Goal: Contribute content: Contribute content

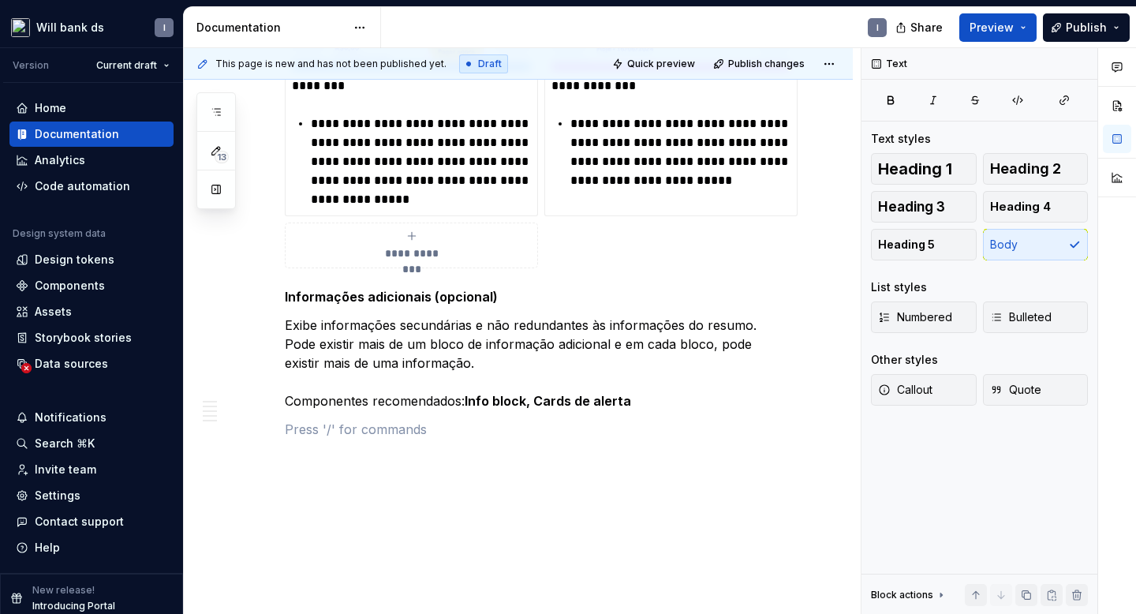
scroll to position [3897, 0]
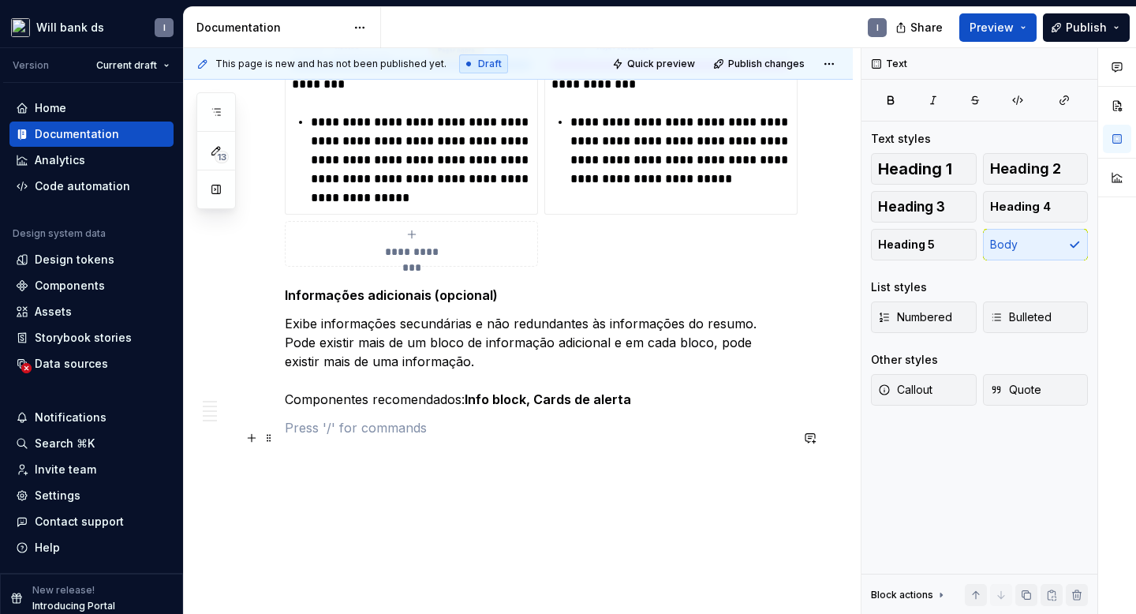
click at [293, 437] on p at bounding box center [537, 427] width 505 height 19
click at [249, 436] on button "button" at bounding box center [252, 438] width 22 height 22
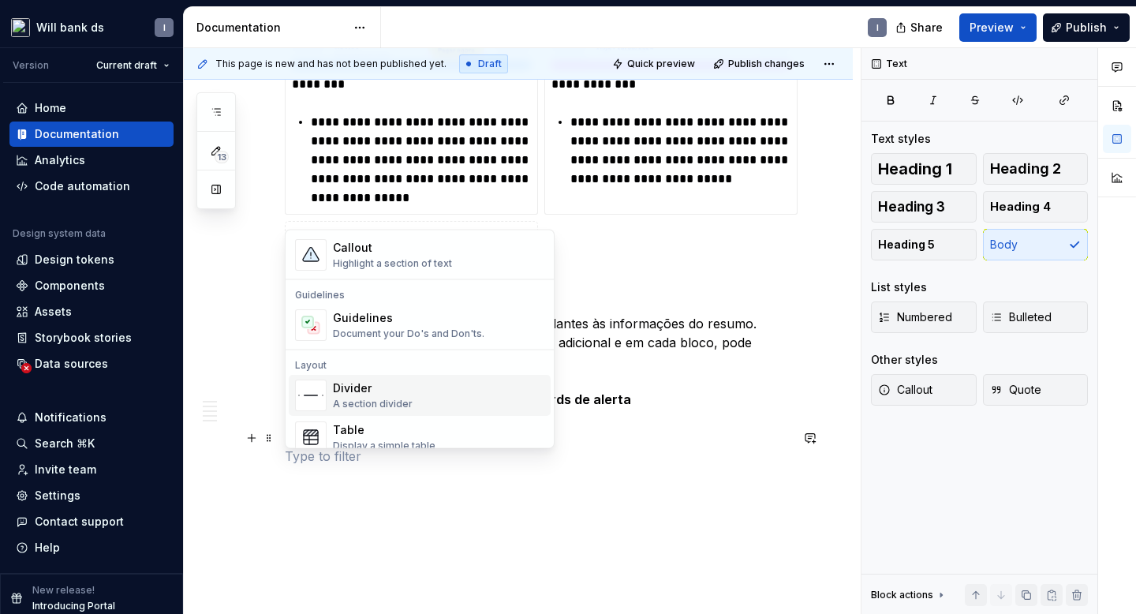
scroll to position [398, 0]
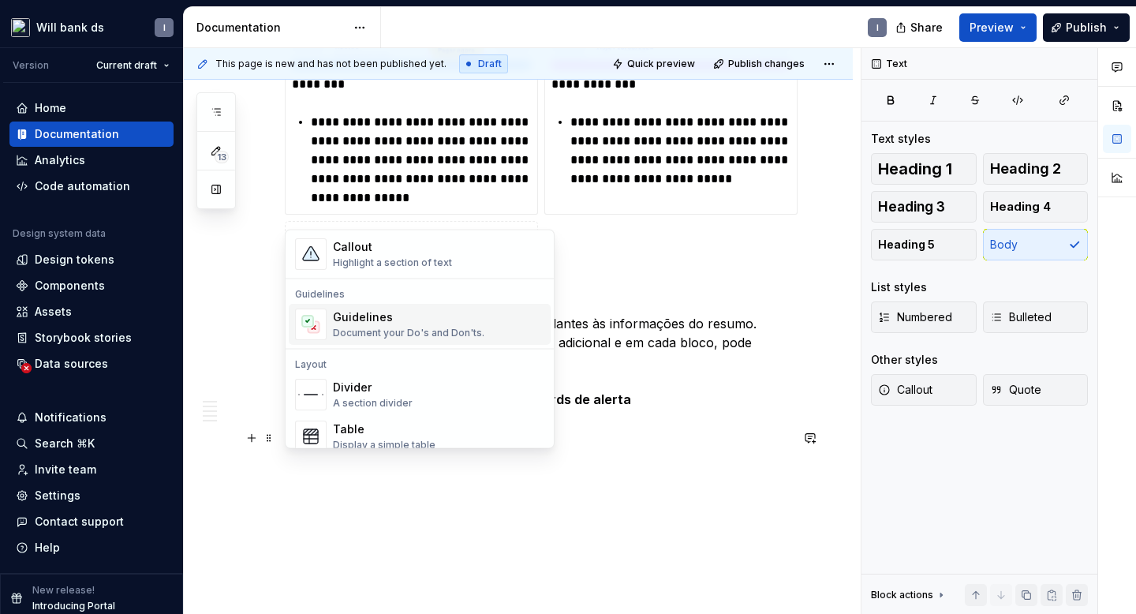
click at [351, 315] on div "Guidelines" at bounding box center [408, 318] width 151 height 16
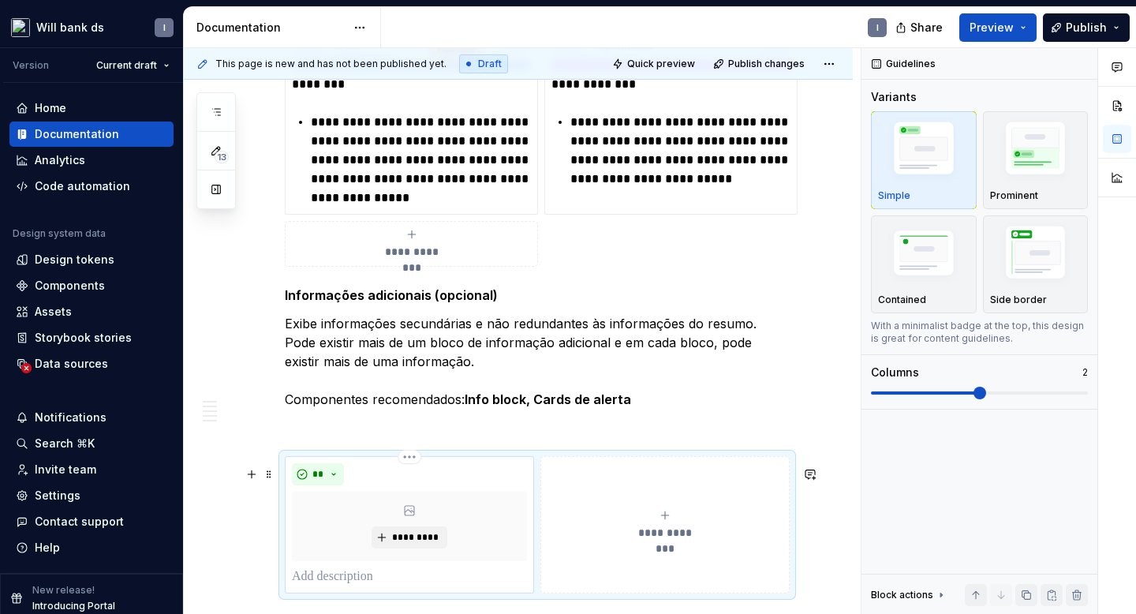
scroll to position [4013, 0]
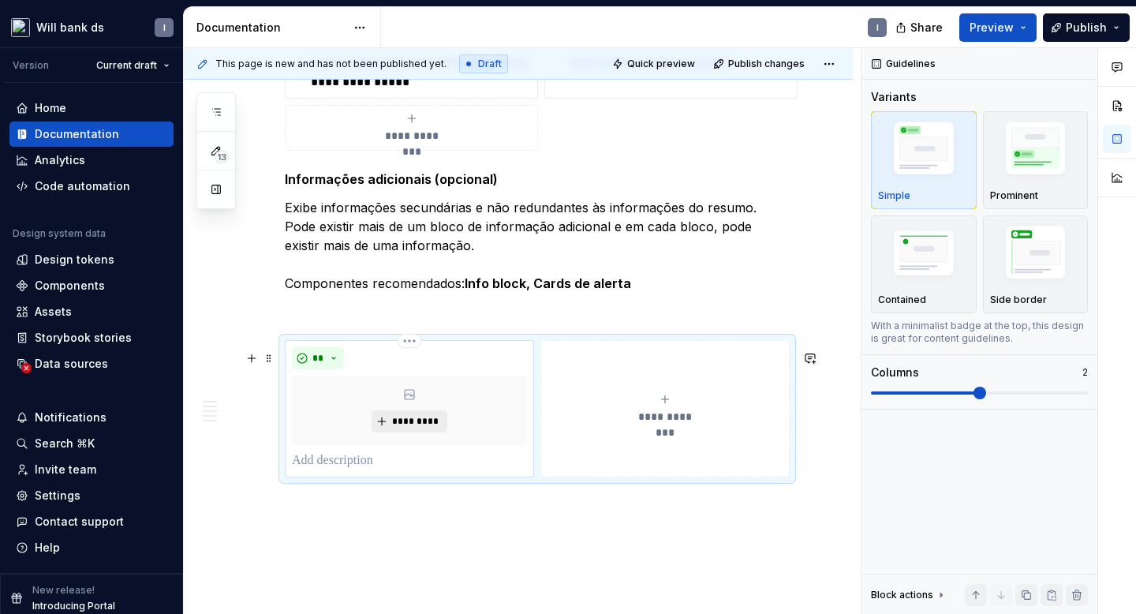
click at [400, 428] on span "*********" at bounding box center [415, 421] width 48 height 13
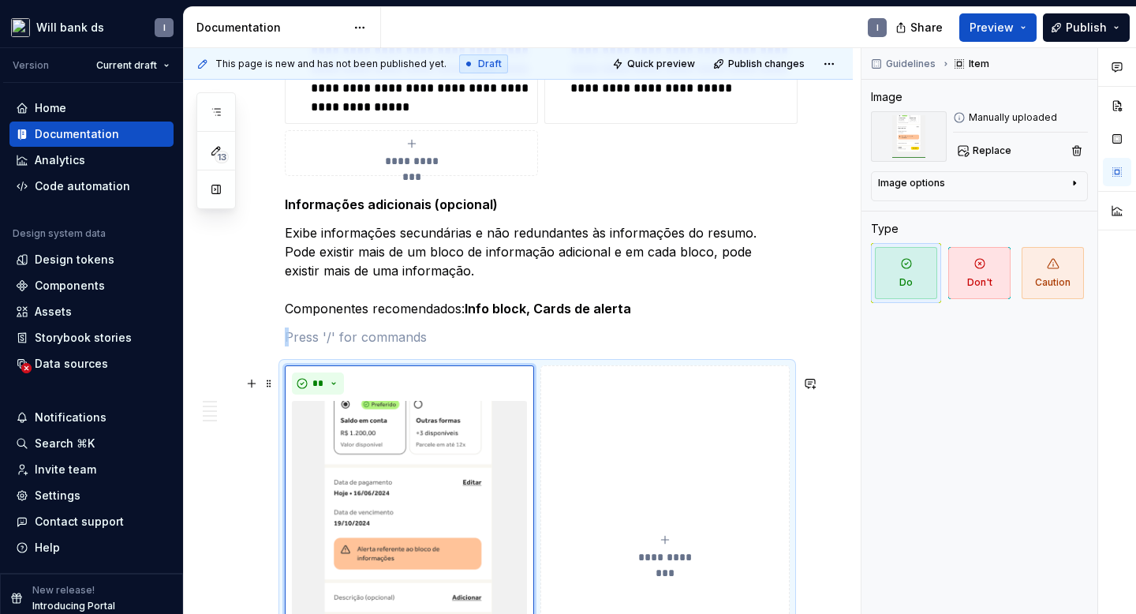
scroll to position [4282, 0]
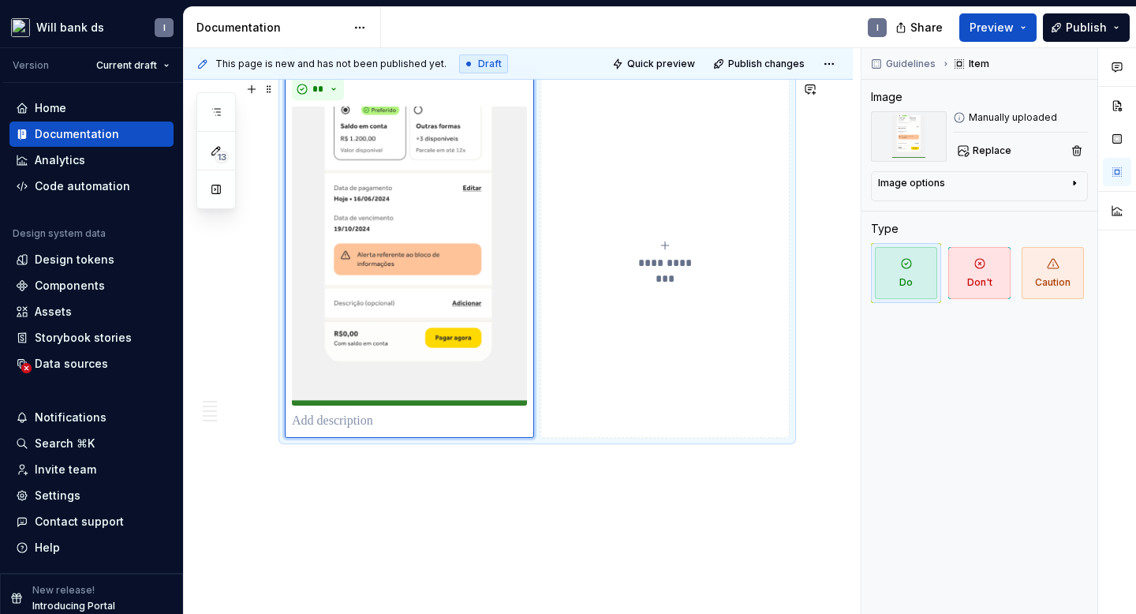
click at [657, 263] on div "**********" at bounding box center [665, 255] width 235 height 32
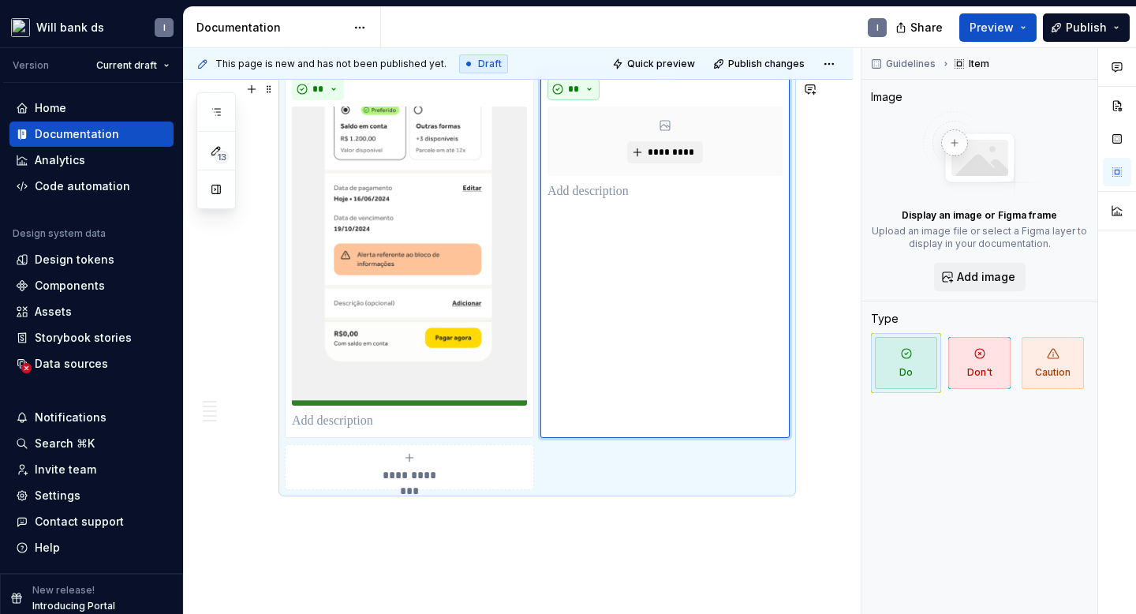
click at [568, 98] on button "**" at bounding box center [574, 89] width 52 height 22
click at [589, 150] on div "Suggestions" at bounding box center [587, 155] width 13 height 13
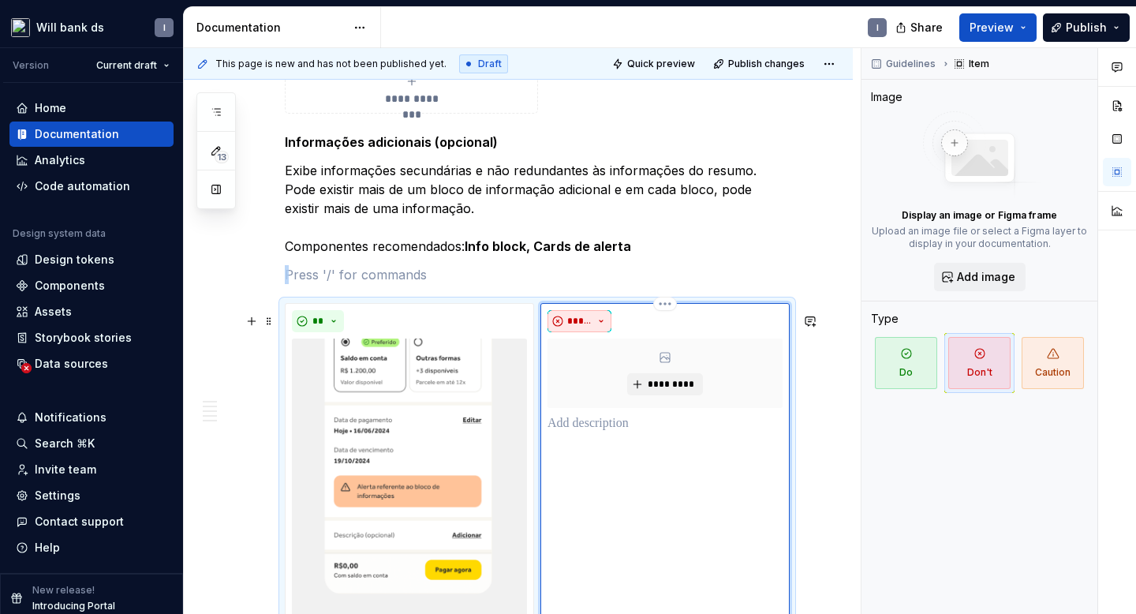
scroll to position [4140, 0]
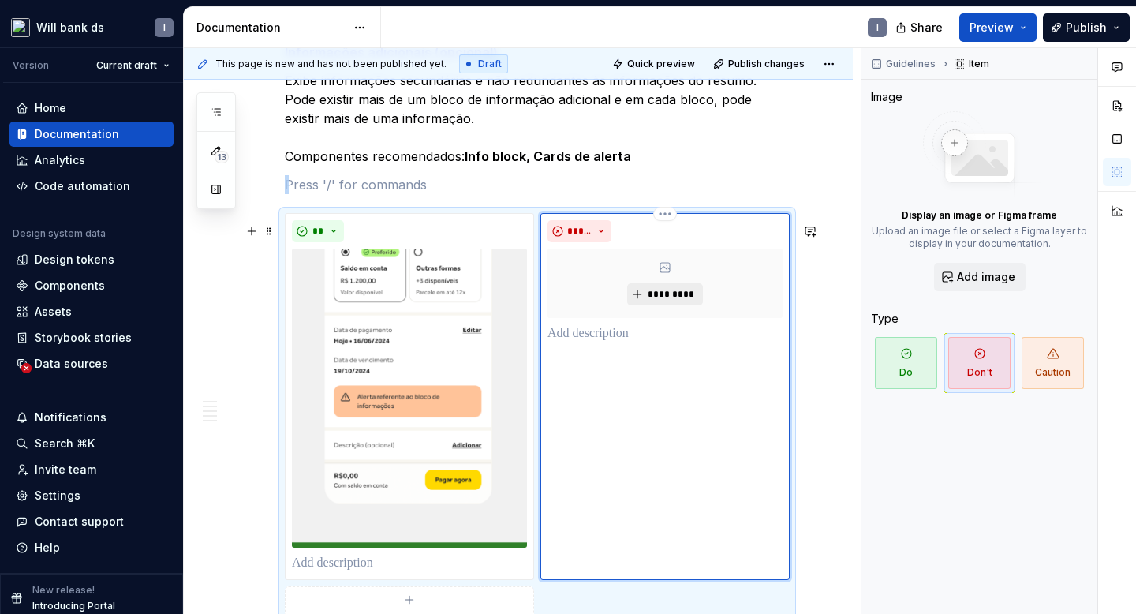
click at [649, 305] on button "*********" at bounding box center [664, 294] width 75 height 22
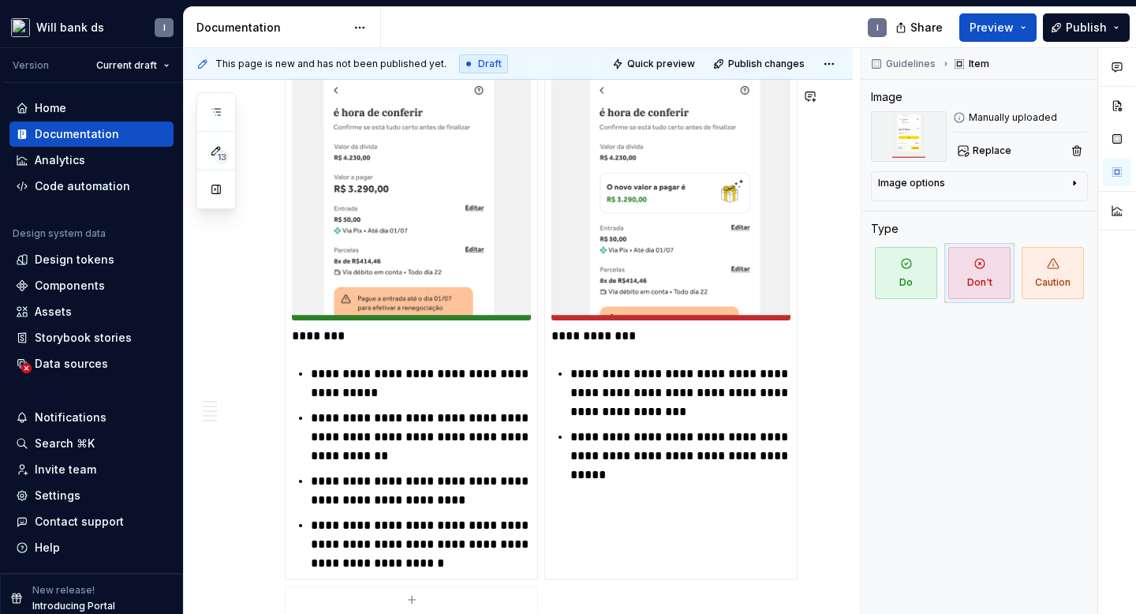
scroll to position [4176, 0]
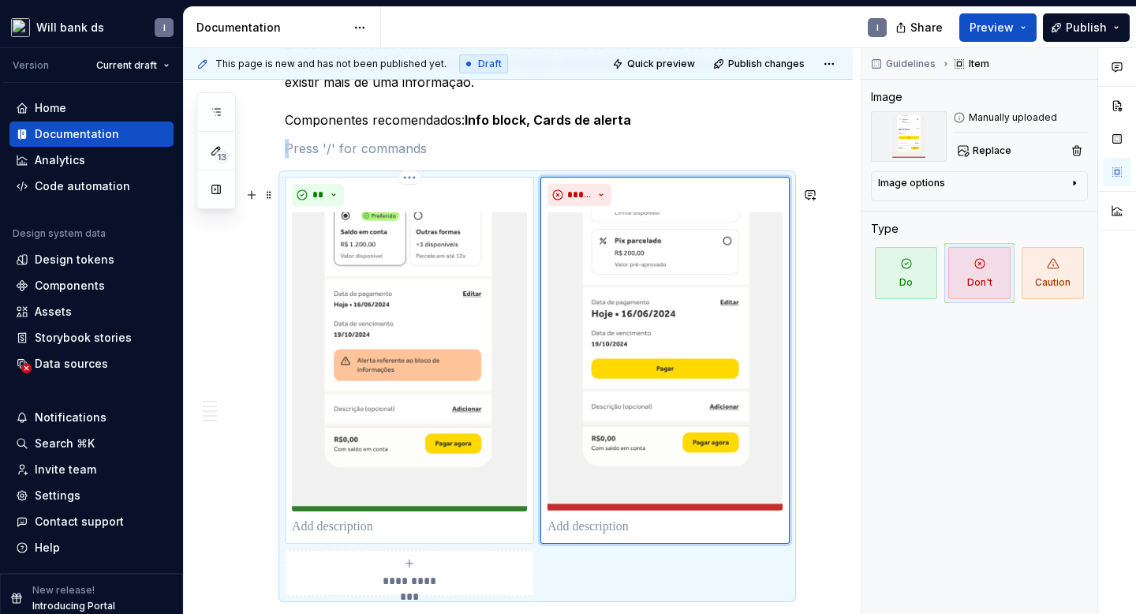
click at [305, 531] on div "**" at bounding box center [409, 360] width 235 height 353
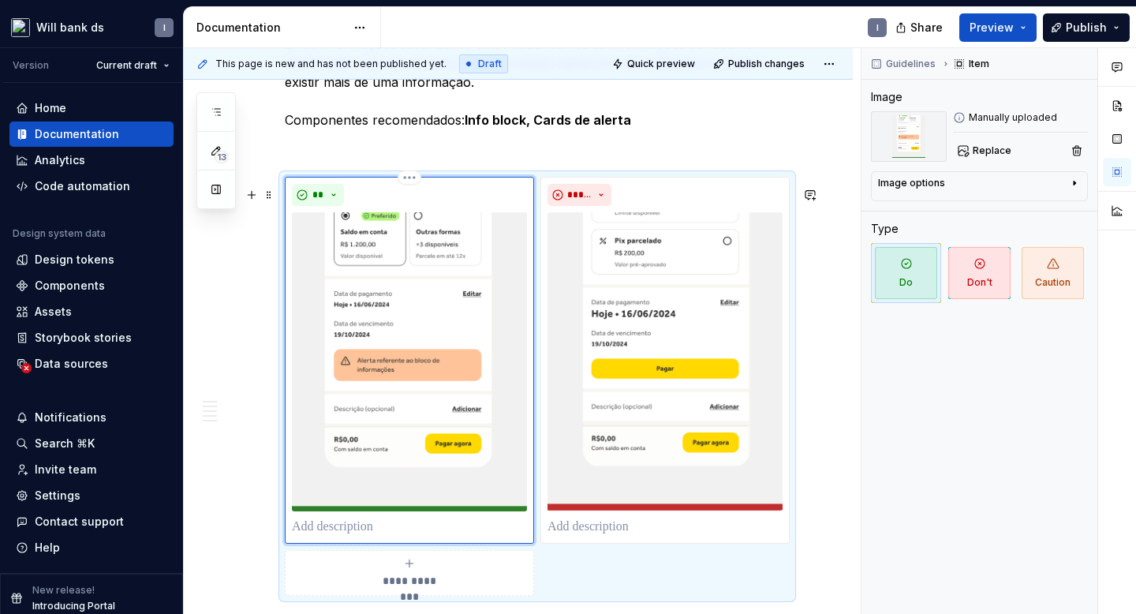
click at [314, 537] on p at bounding box center [409, 527] width 235 height 19
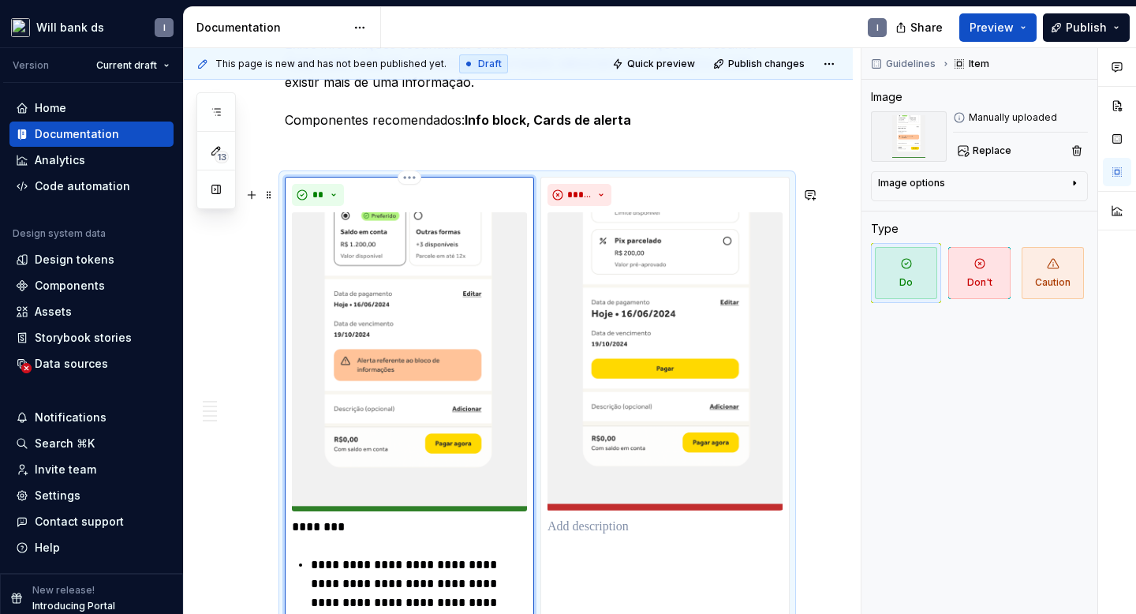
scroll to position [4253, 0]
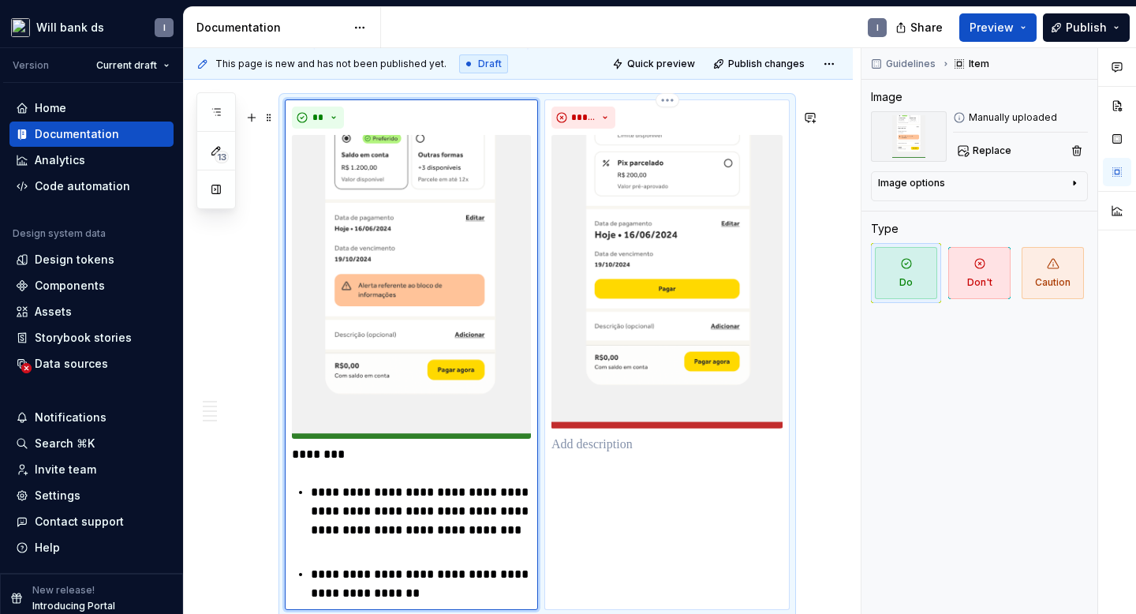
click at [583, 454] on p at bounding box center [666, 445] width 231 height 19
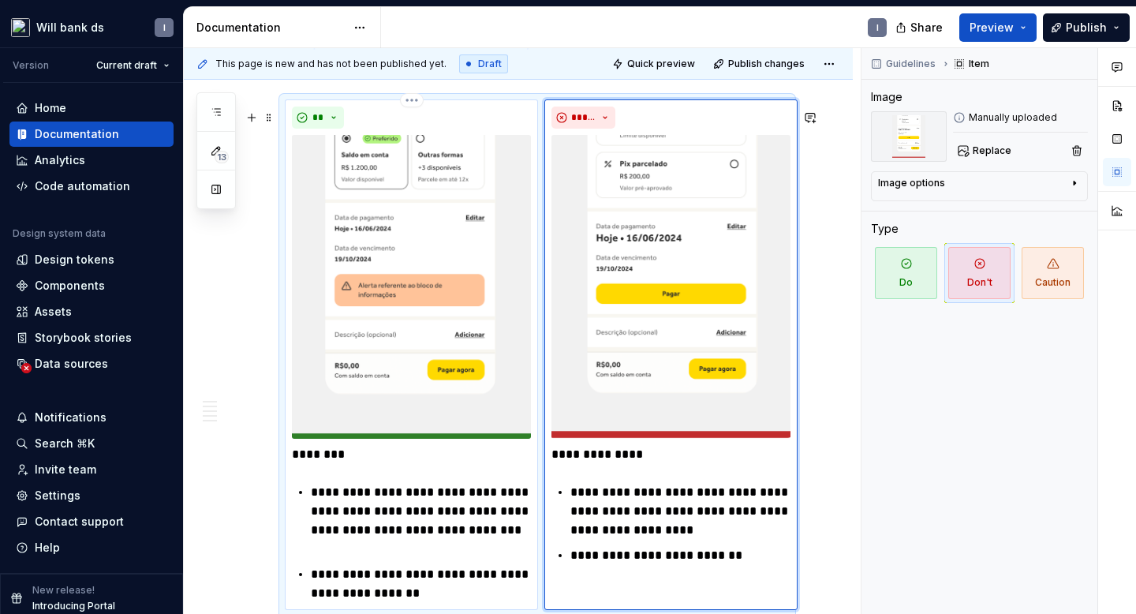
scroll to position [4475, 0]
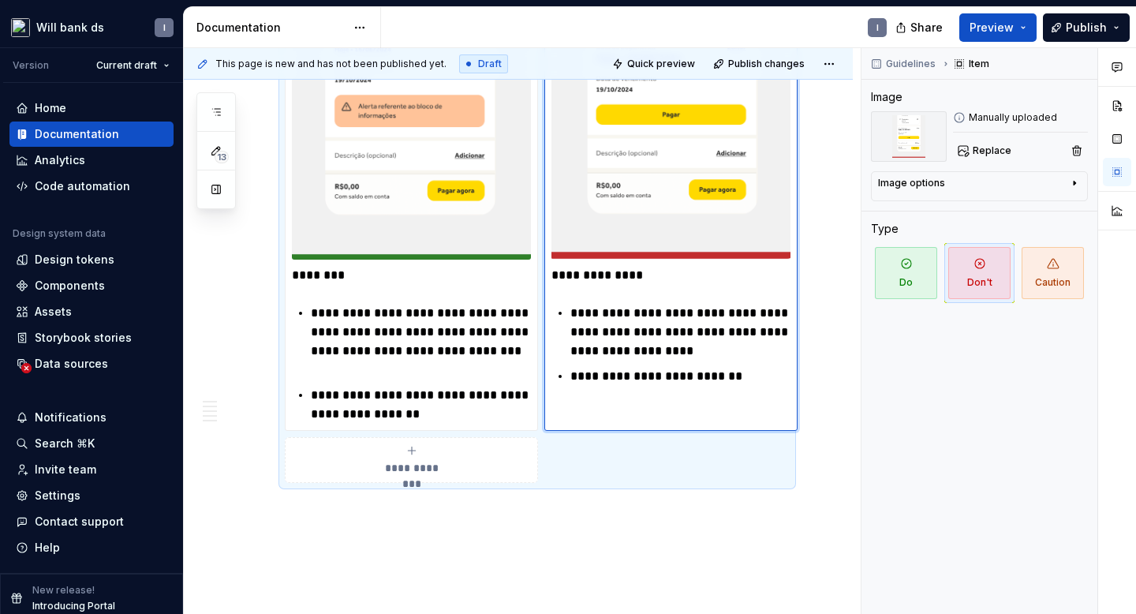
scroll to position [4447, 0]
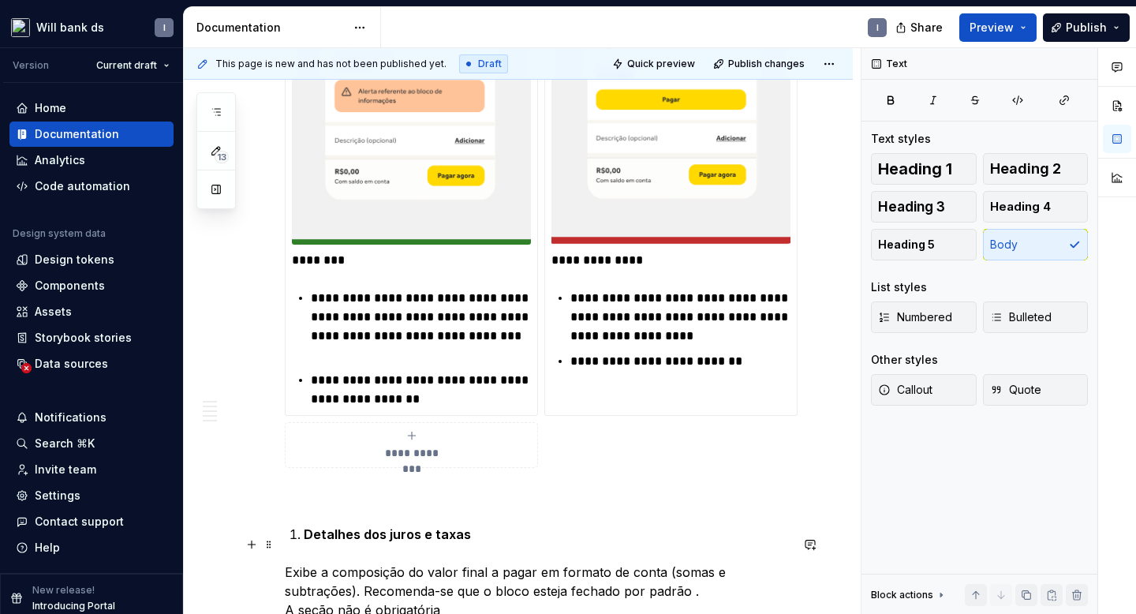
click at [304, 542] on strong "Detalhes dos juros e taxas" at bounding box center [387, 534] width 167 height 16
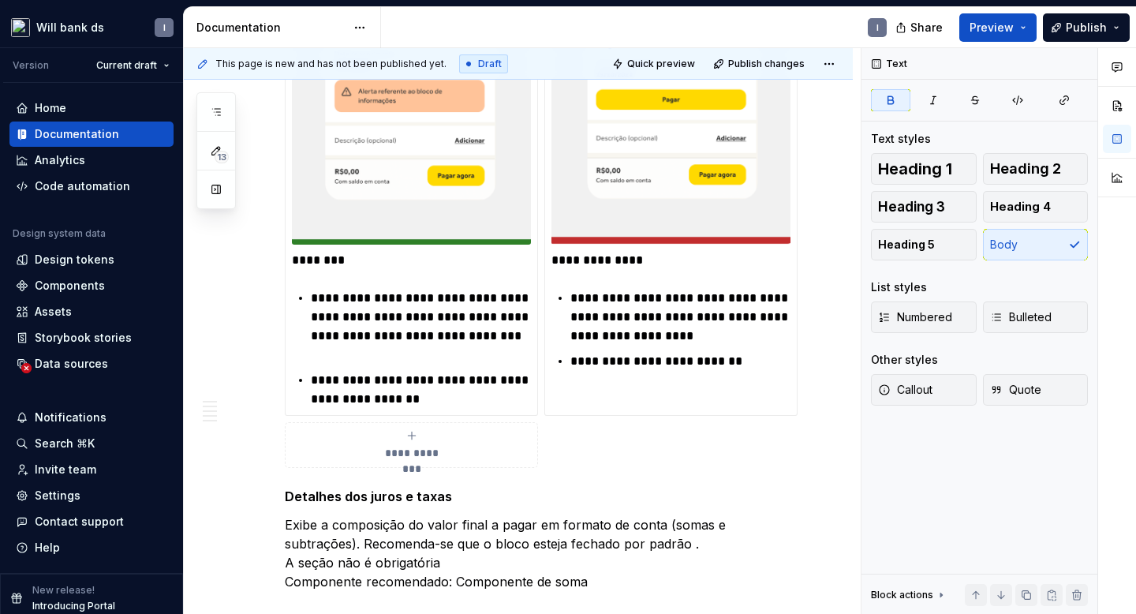
scroll to position [4637, 0]
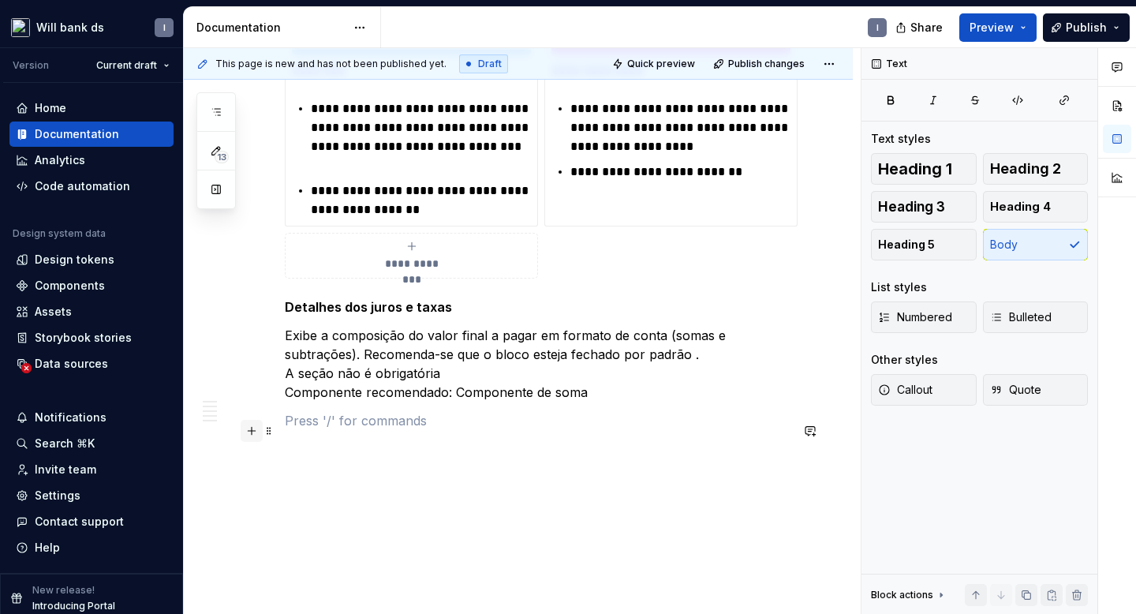
click at [252, 431] on button "button" at bounding box center [252, 431] width 22 height 22
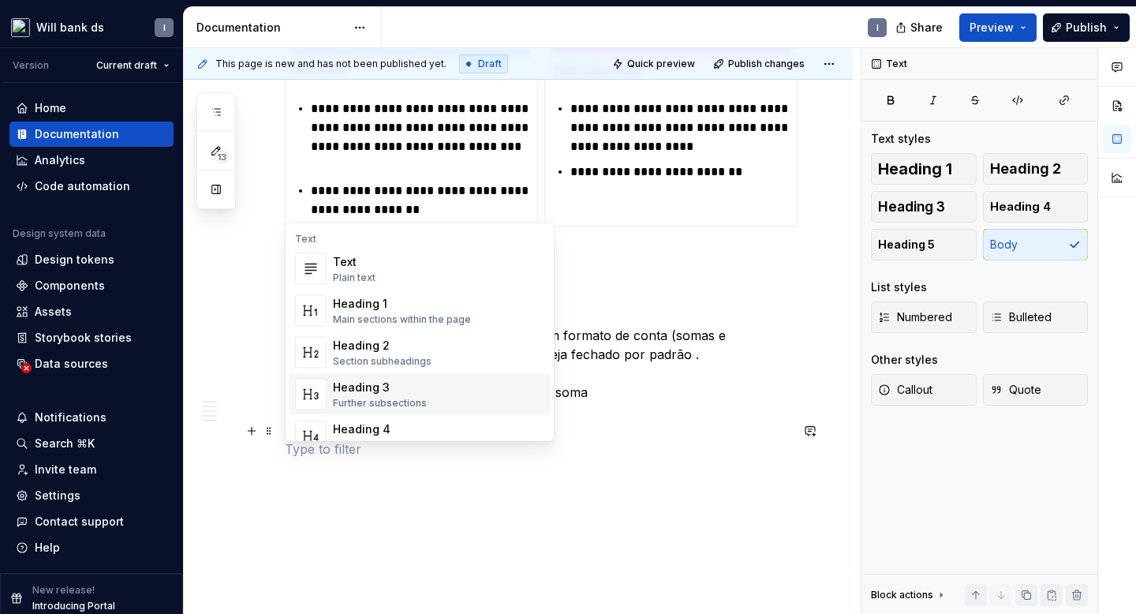
scroll to position [301, 0]
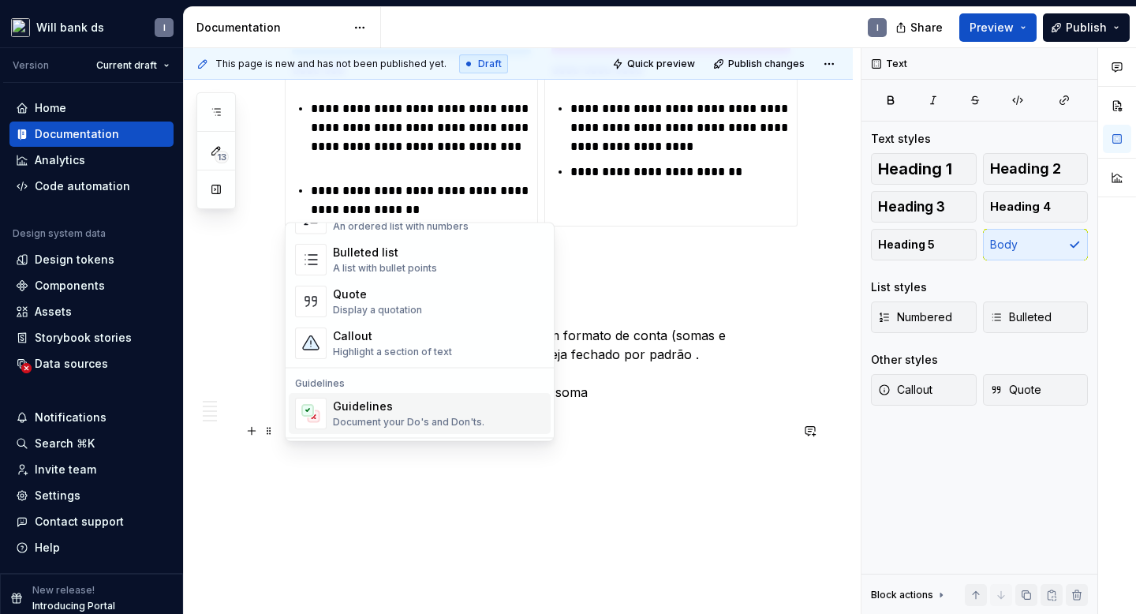
click at [394, 417] on div "Document your Do's and Don'ts." at bounding box center [408, 423] width 151 height 13
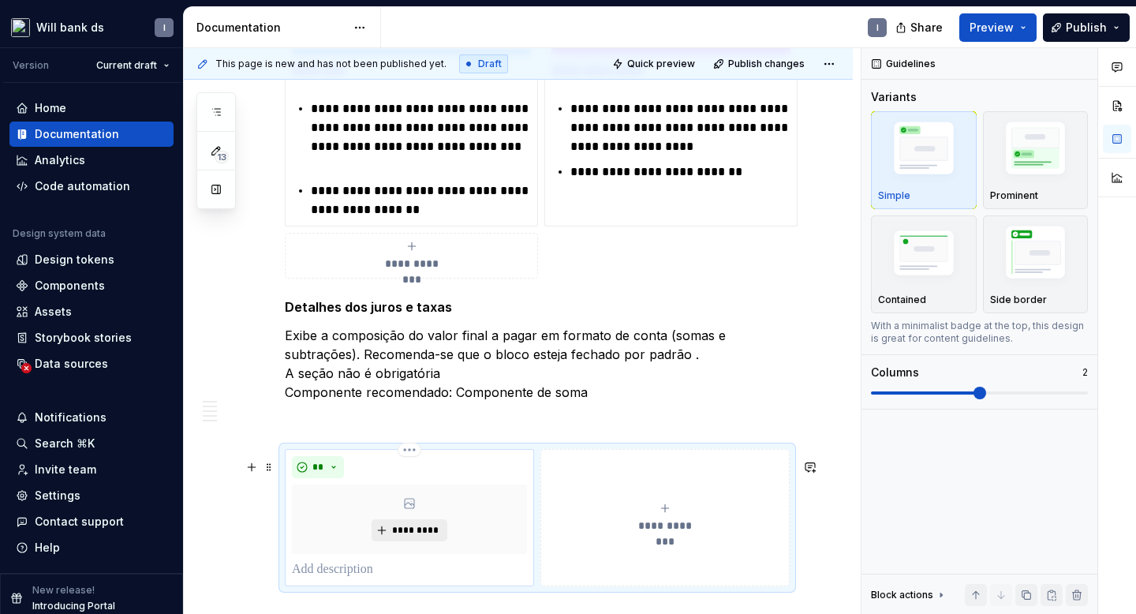
click at [402, 537] on span "*********" at bounding box center [415, 530] width 48 height 13
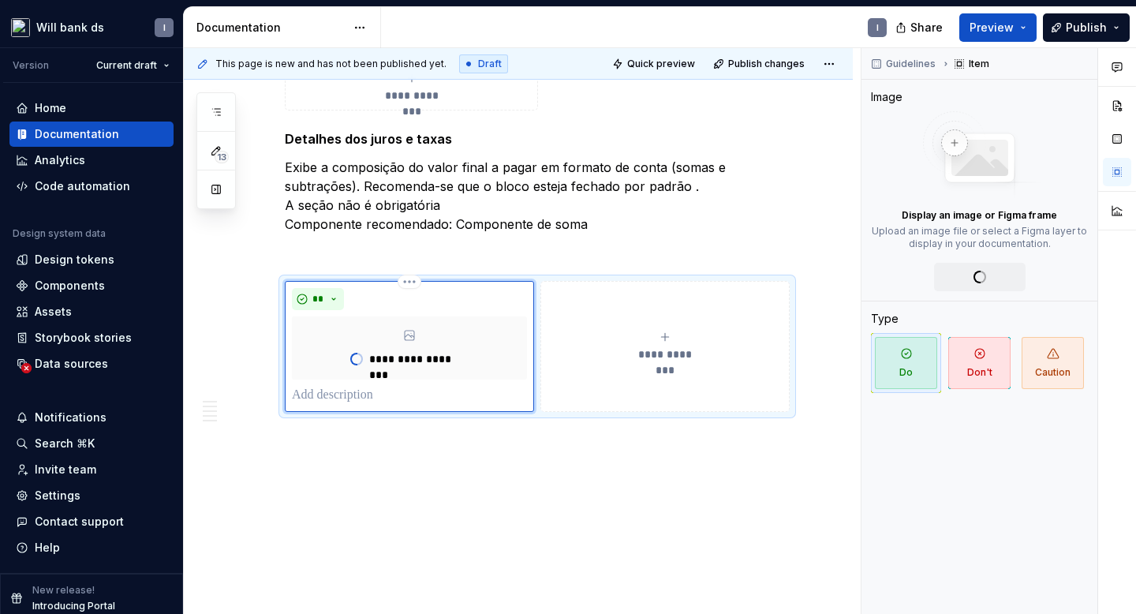
scroll to position [3264, 0]
click at [666, 338] on icon "submit" at bounding box center [665, 337] width 13 height 13
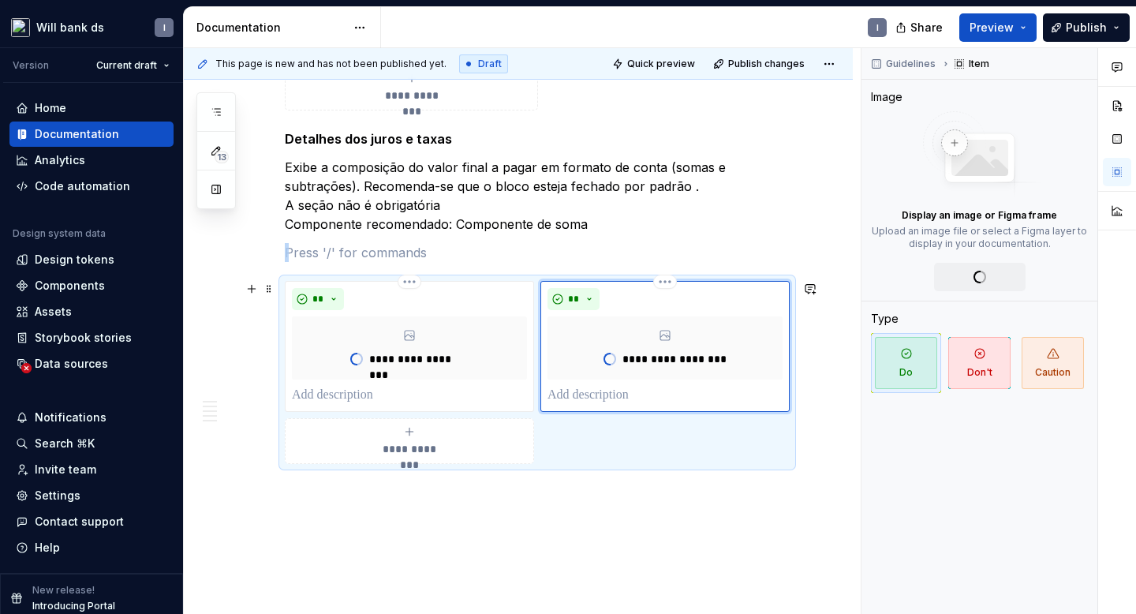
scroll to position [4815, 0]
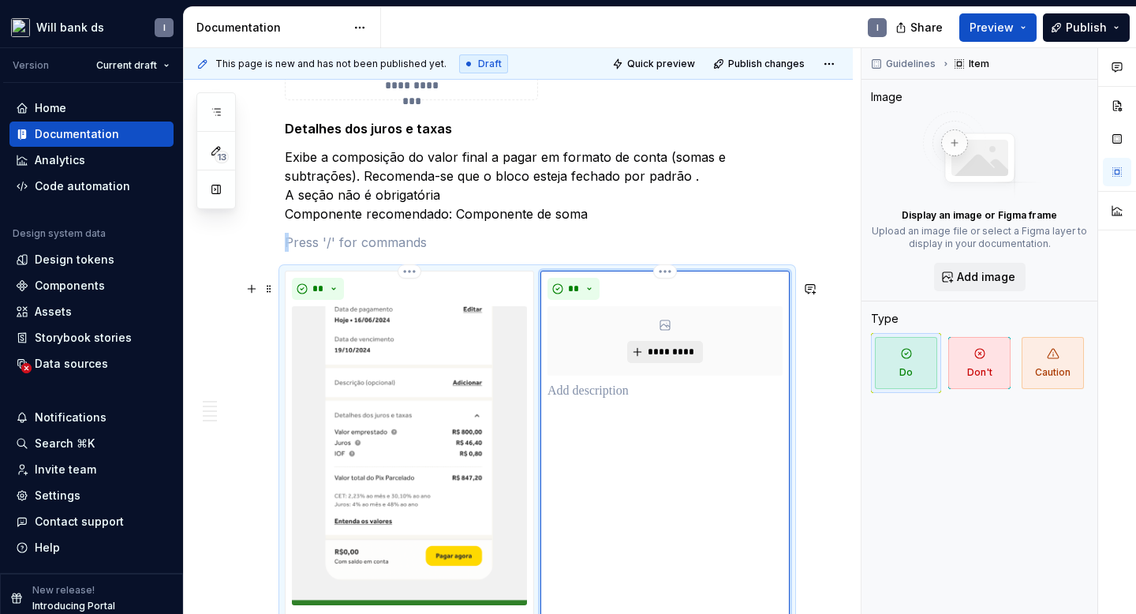
click at [675, 358] on span "*********" at bounding box center [671, 352] width 48 height 13
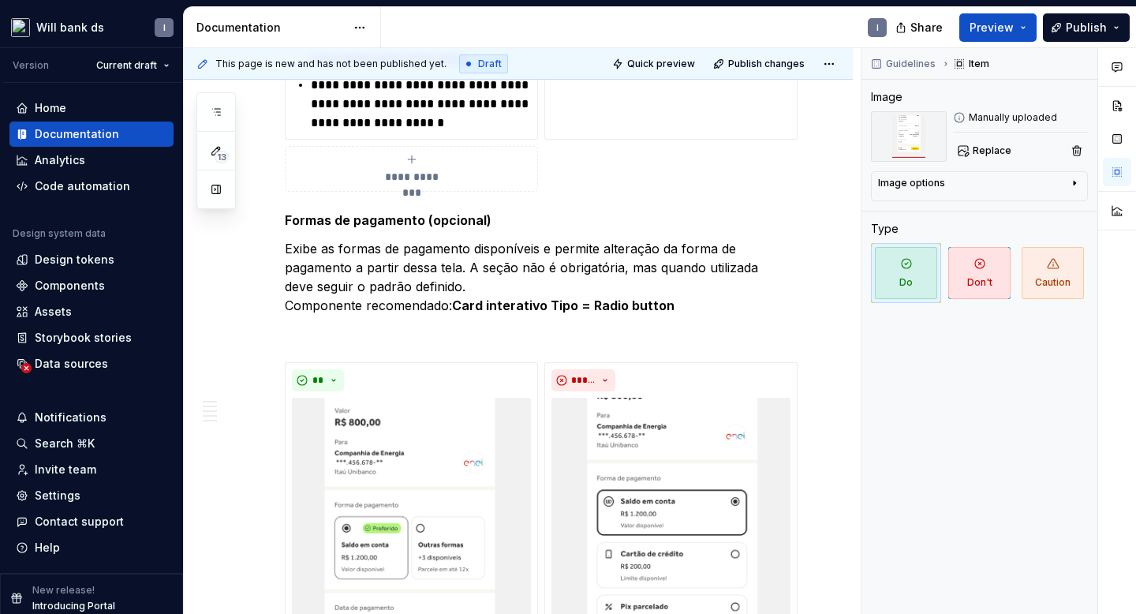
scroll to position [4909, 0]
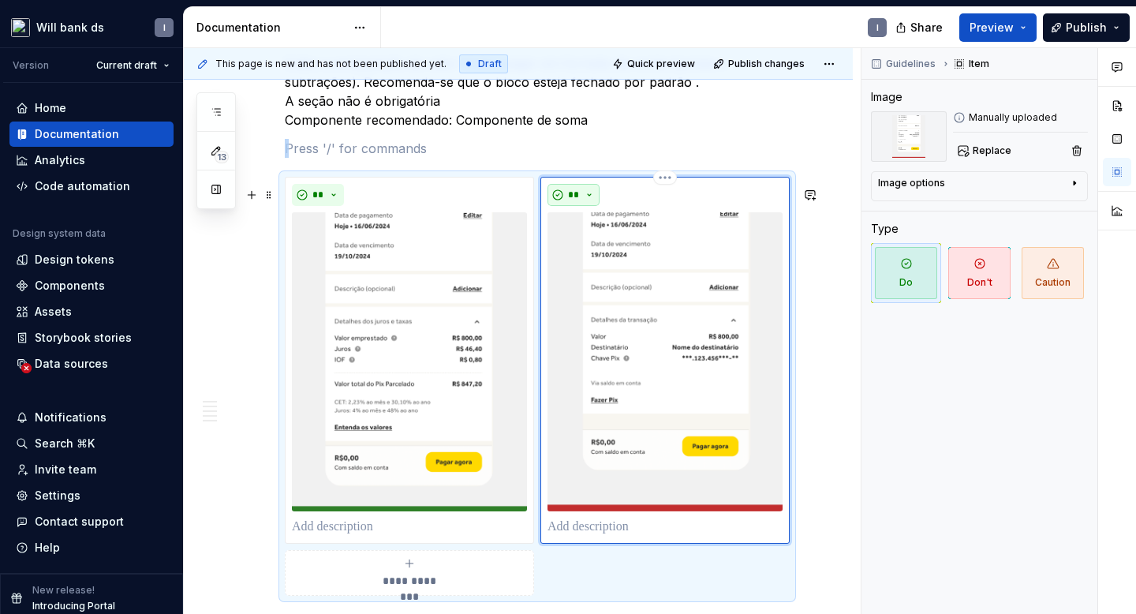
click at [568, 206] on button "**" at bounding box center [574, 195] width 52 height 22
click at [595, 259] on span "Don't" at bounding box center [622, 261] width 134 height 25
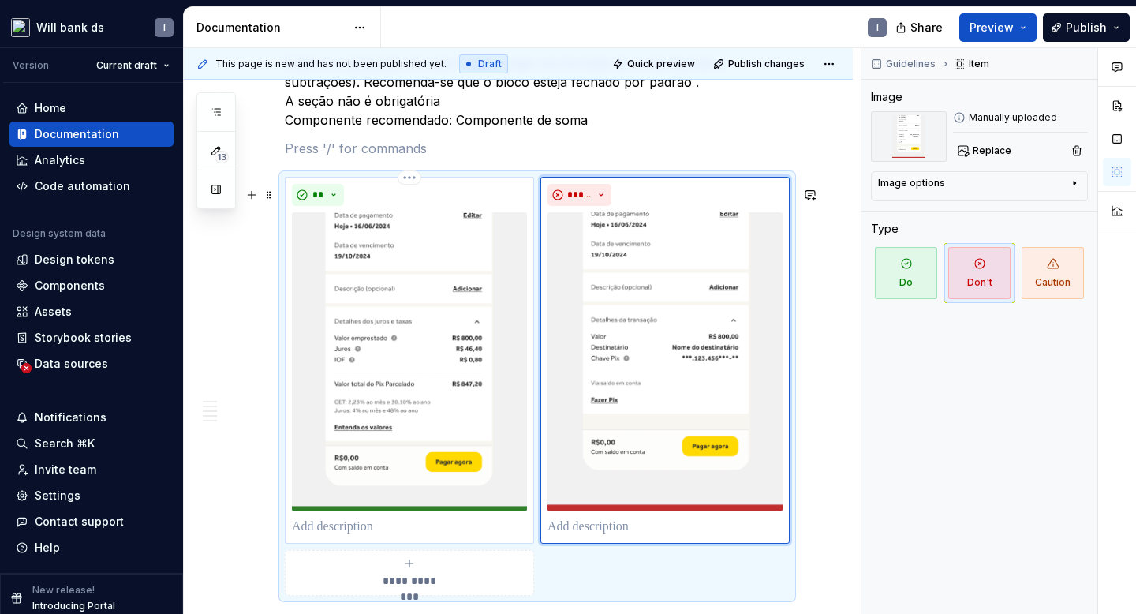
click at [323, 537] on p at bounding box center [409, 527] width 235 height 19
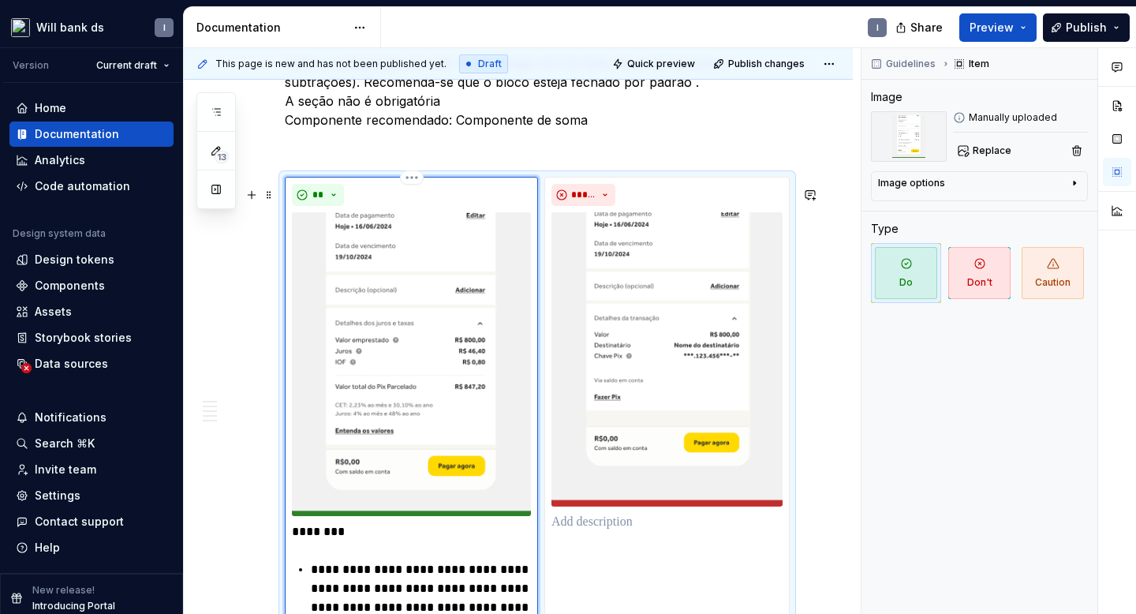
scroll to position [5049, 0]
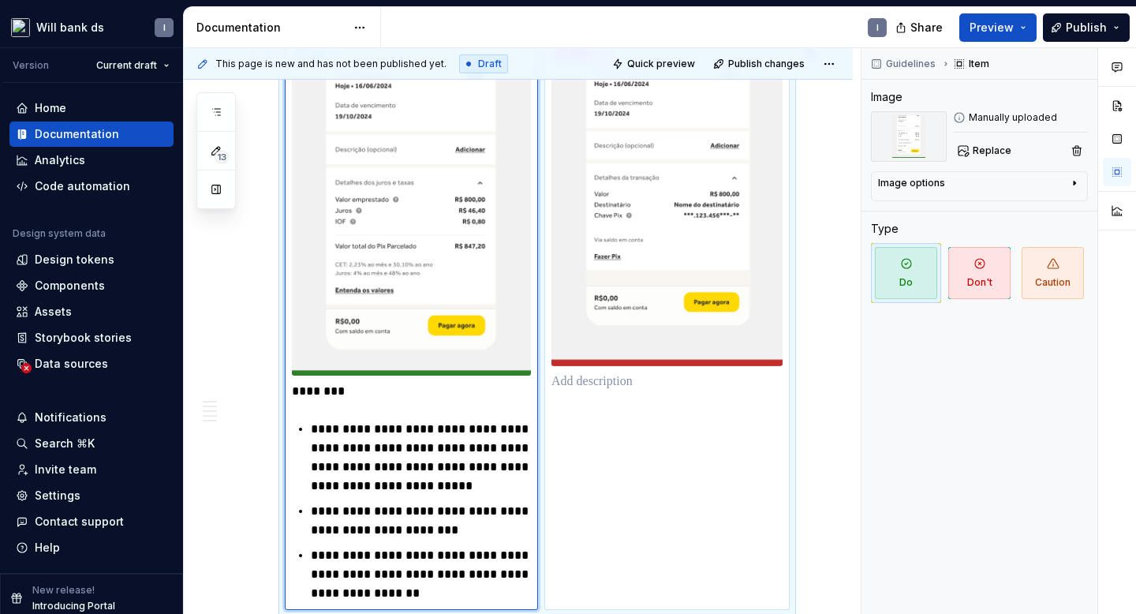
click at [586, 391] on p at bounding box center [666, 381] width 231 height 19
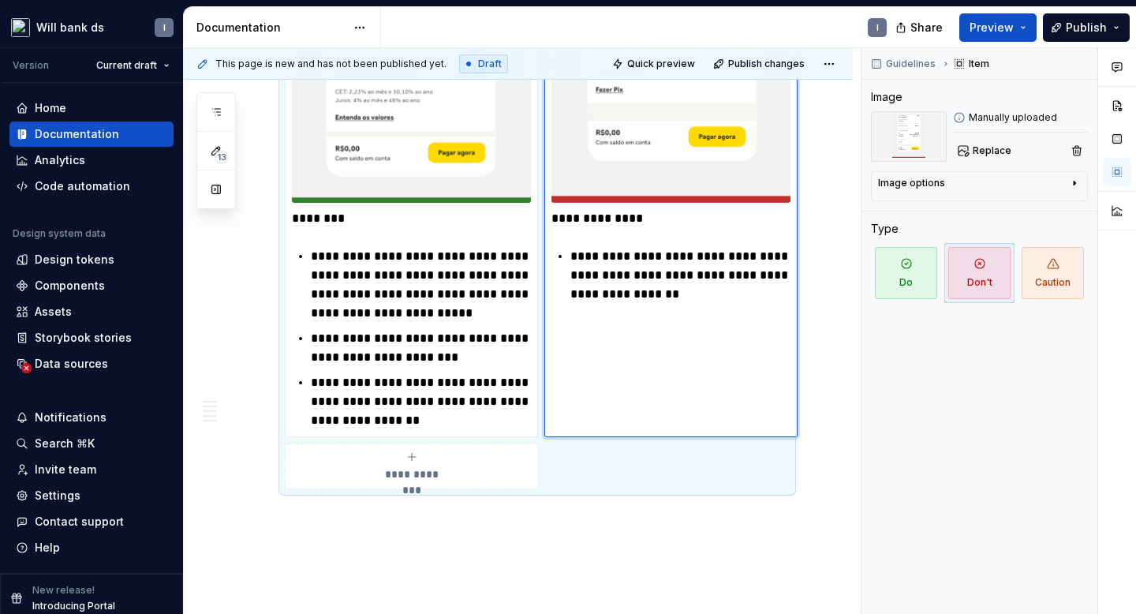
scroll to position [5310, 0]
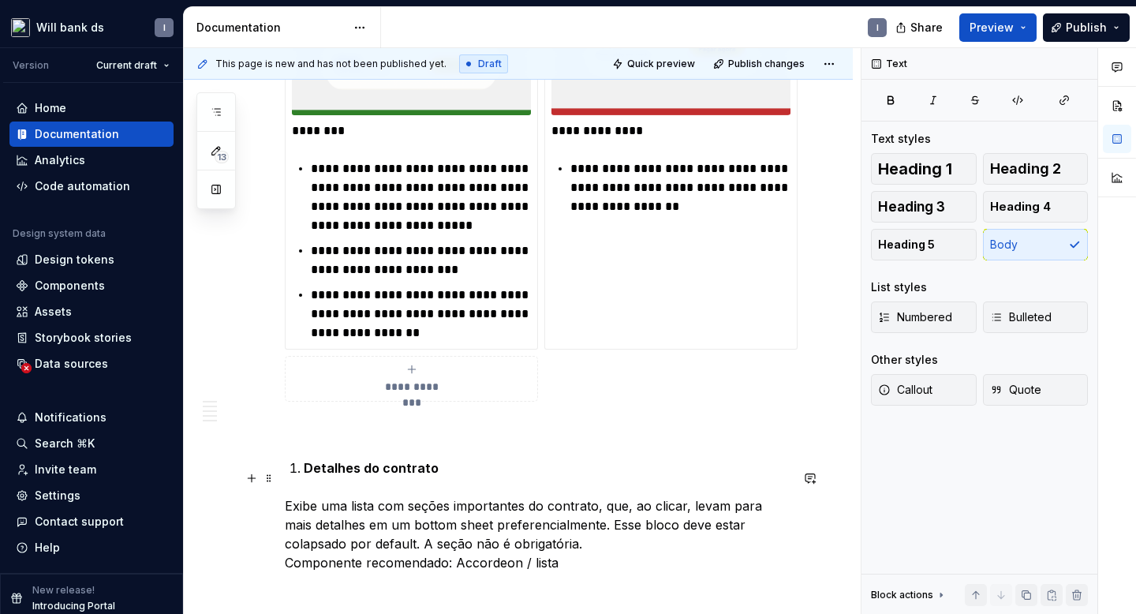
click at [304, 477] on li "Detalhes do contrato" at bounding box center [547, 467] width 486 height 19
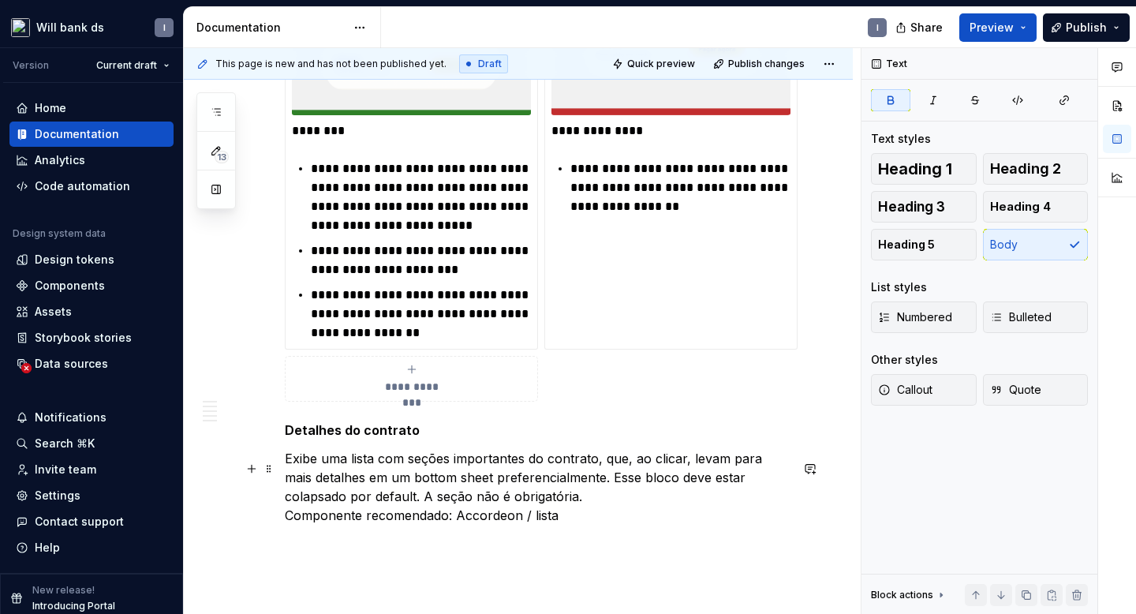
click at [533, 503] on p "Exibe uma lista com seções importantes do contrato, que, ao clicar, levam para …" at bounding box center [537, 487] width 505 height 76
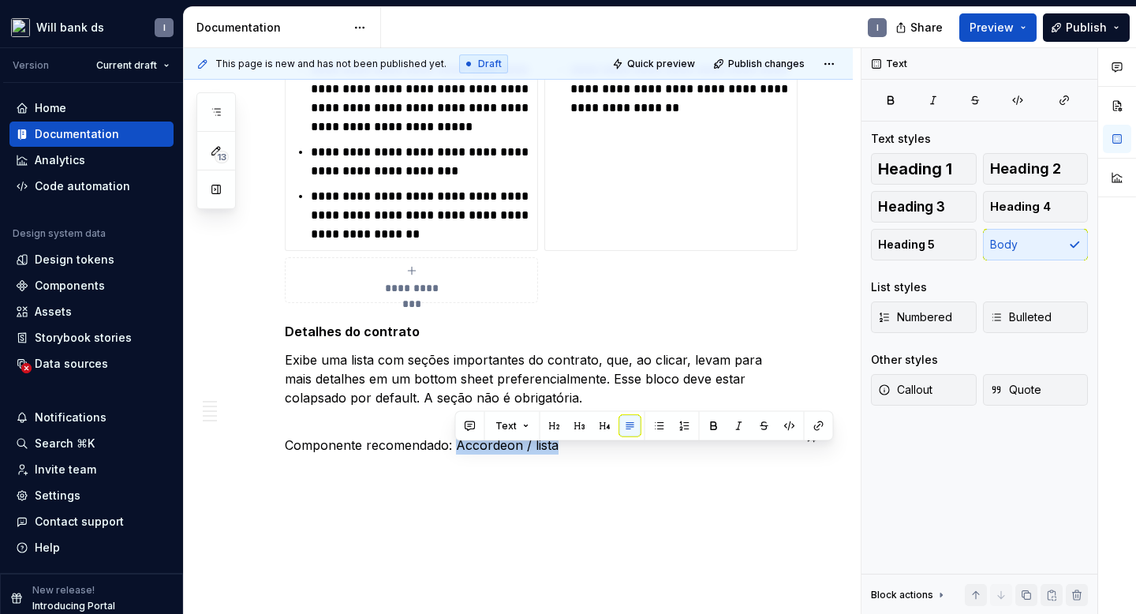
scroll to position [5461, 0]
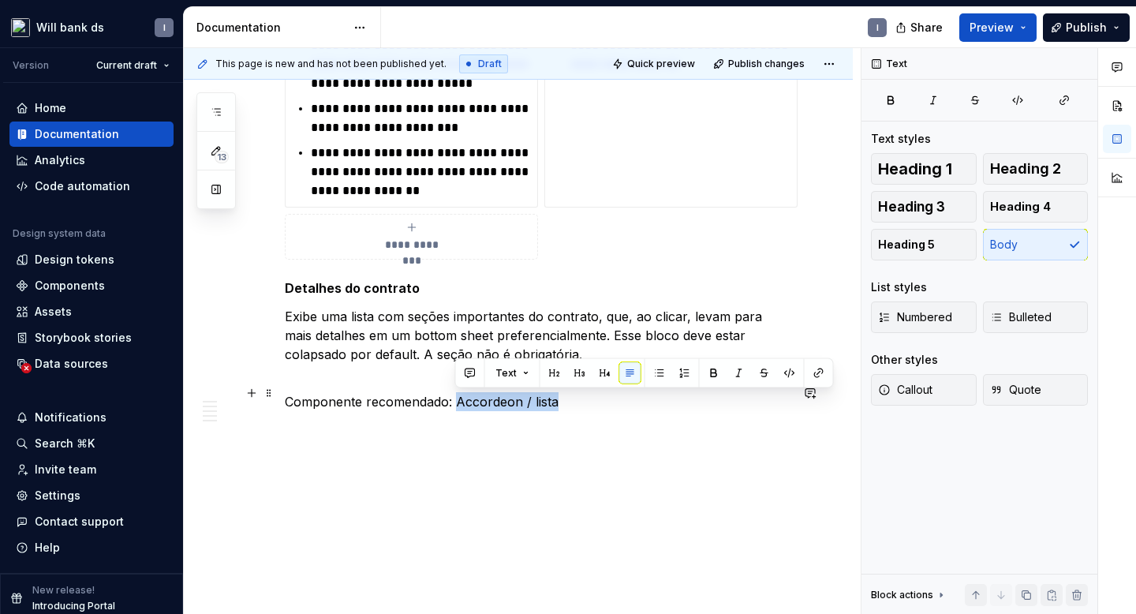
drag, startPoint x: 455, startPoint y: 555, endPoint x: 555, endPoint y: 400, distance: 184.3
click at [555, 400] on p "Componente recomendado: Accordeon / lista" at bounding box center [537, 392] width 505 height 38
click at [581, 400] on p "Componente recomendado: Accordeon / lista" at bounding box center [537, 392] width 505 height 38
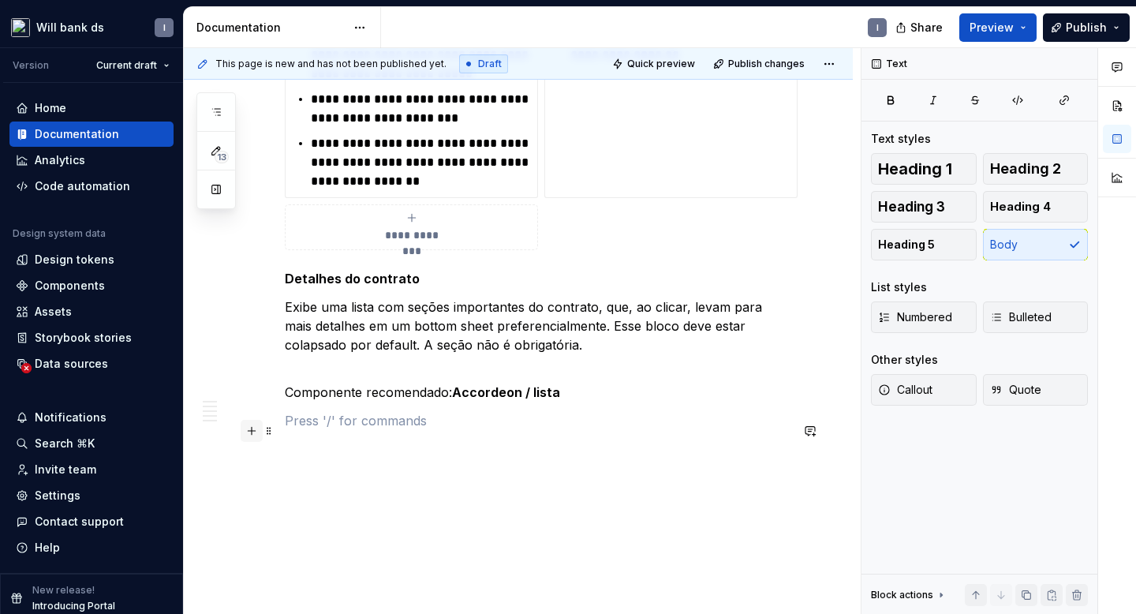
click at [251, 428] on button "button" at bounding box center [252, 431] width 22 height 22
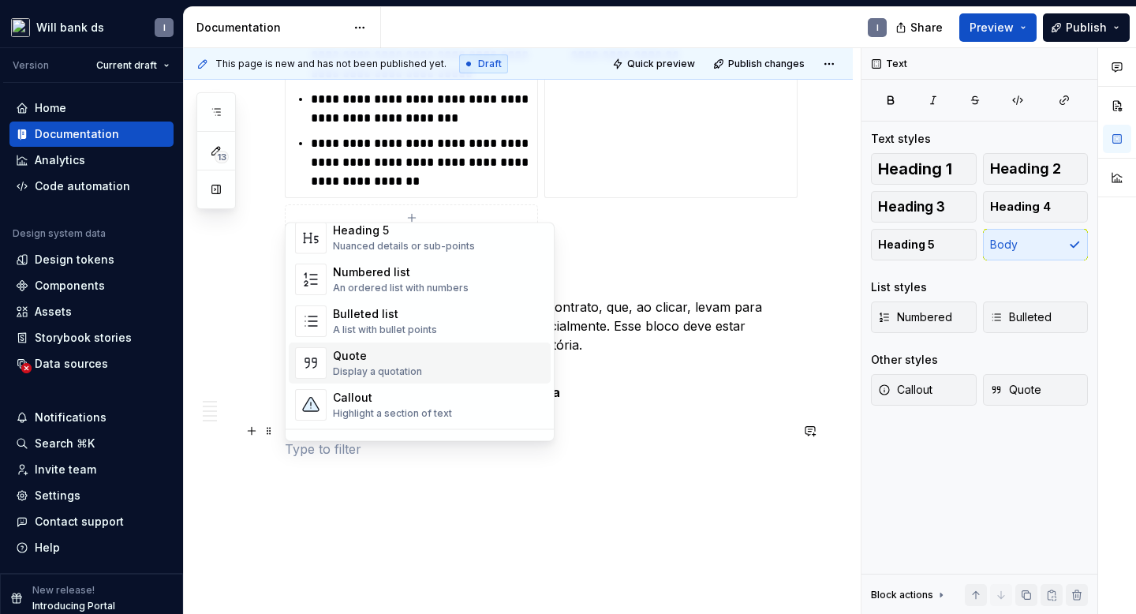
scroll to position [304, 0]
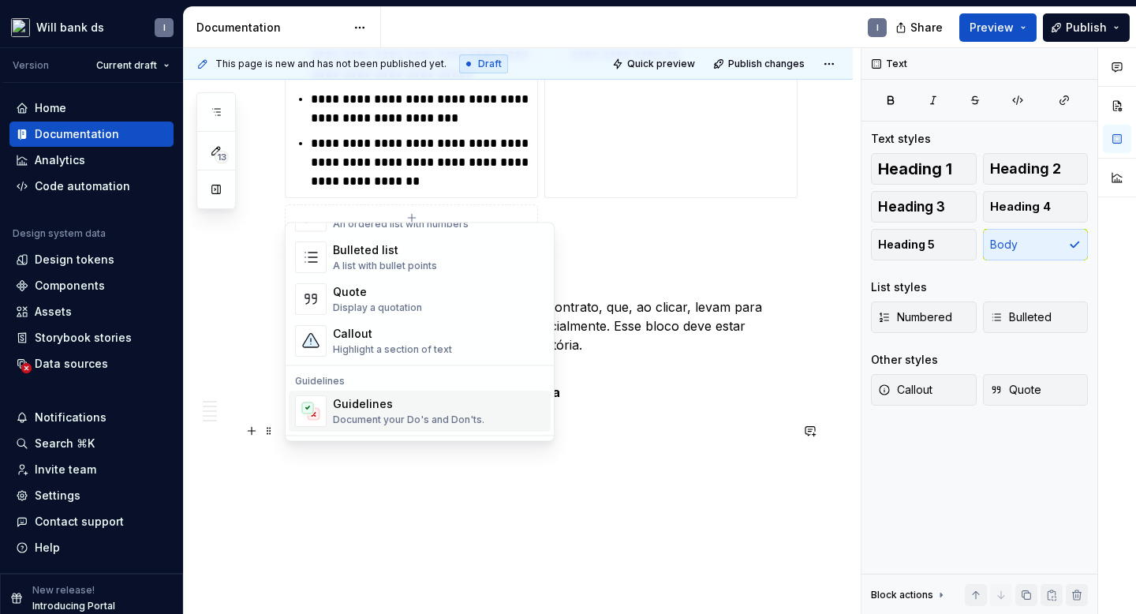
click at [369, 408] on div "Guidelines" at bounding box center [408, 405] width 151 height 16
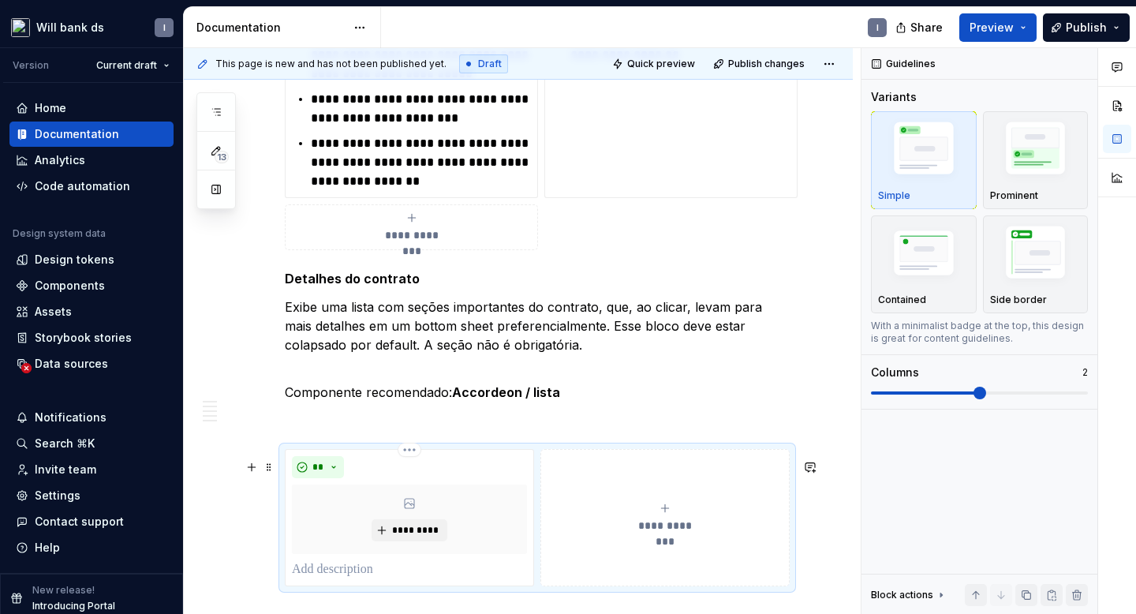
scroll to position [5528, 0]
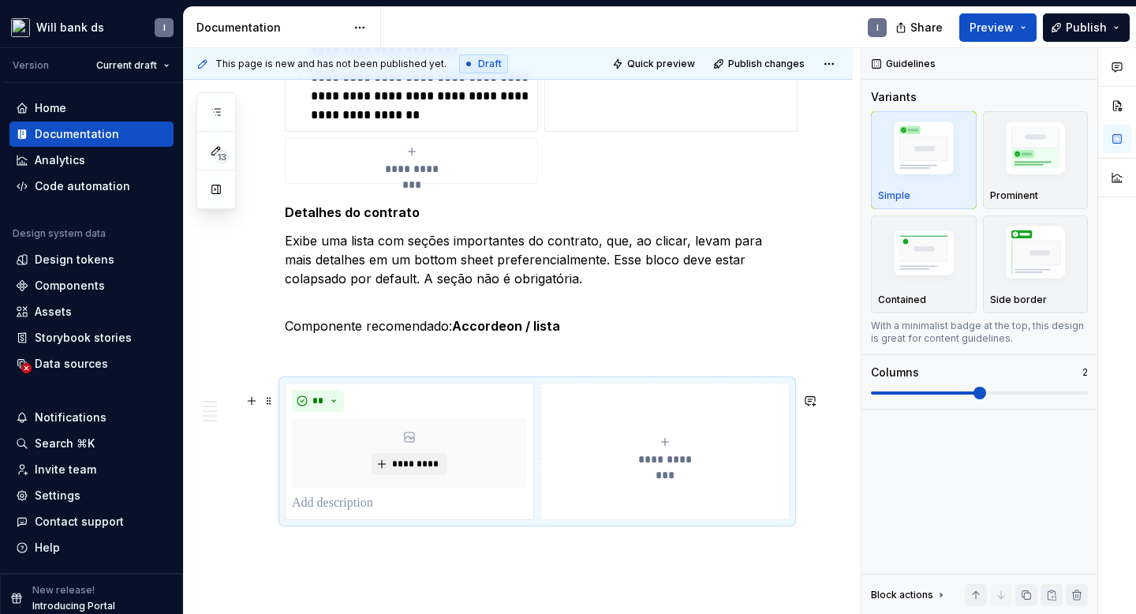
click at [663, 449] on div "**********" at bounding box center [665, 452] width 235 height 32
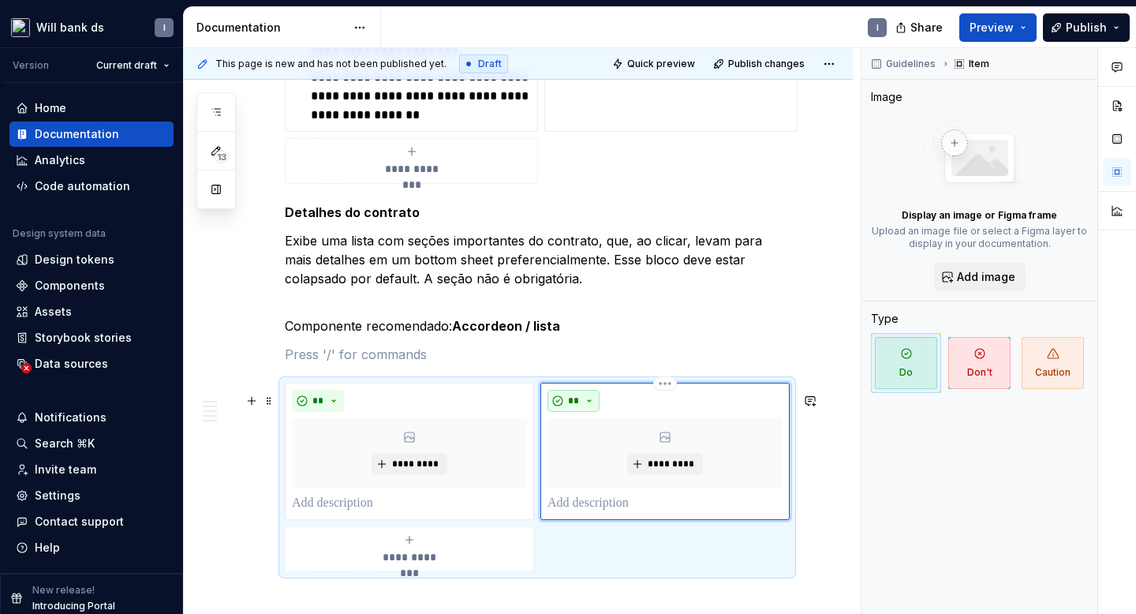
click at [593, 412] on button "**" at bounding box center [574, 401] width 52 height 22
click at [604, 468] on div "Don't" at bounding box center [614, 467] width 29 height 16
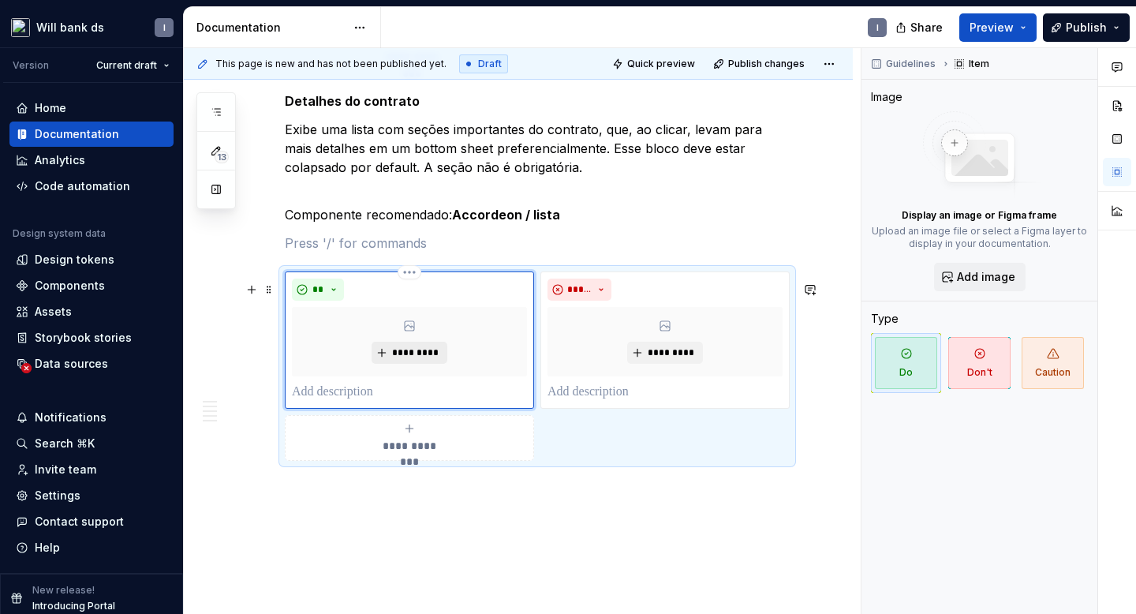
click at [398, 355] on button "*********" at bounding box center [409, 353] width 75 height 22
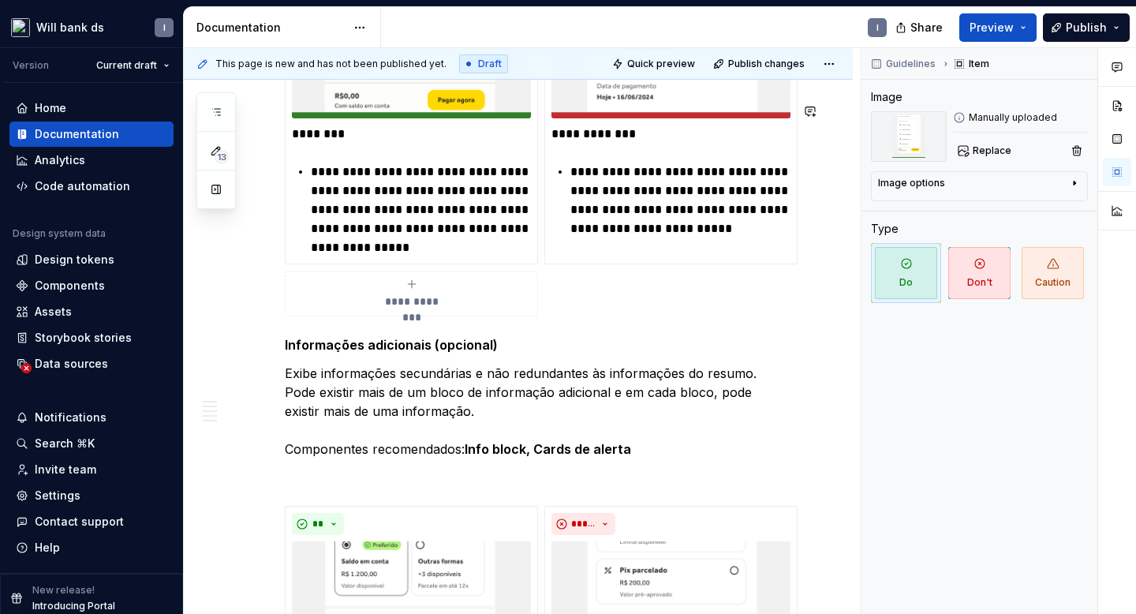
scroll to position [5734, 0]
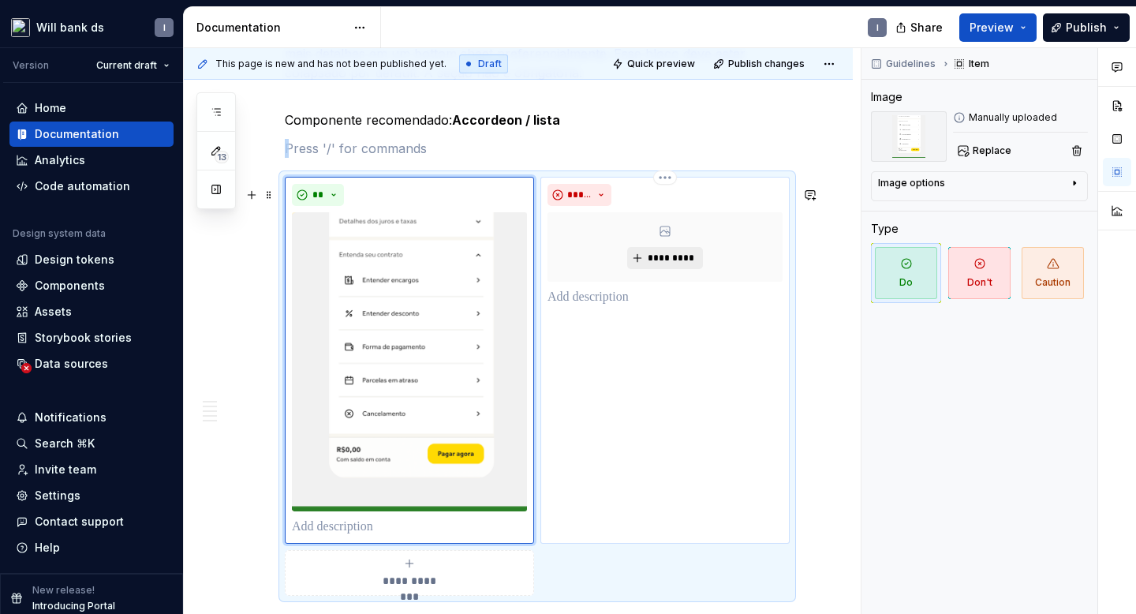
click at [668, 264] on span "*********" at bounding box center [671, 258] width 48 height 13
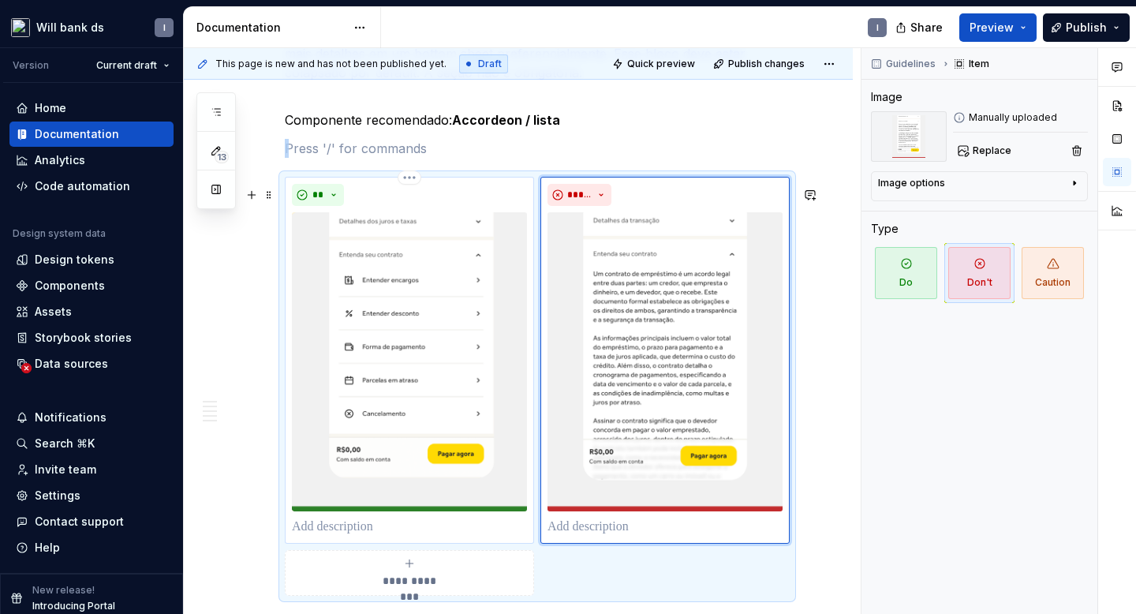
scroll to position [5894, 0]
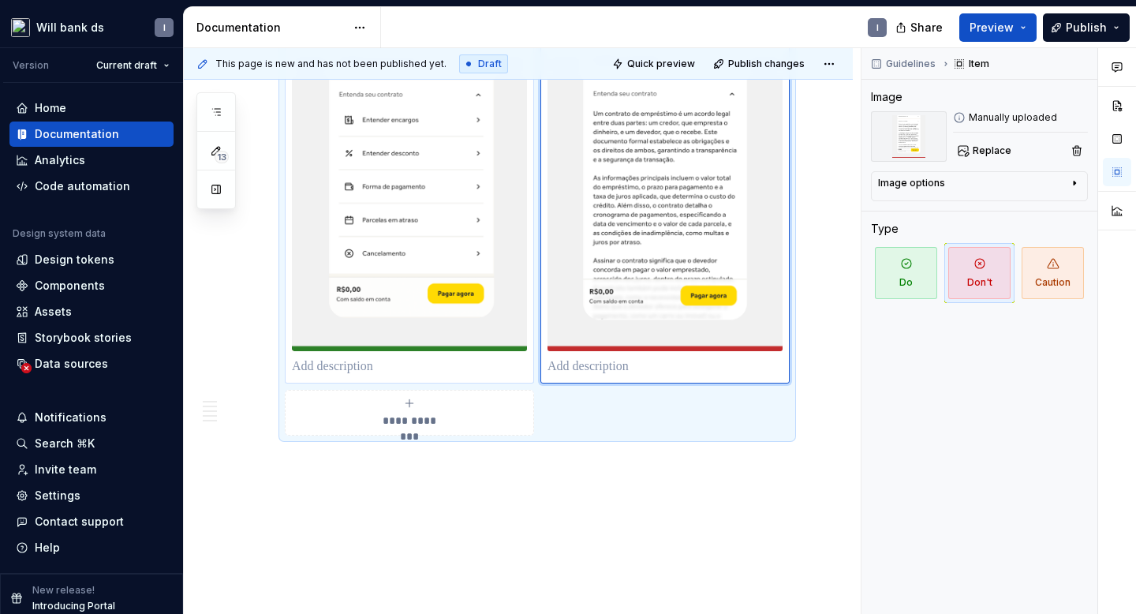
click at [346, 376] on p at bounding box center [409, 366] width 235 height 19
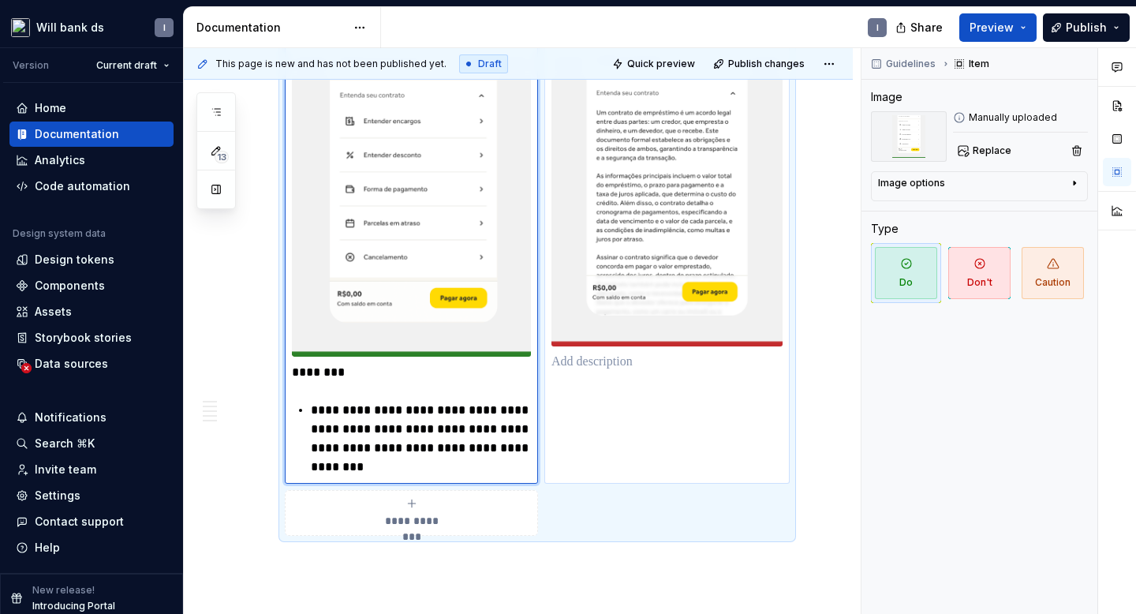
click at [566, 372] on p at bounding box center [666, 362] width 231 height 19
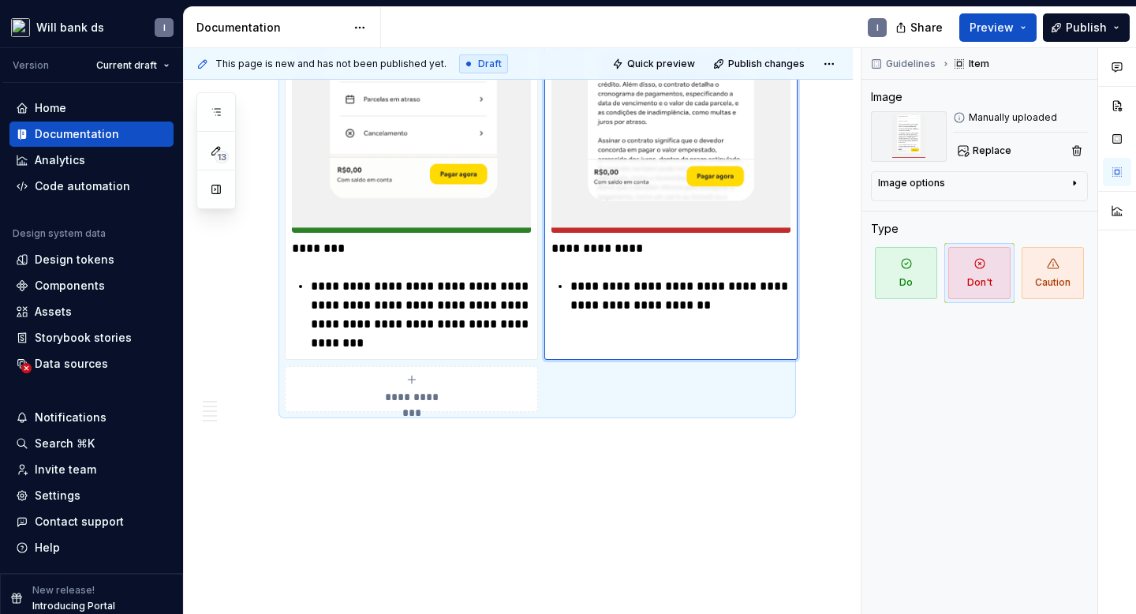
scroll to position [0, 0]
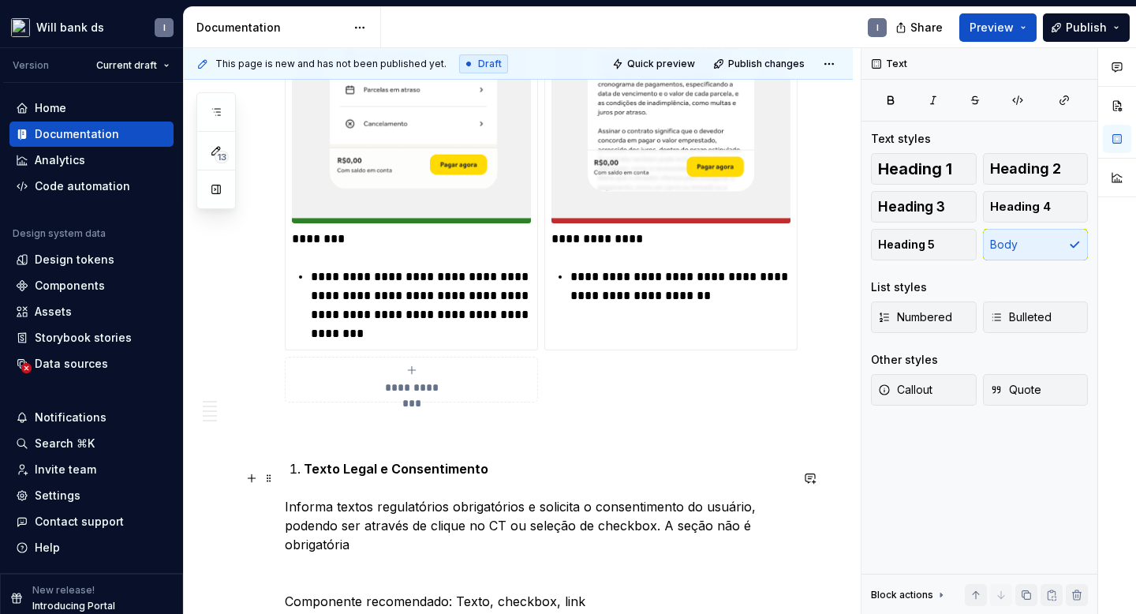
click at [304, 477] on strong "Texto Legal e Consentimento" at bounding box center [396, 469] width 185 height 16
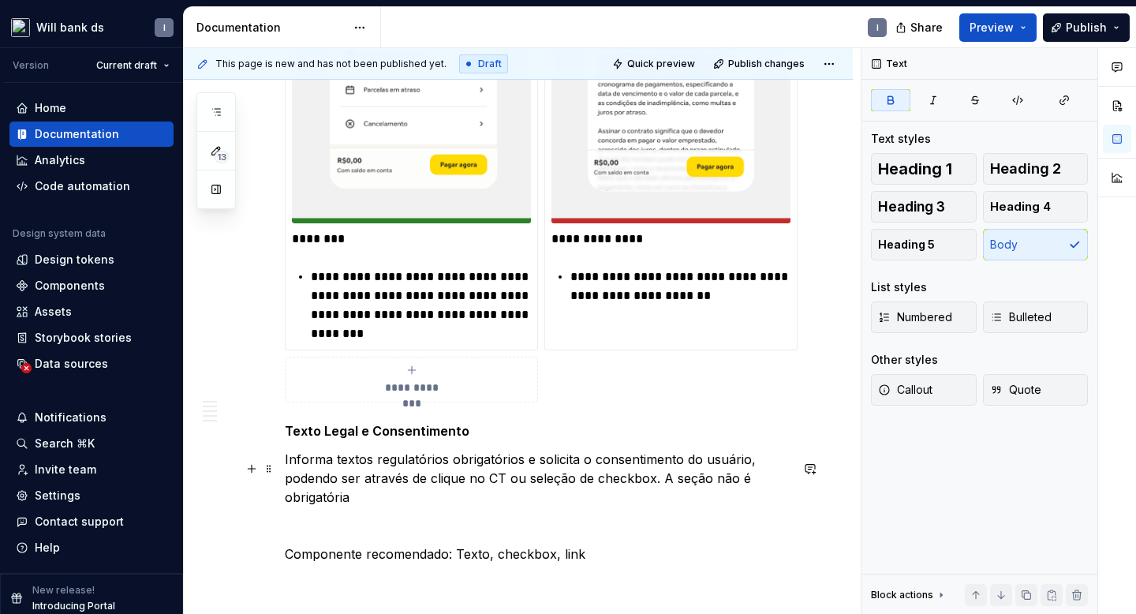
click at [316, 538] on p "Informa textos regulatórios obrigatórios e solicita o consentimento do usuário,…" at bounding box center [537, 507] width 505 height 114
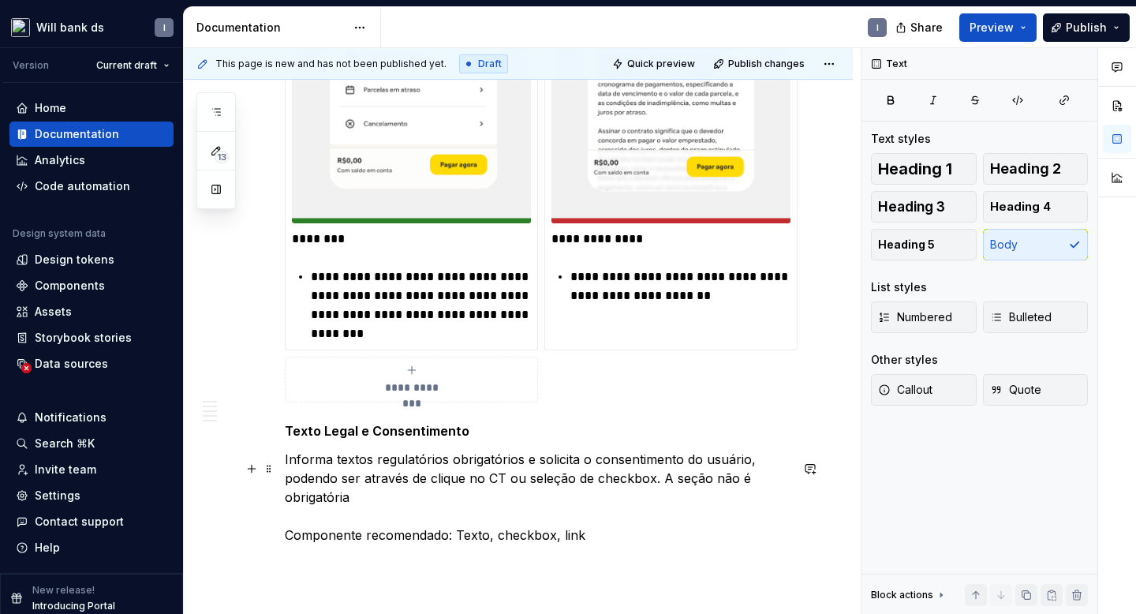
click at [307, 544] on p "Informa textos regulatórios obrigatórios e solicita o consentimento do usuário,…" at bounding box center [537, 497] width 505 height 95
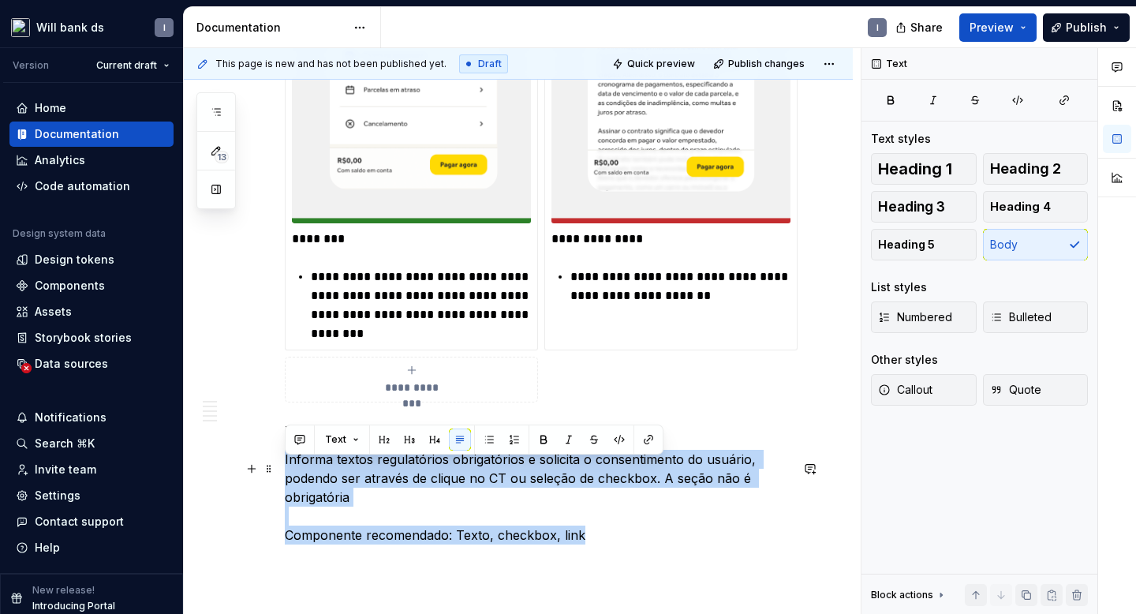
click at [307, 544] on p "Informa textos regulatórios obrigatórios e solicita o consentimento do usuário,…" at bounding box center [537, 497] width 505 height 95
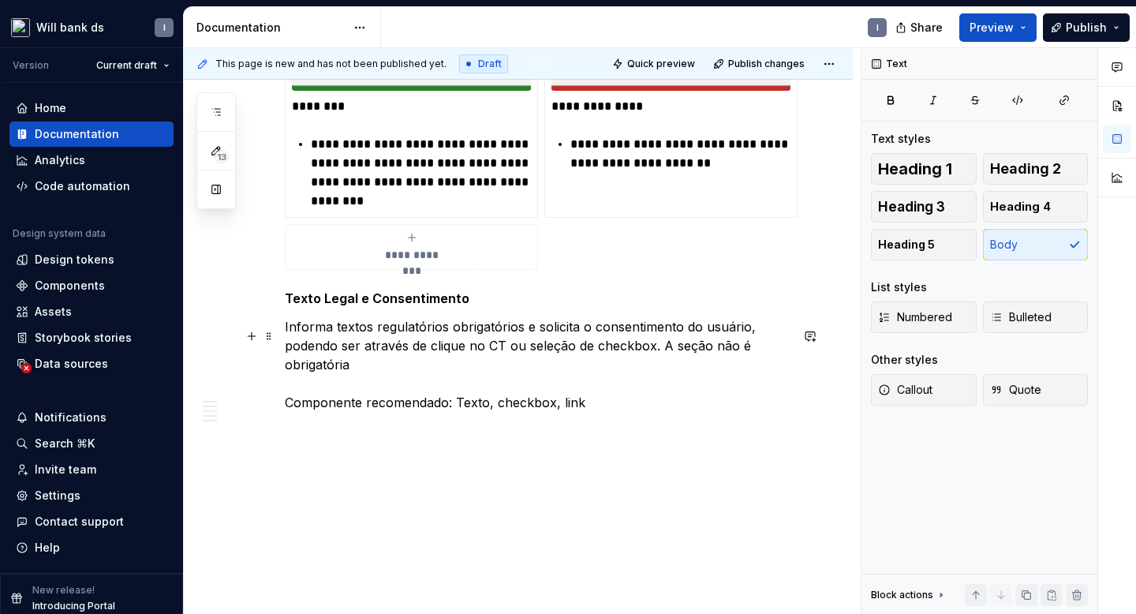
click at [455, 403] on p "Informa textos regulatórios obrigatórios e solicita o consentimento do usuário,…" at bounding box center [537, 364] width 505 height 95
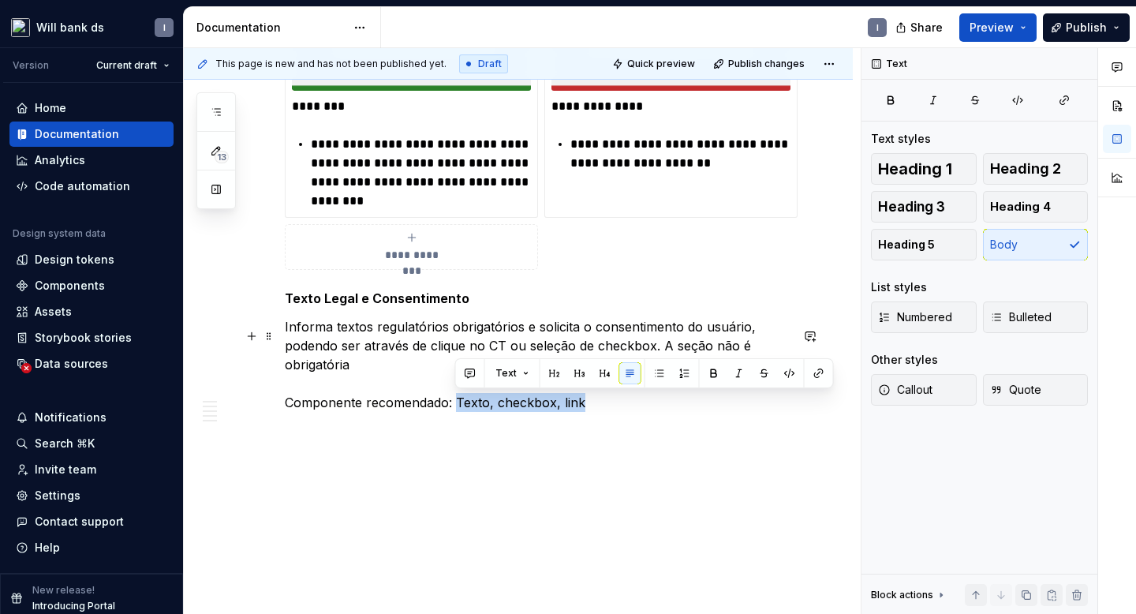
drag, startPoint x: 455, startPoint y: 403, endPoint x: 578, endPoint y: 403, distance: 123.1
click at [578, 403] on p "Informa textos regulatórios obrigatórios e solicita o consentimento do usuário,…" at bounding box center [537, 364] width 505 height 95
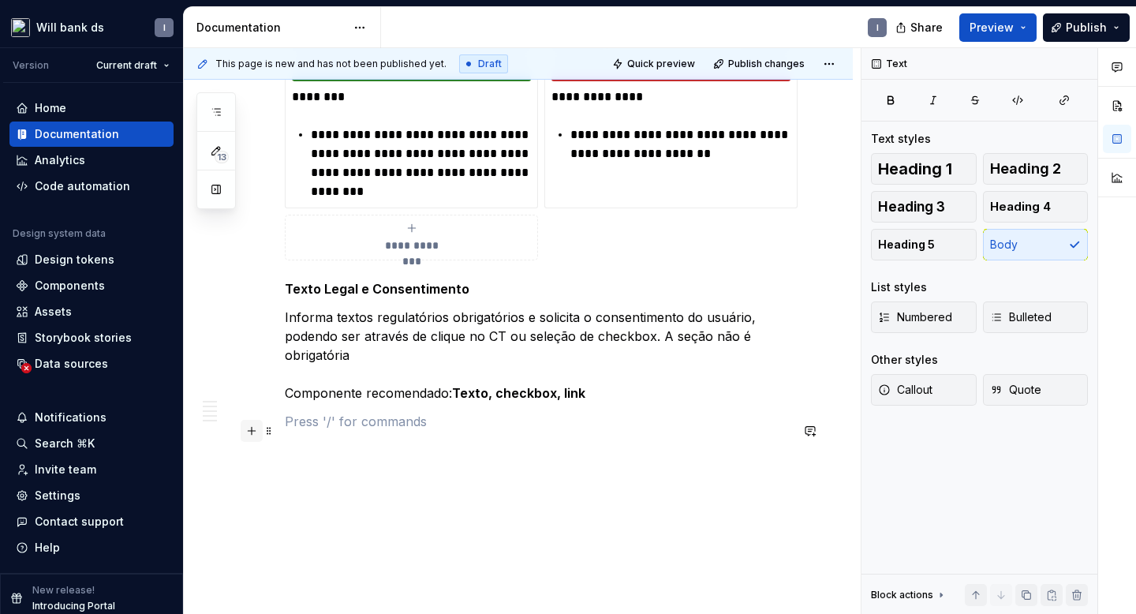
click at [254, 431] on button "button" at bounding box center [252, 431] width 22 height 22
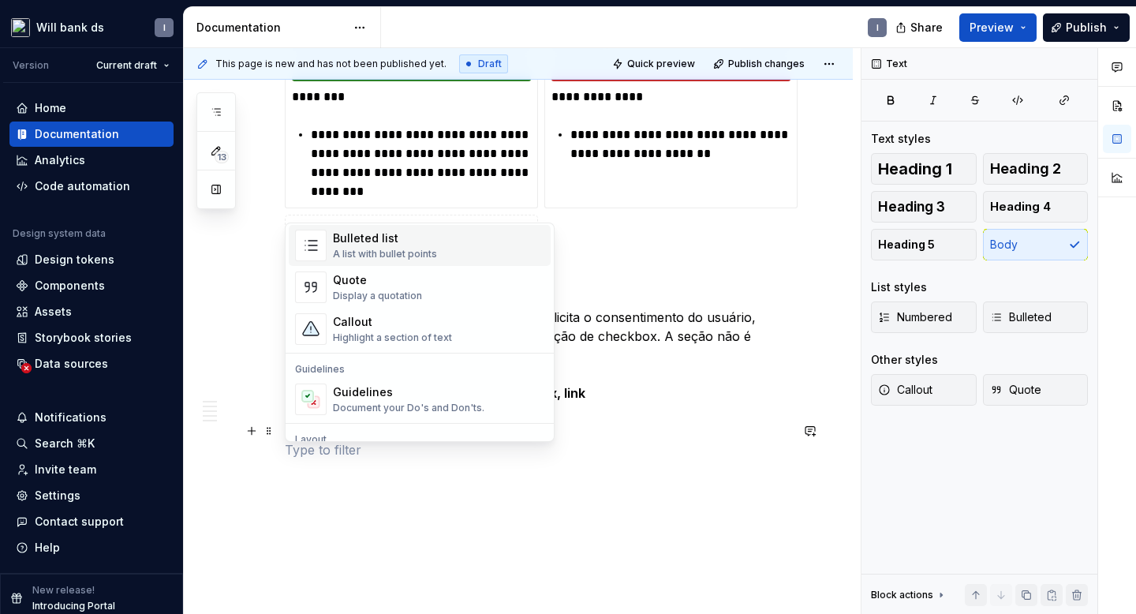
scroll to position [372, 0]
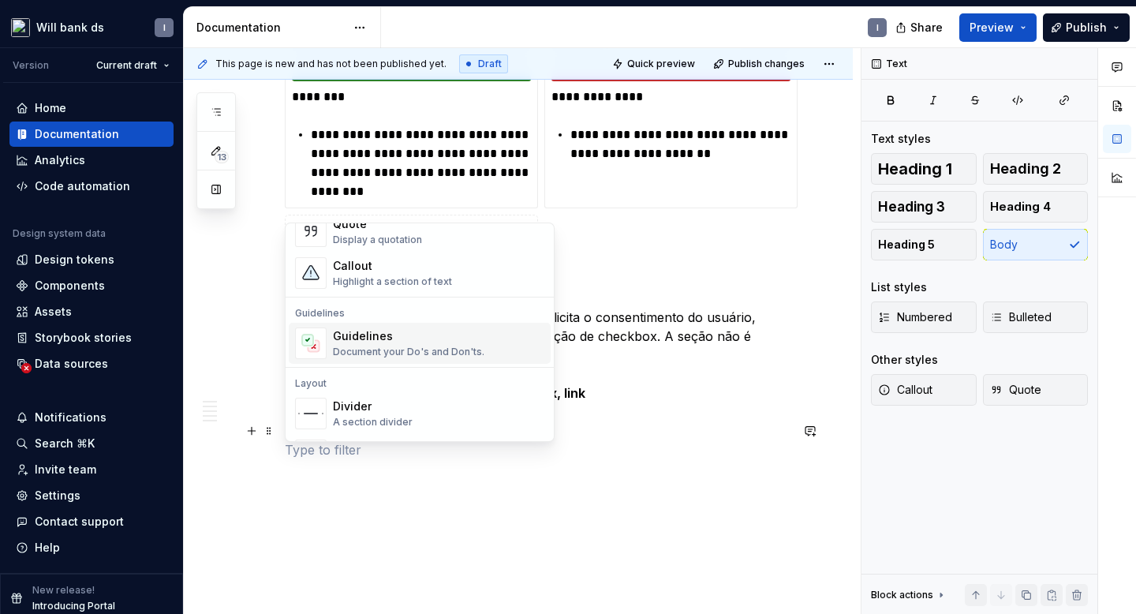
click at [387, 333] on div "Guidelines" at bounding box center [408, 336] width 151 height 16
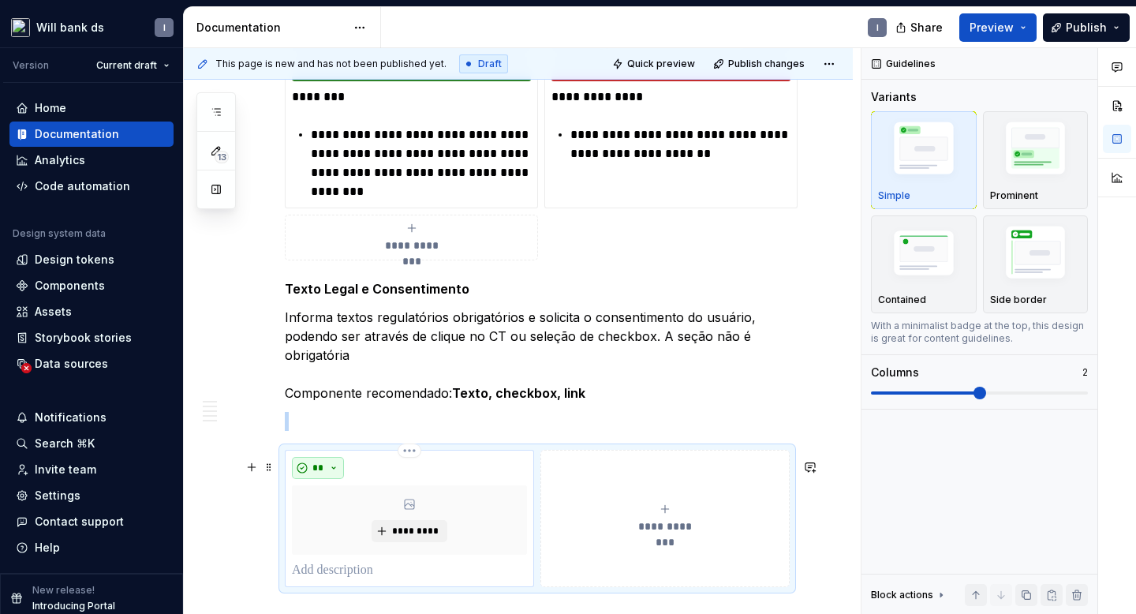
click at [324, 479] on button "**" at bounding box center [318, 468] width 52 height 22
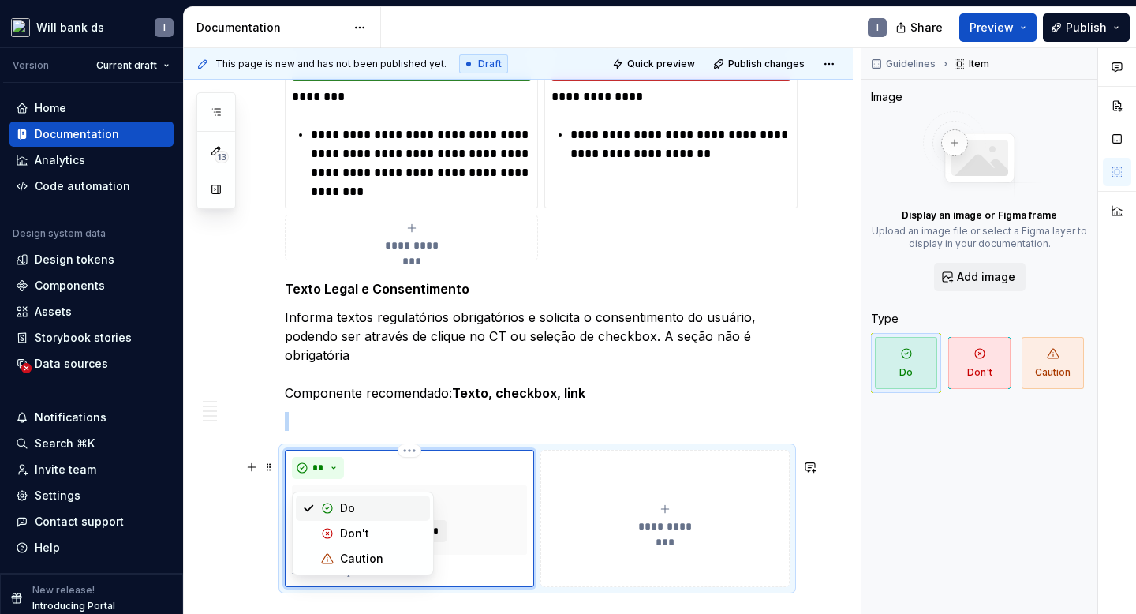
click at [494, 479] on div "**" at bounding box center [409, 468] width 235 height 22
click at [670, 515] on icon "submit" at bounding box center [665, 509] width 13 height 13
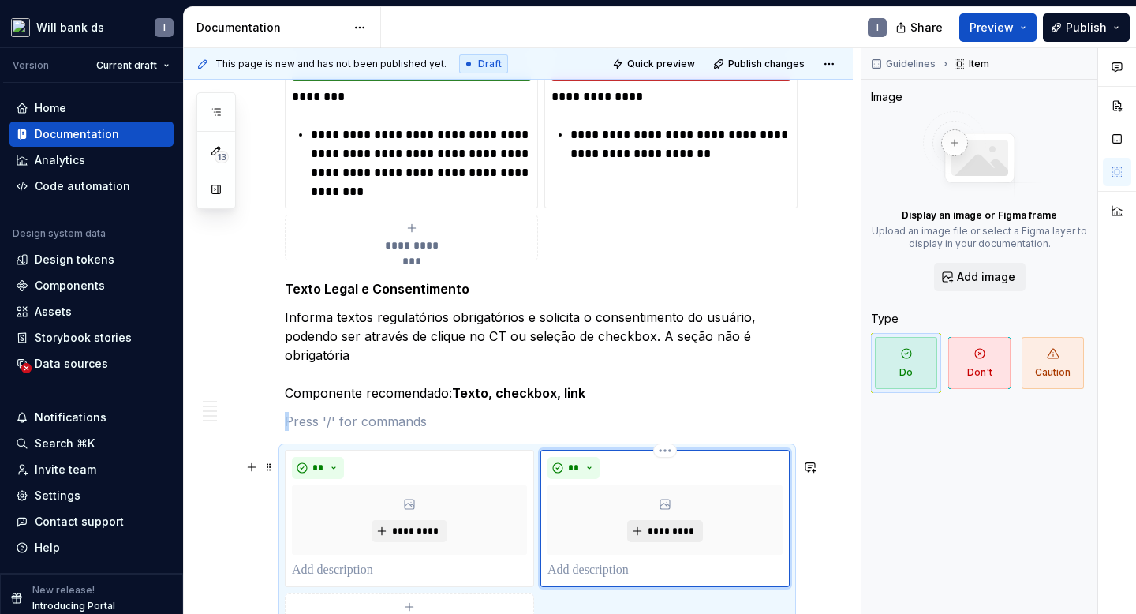
click at [667, 537] on span "*********" at bounding box center [671, 531] width 48 height 13
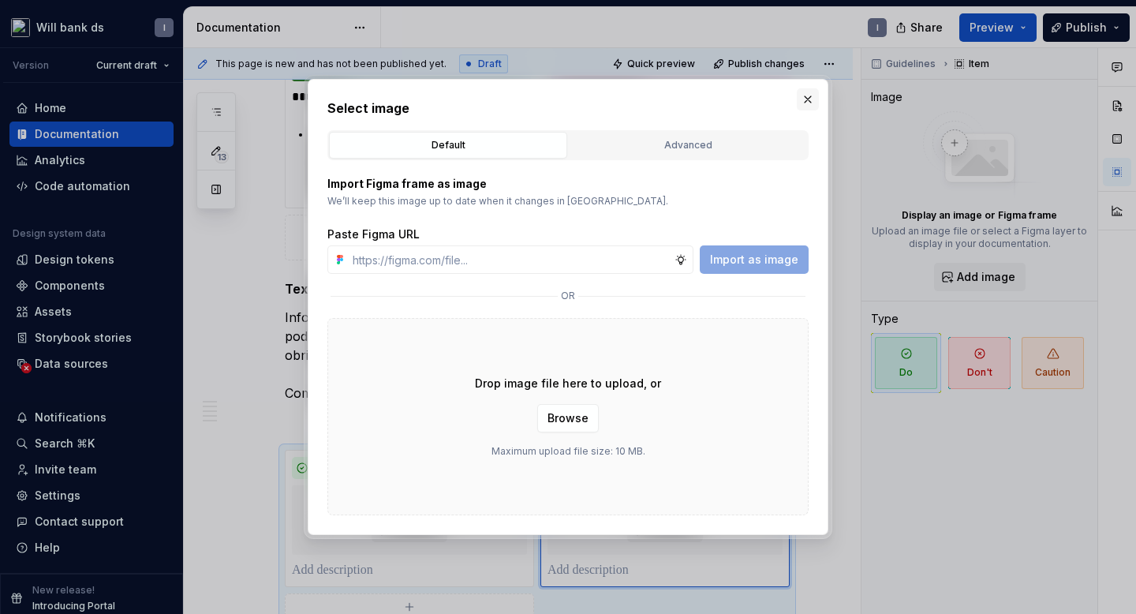
click at [802, 91] on button "button" at bounding box center [808, 99] width 22 height 22
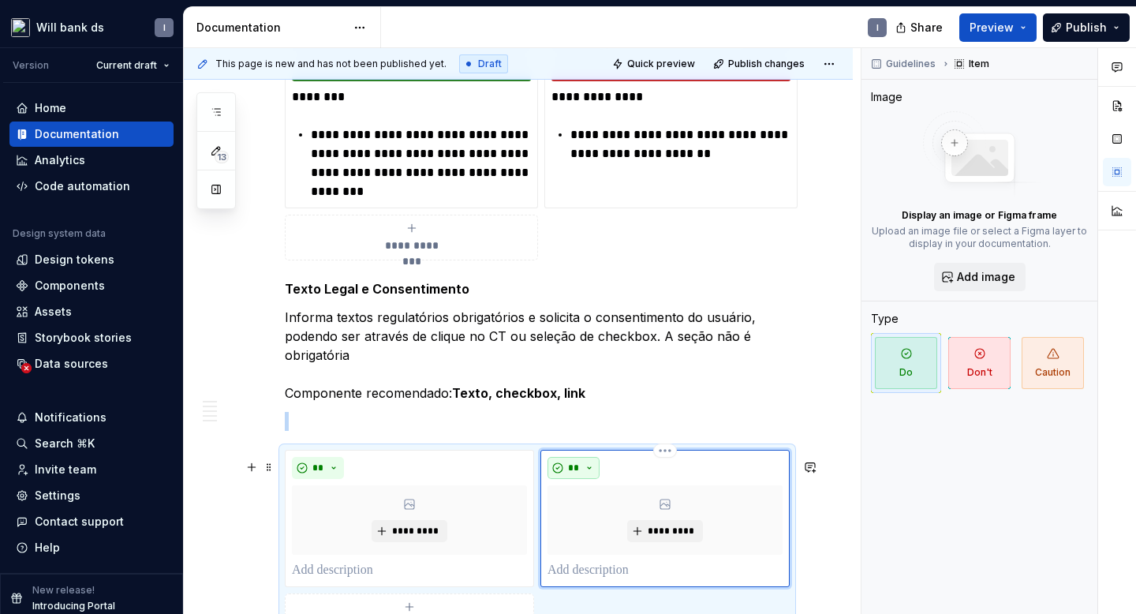
click at [593, 475] on button "**" at bounding box center [574, 468] width 52 height 22
click at [618, 528] on div "Don't" at bounding box center [614, 533] width 29 height 16
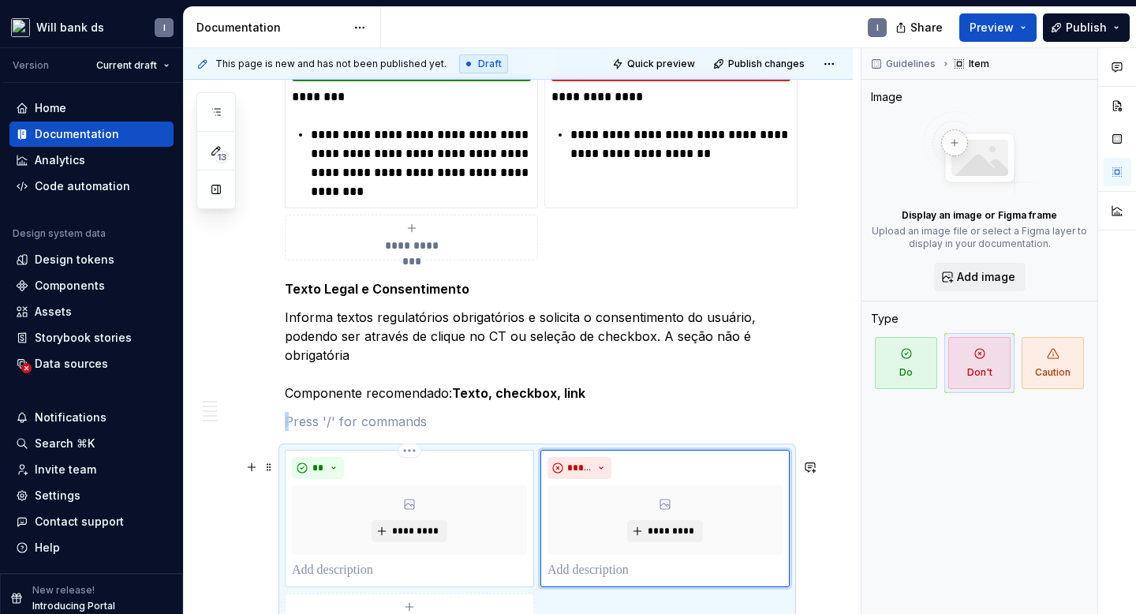
scroll to position [6205, 0]
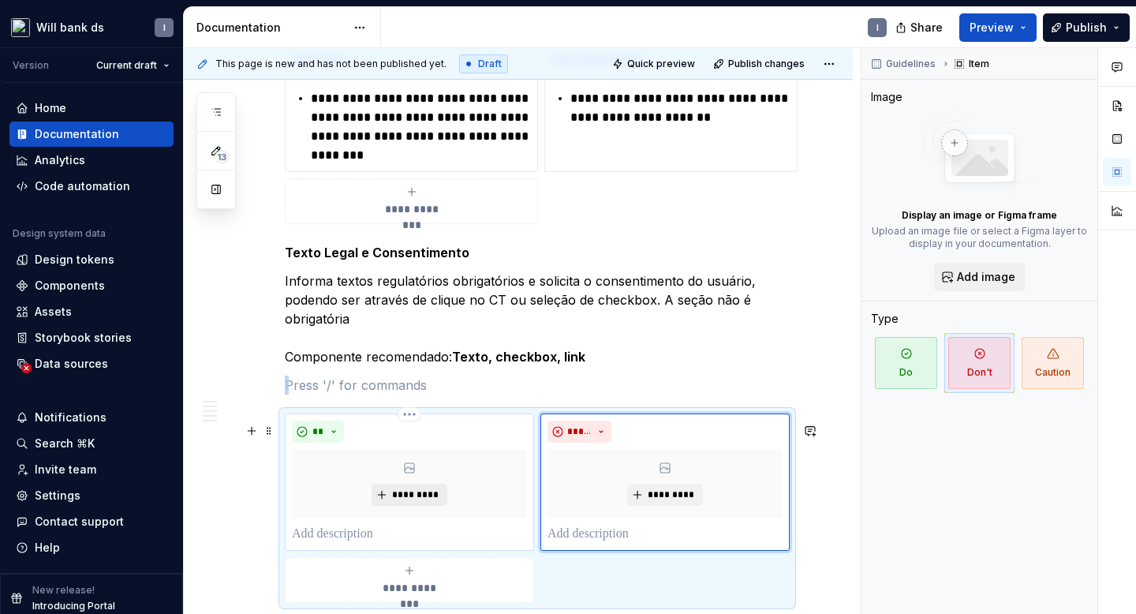
click at [435, 499] on span "*********" at bounding box center [415, 494] width 48 height 13
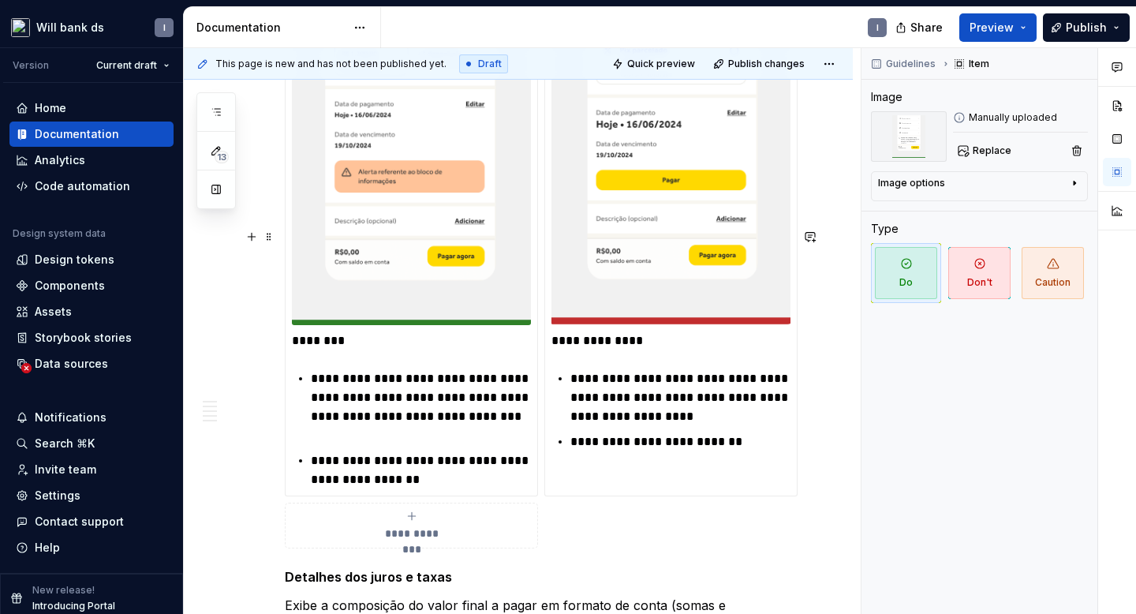
scroll to position [6400, 0]
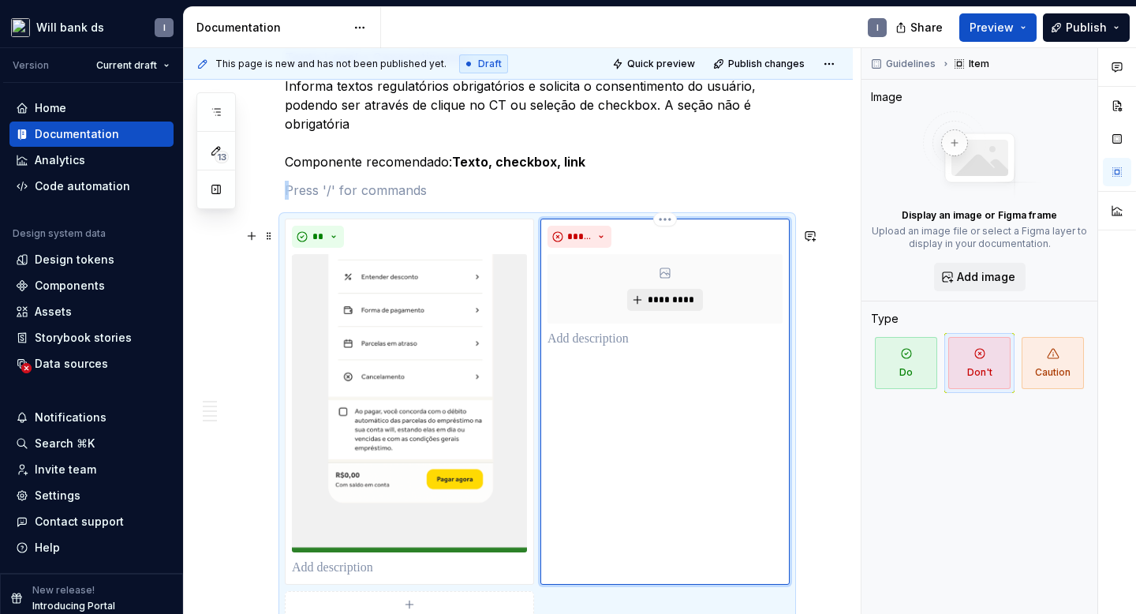
click at [673, 305] on span "*********" at bounding box center [671, 300] width 48 height 13
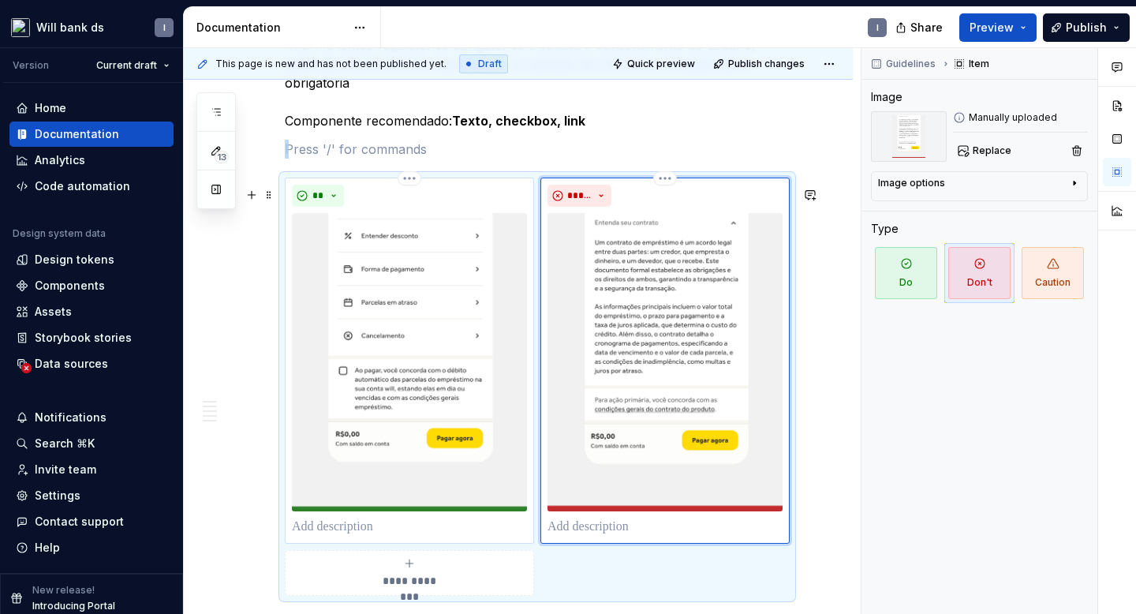
scroll to position [6585, 0]
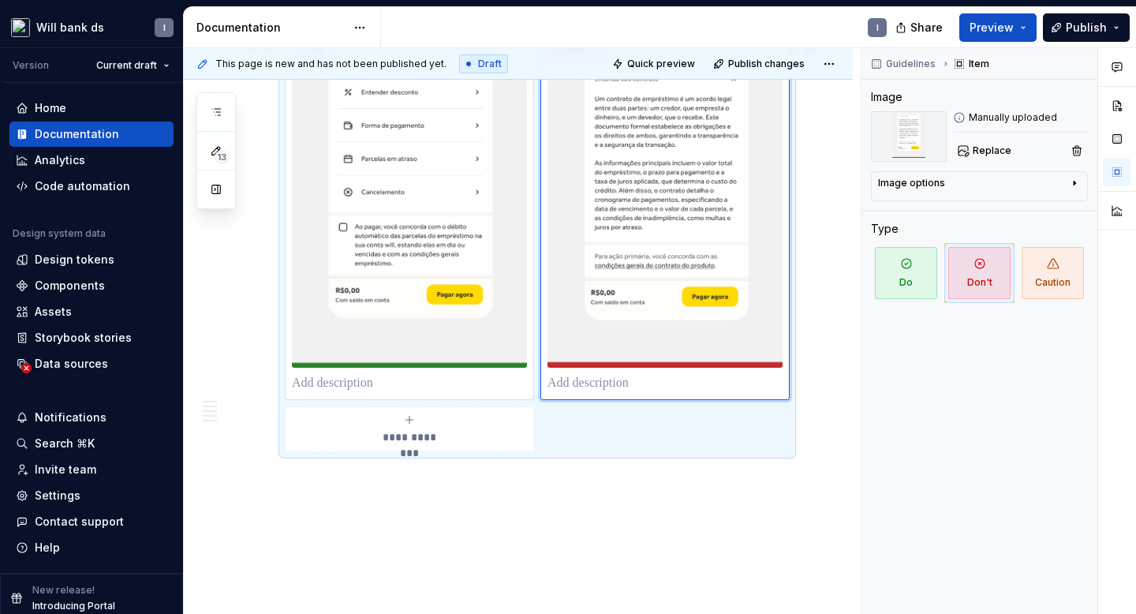
click at [334, 393] on p at bounding box center [409, 383] width 235 height 19
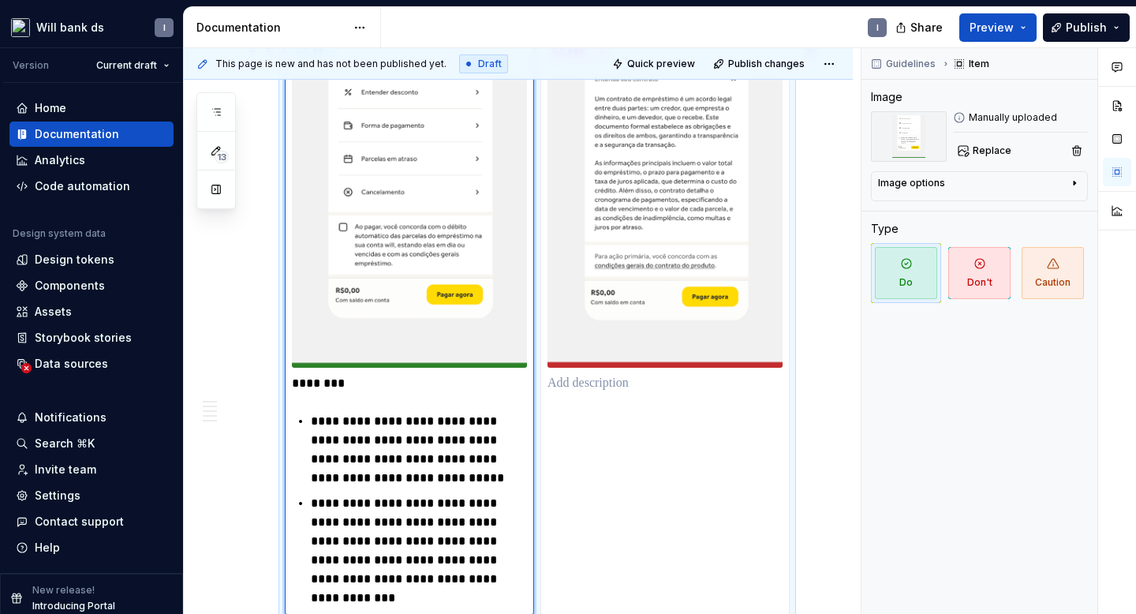
scroll to position [6595, 0]
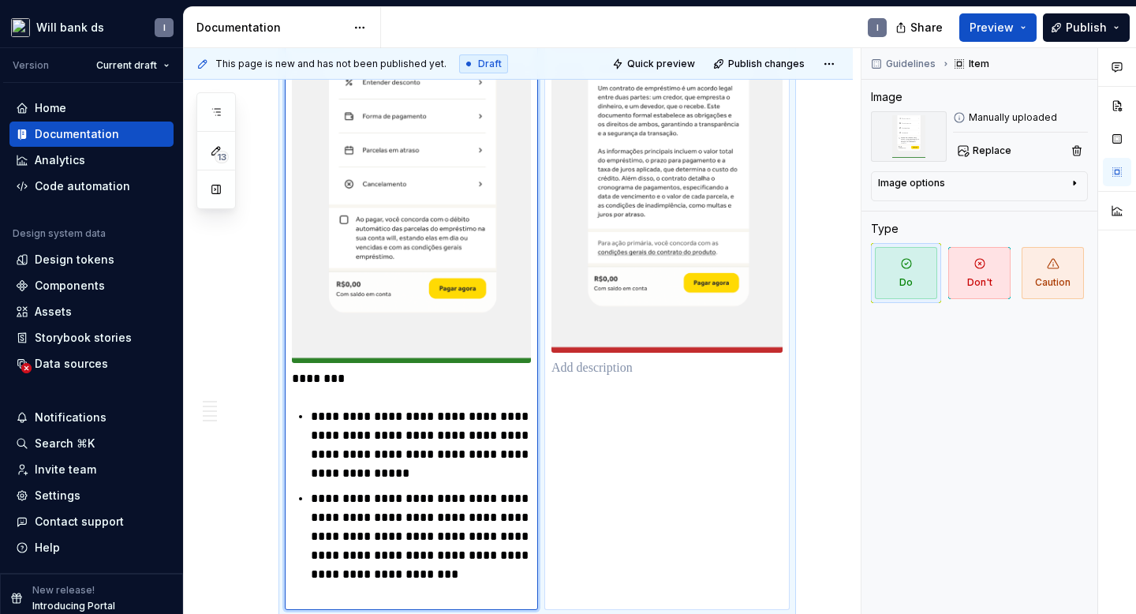
click at [579, 378] on p at bounding box center [666, 368] width 231 height 19
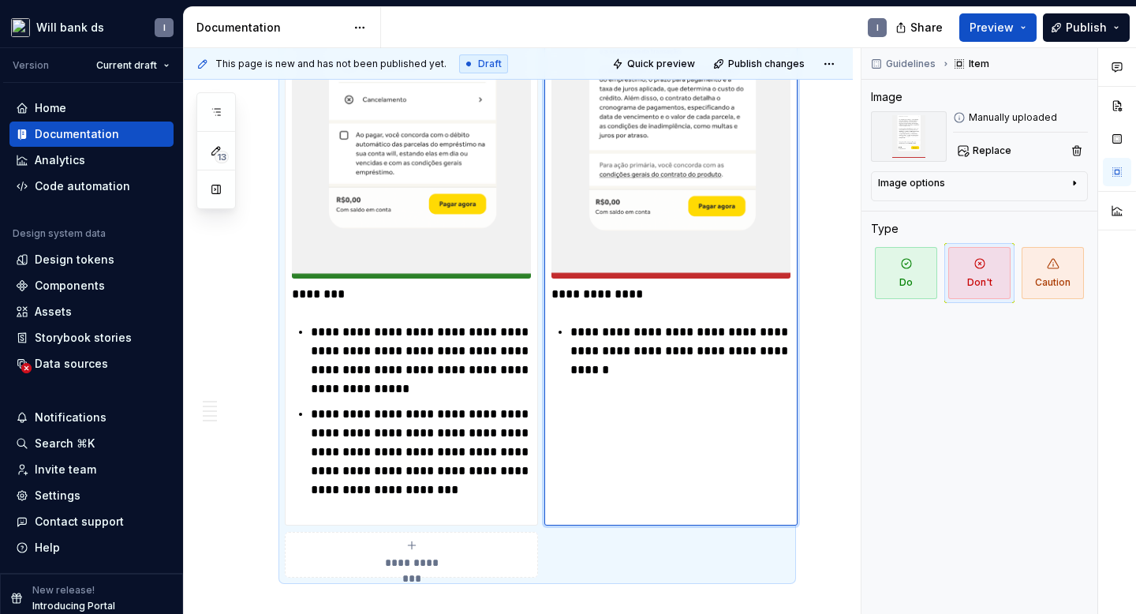
scroll to position [6855, 0]
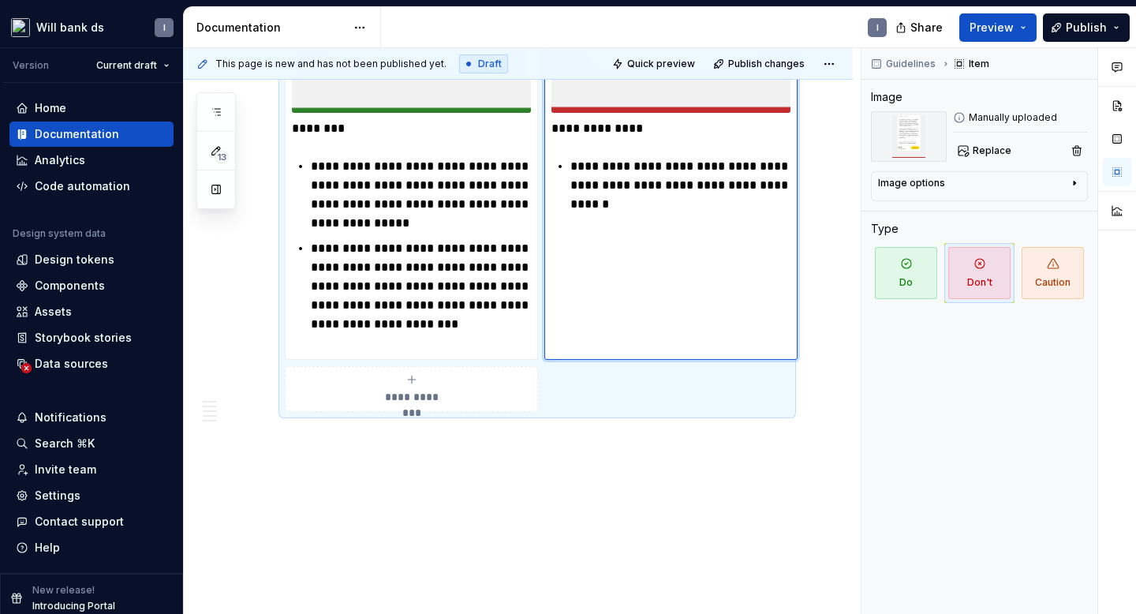
click at [353, 491] on div "This page is new and has not been published yet. Draft Quick preview Publish ch…" at bounding box center [522, 331] width 677 height 566
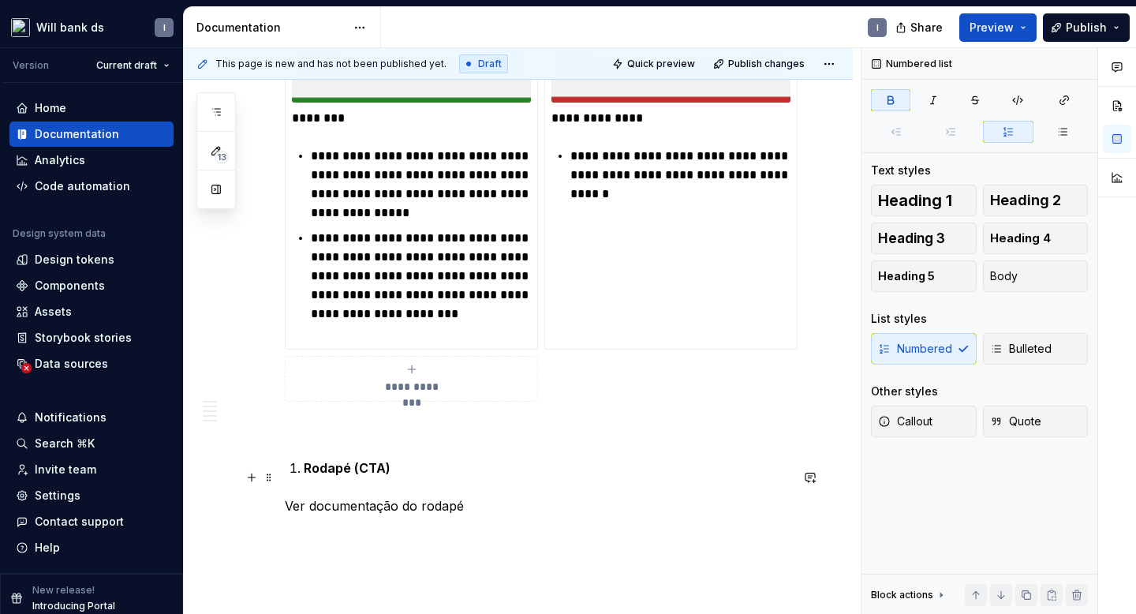
click at [304, 477] on li "Rodapé (CTA)" at bounding box center [547, 467] width 486 height 19
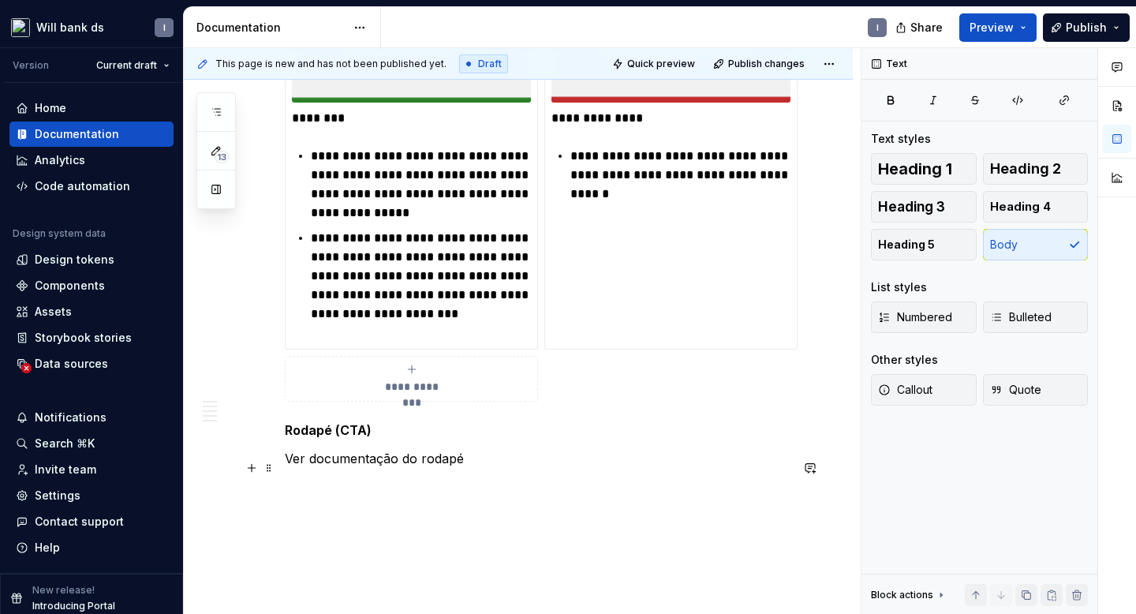
click at [286, 469] on p "Ver documentação do rodapé" at bounding box center [537, 468] width 505 height 38
click at [286, 438] on strong "Rodapé (CTA)" at bounding box center [328, 430] width 87 height 16
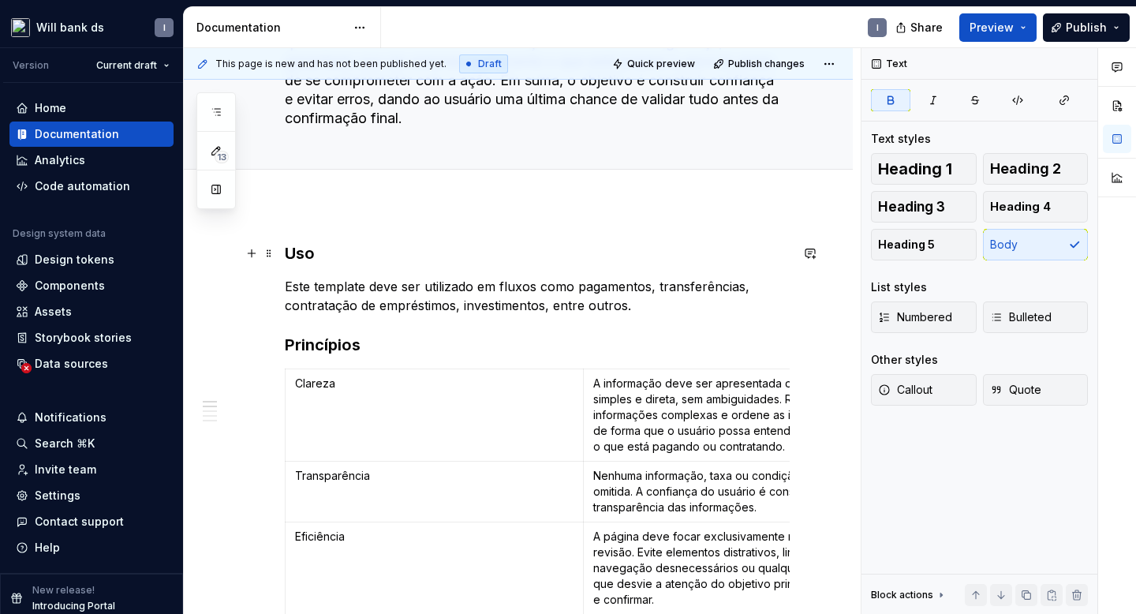
scroll to position [0, 0]
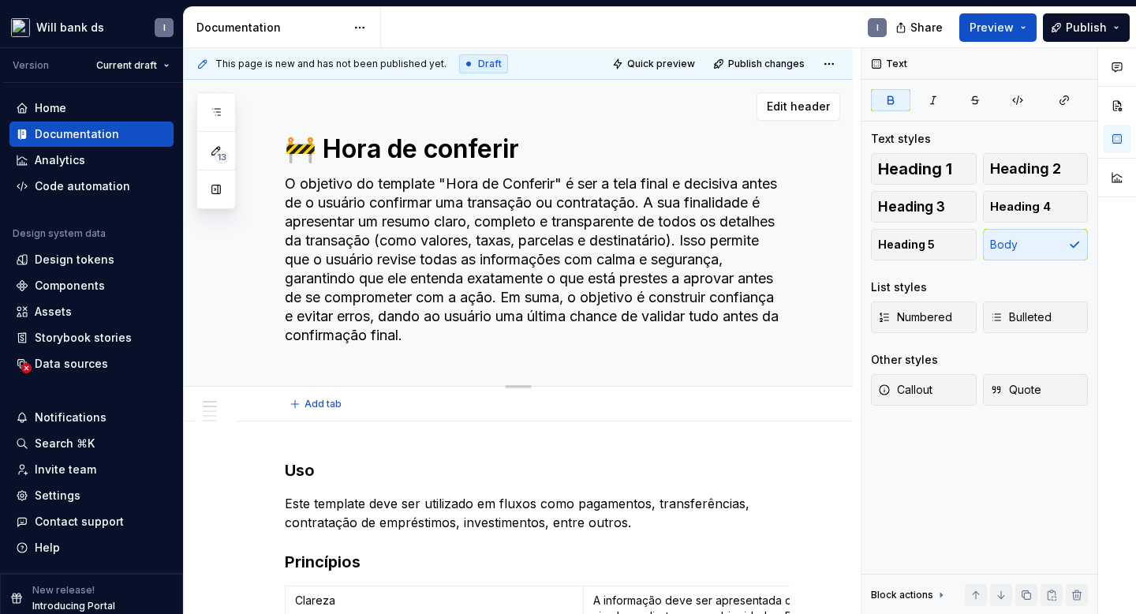
click at [309, 150] on textarea "🚧 Hora de conferir" at bounding box center [534, 149] width 505 height 38
type textarea "*"
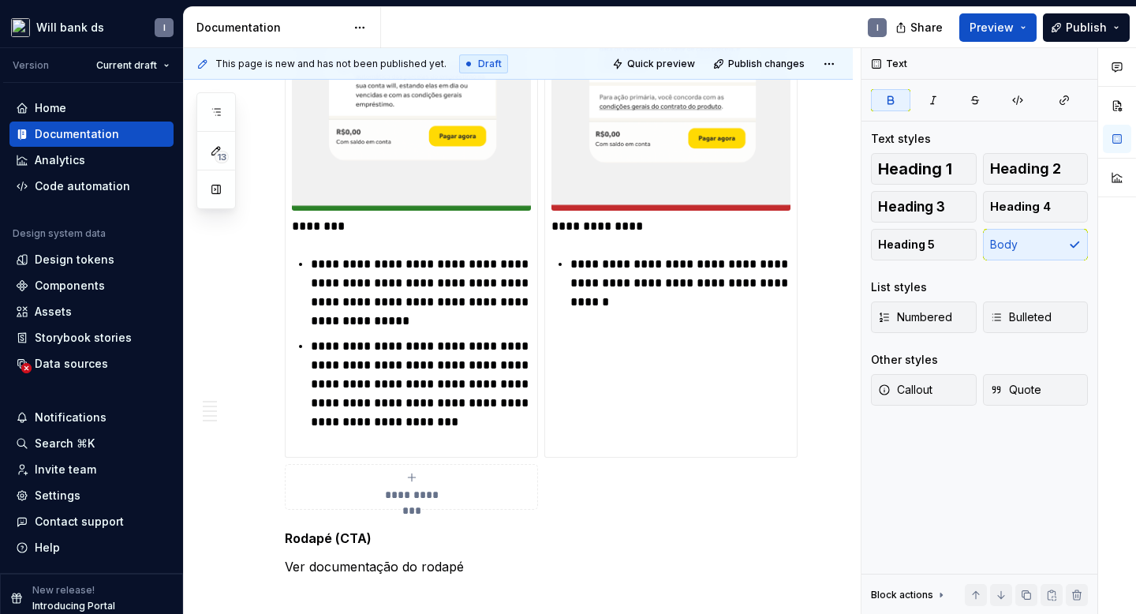
scroll to position [6941, 0]
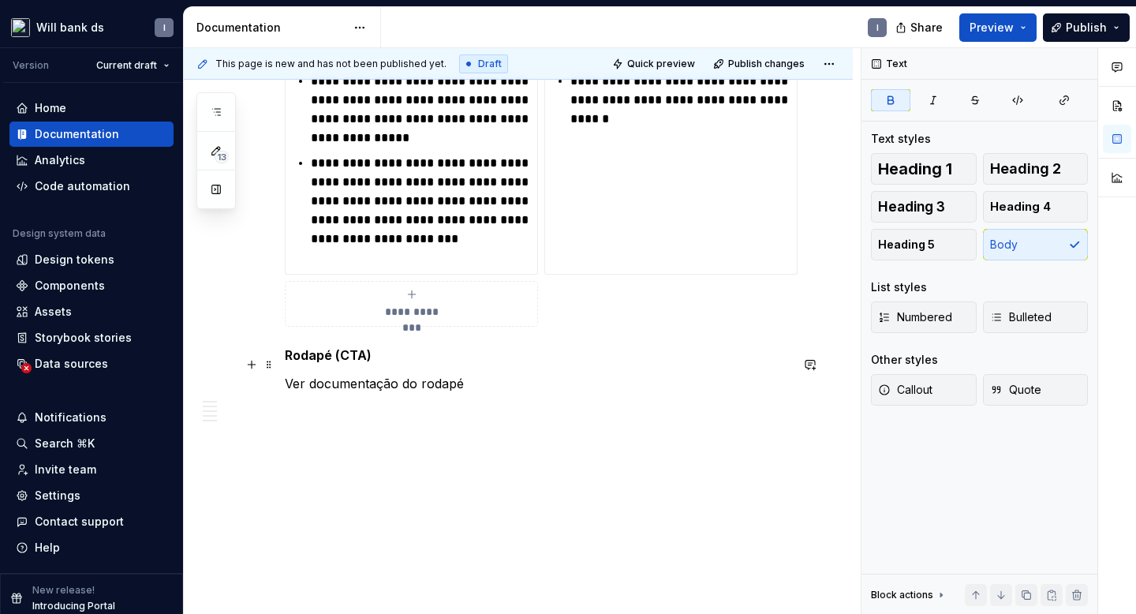
paste div
click at [470, 382] on p "Ver documentação do rodapé" at bounding box center [537, 393] width 505 height 38
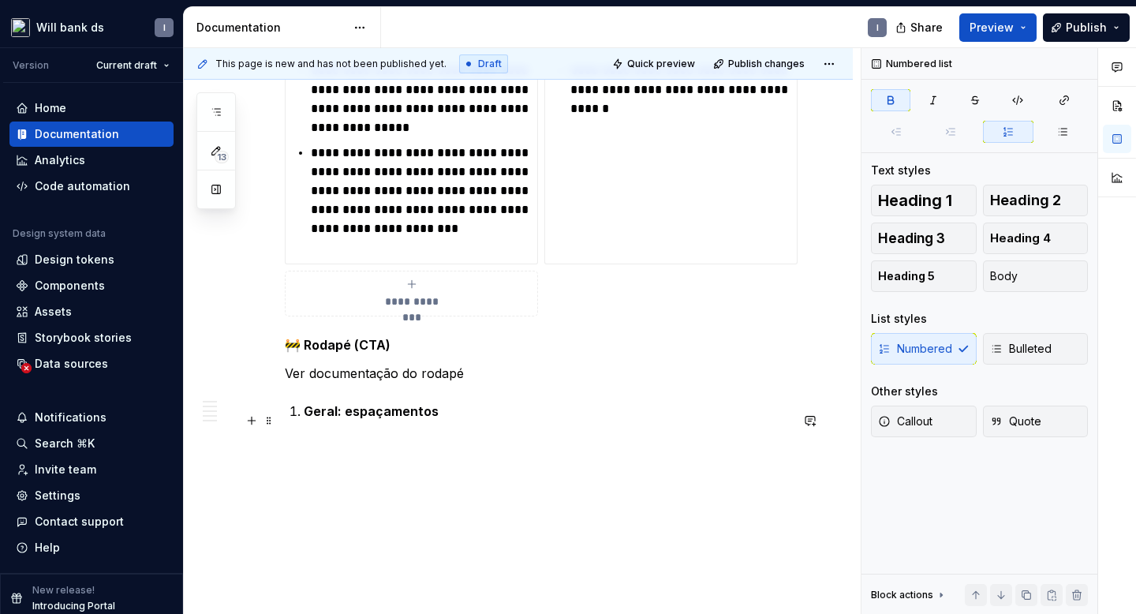
click at [304, 419] on strong "Geral: espaçamentos" at bounding box center [371, 411] width 135 height 16
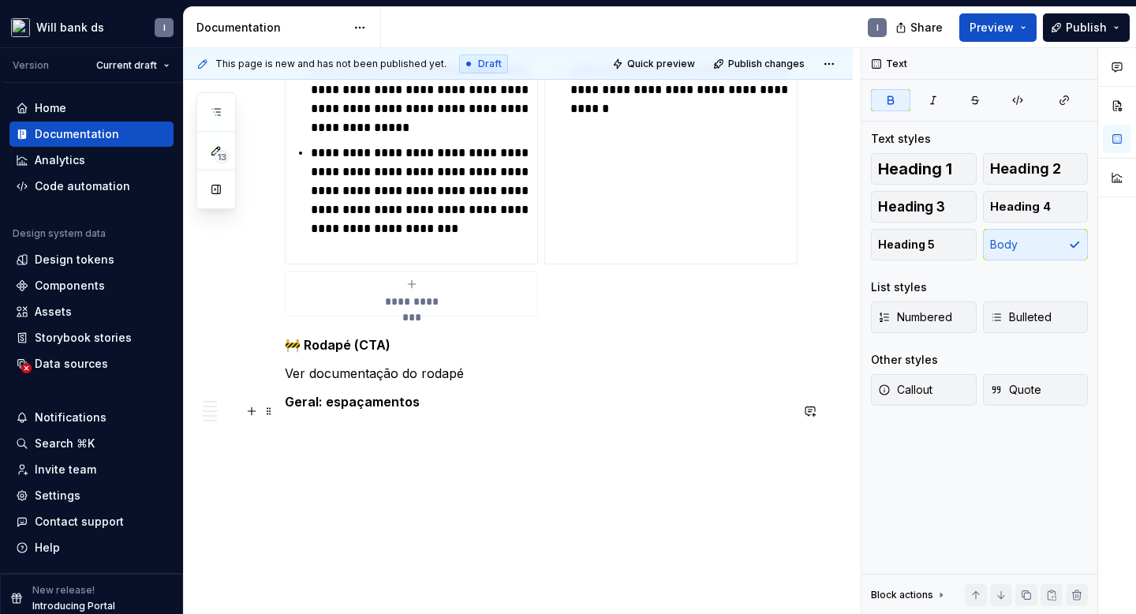
click at [430, 411] on p "Geral: espaçamentos" at bounding box center [537, 401] width 505 height 19
click at [249, 444] on button "button" at bounding box center [252, 439] width 22 height 22
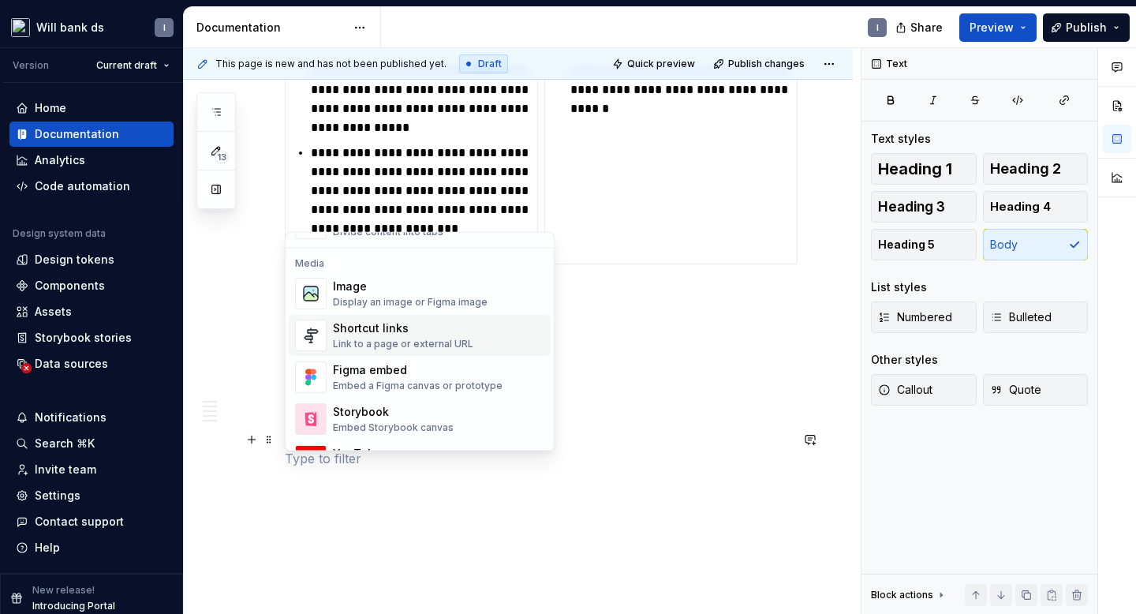
scroll to position [656, 0]
click at [344, 297] on div "Display an image or Figma image" at bounding box center [410, 302] width 155 height 13
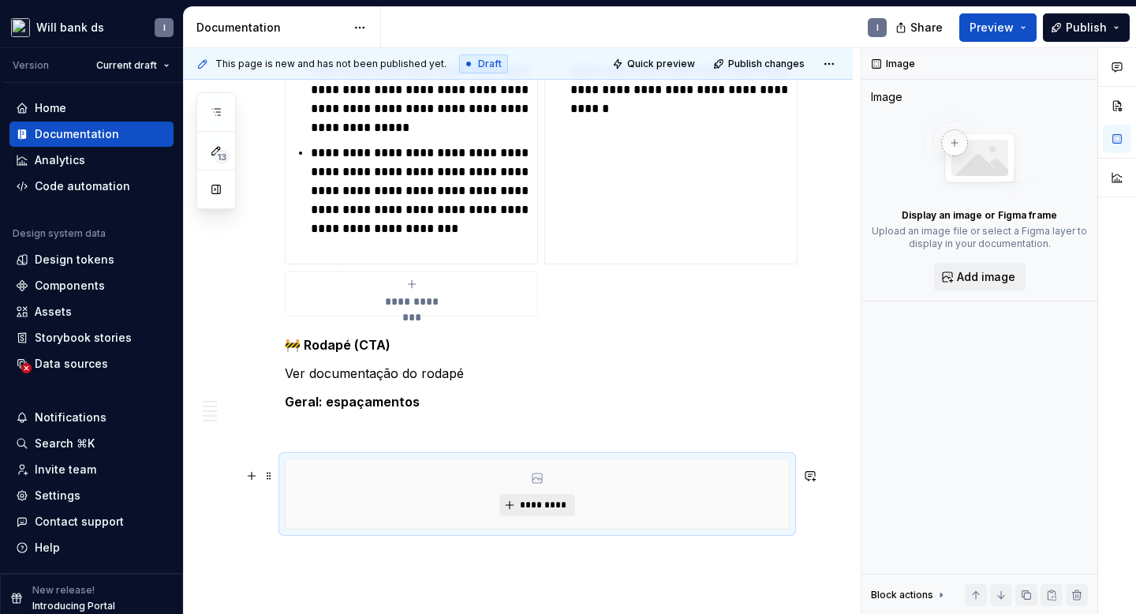
click at [553, 504] on button "*********" at bounding box center [536, 505] width 75 height 22
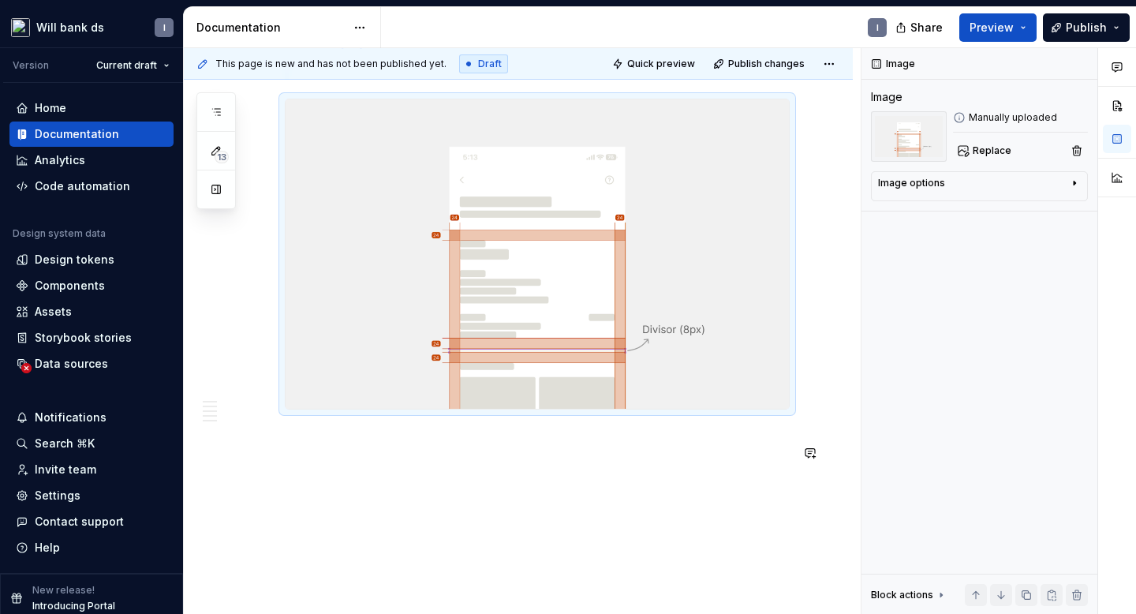
scroll to position [7370, 0]
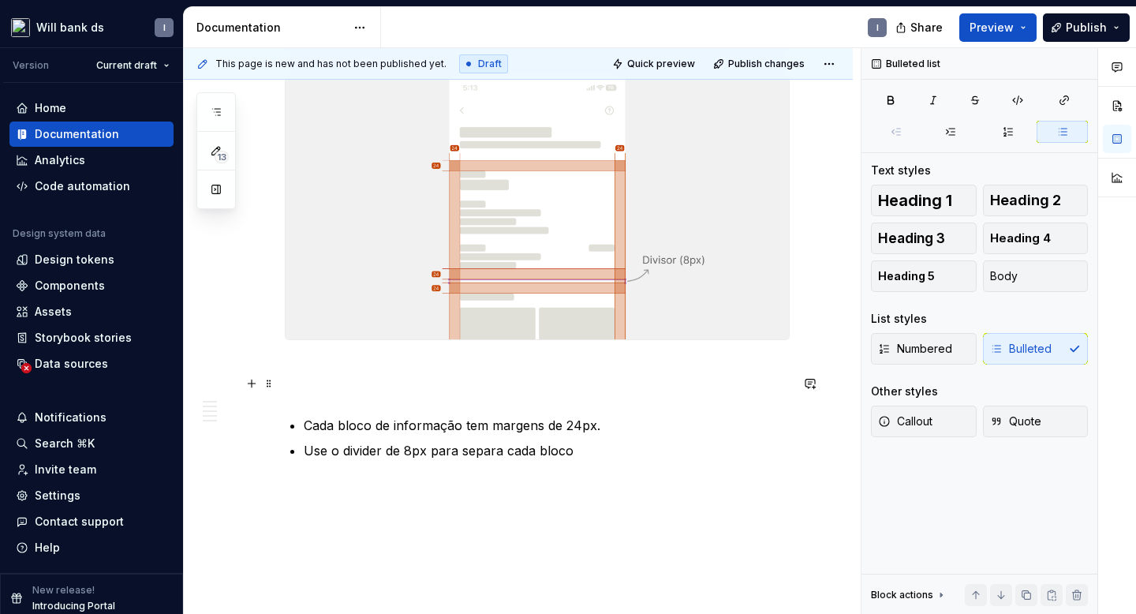
click at [315, 391] on p at bounding box center [537, 378] width 505 height 38
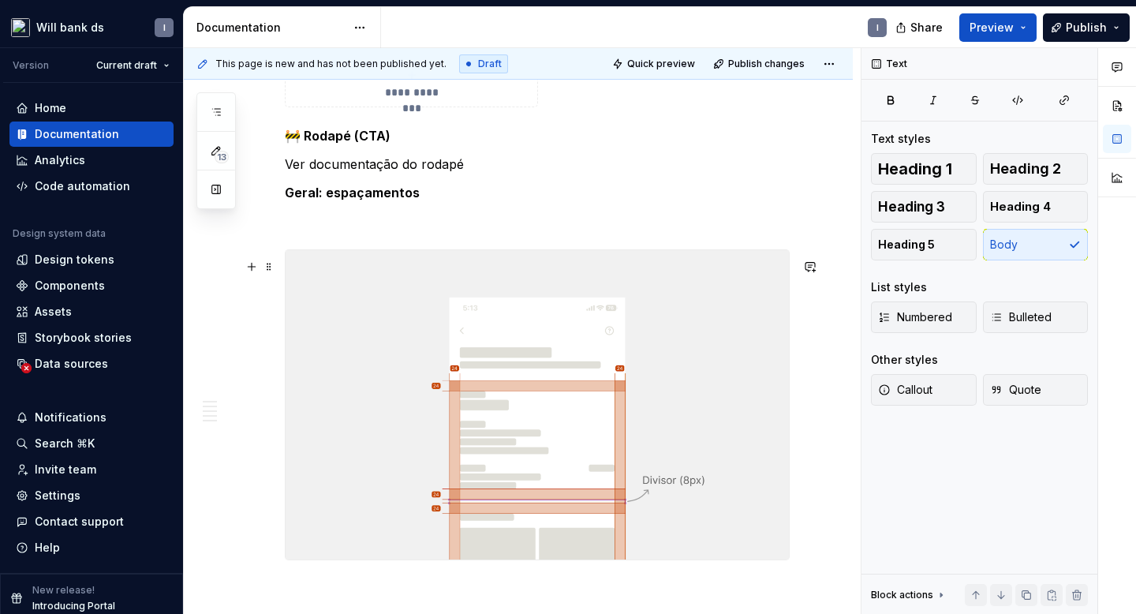
scroll to position [7360, 0]
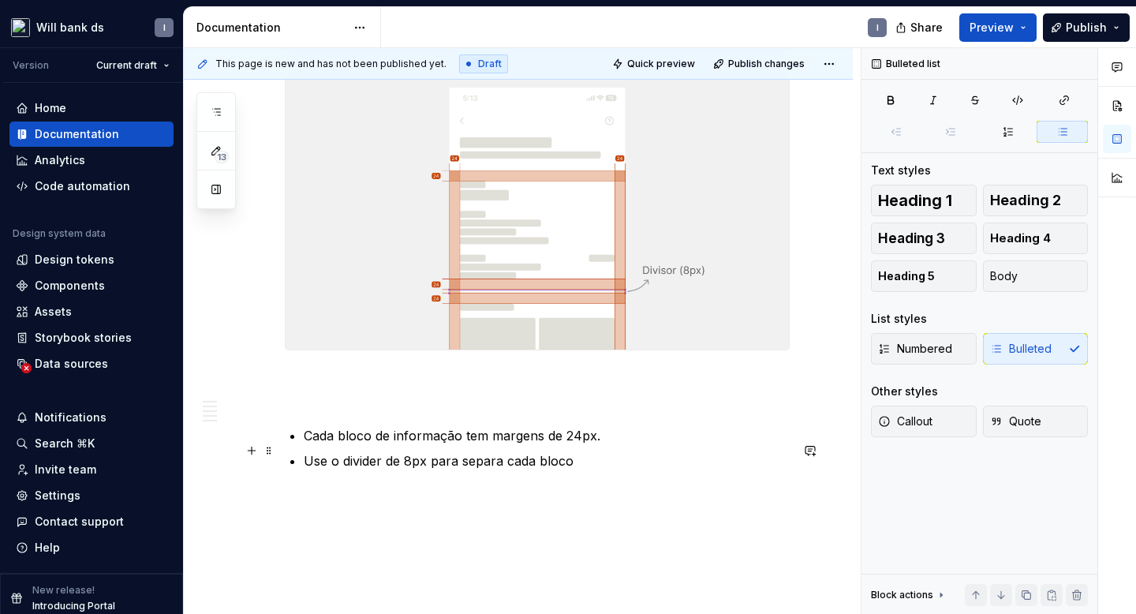
click at [305, 445] on p "Cada bloco de informação tem margens de 24px." at bounding box center [547, 435] width 486 height 19
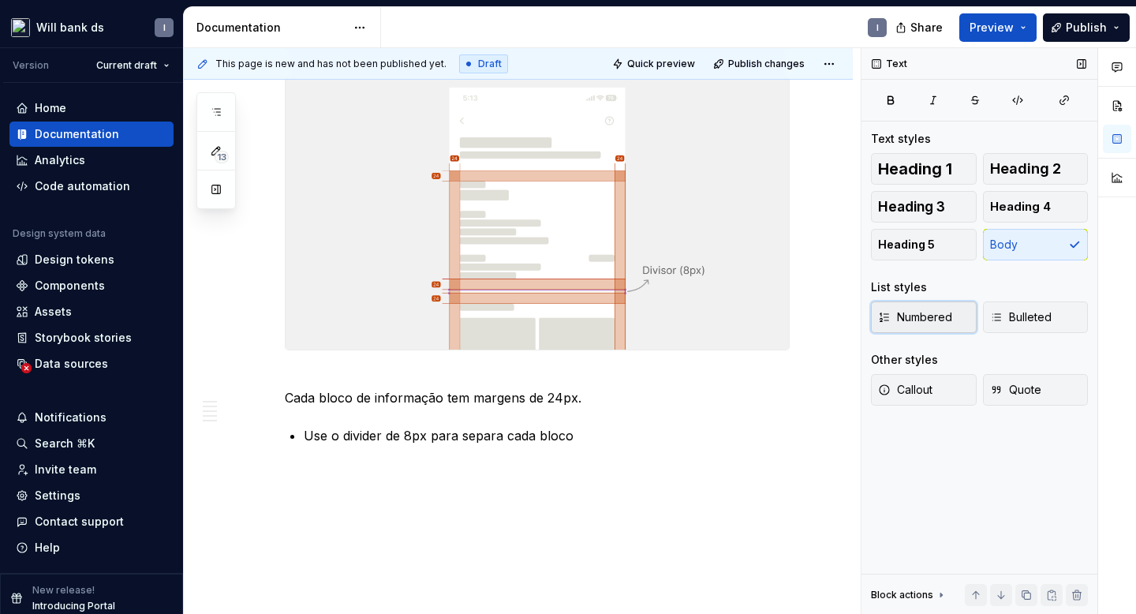
click at [910, 315] on span "Numbered" at bounding box center [915, 317] width 74 height 16
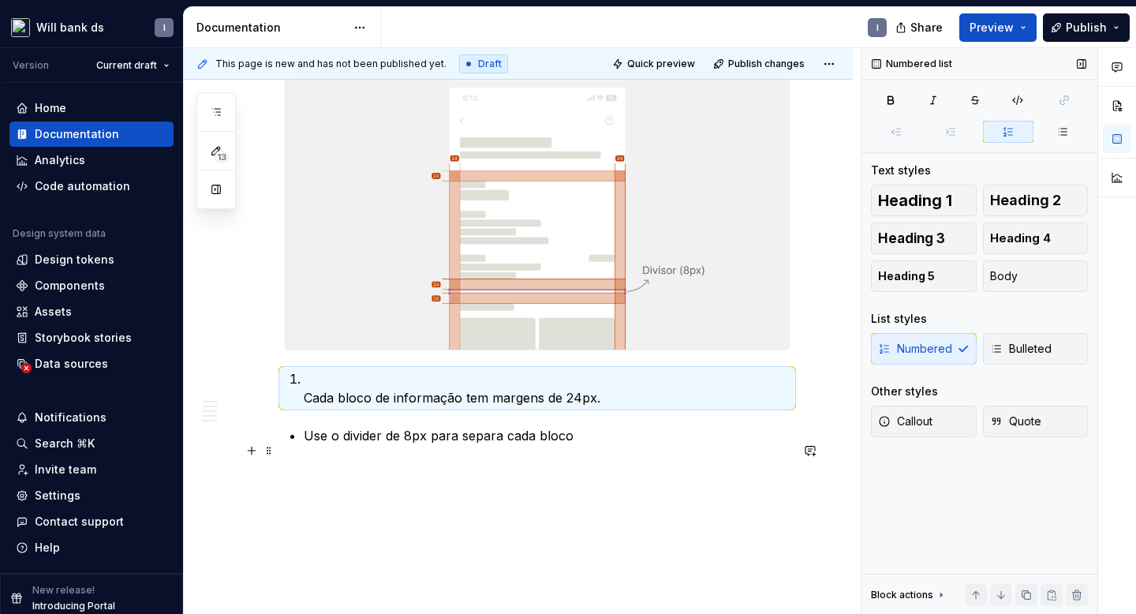
click at [305, 445] on p "Use o divider de 8px para separa cada bloco" at bounding box center [547, 435] width 486 height 19
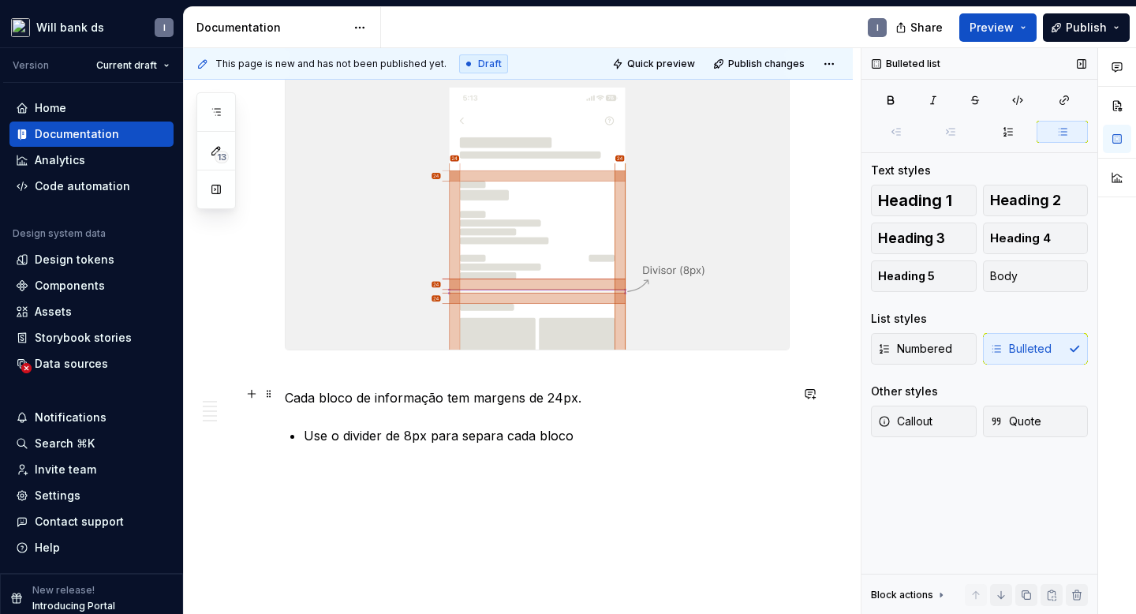
click at [287, 407] on p "Cada bloco de informação tem margens de 24px." at bounding box center [537, 388] width 505 height 38
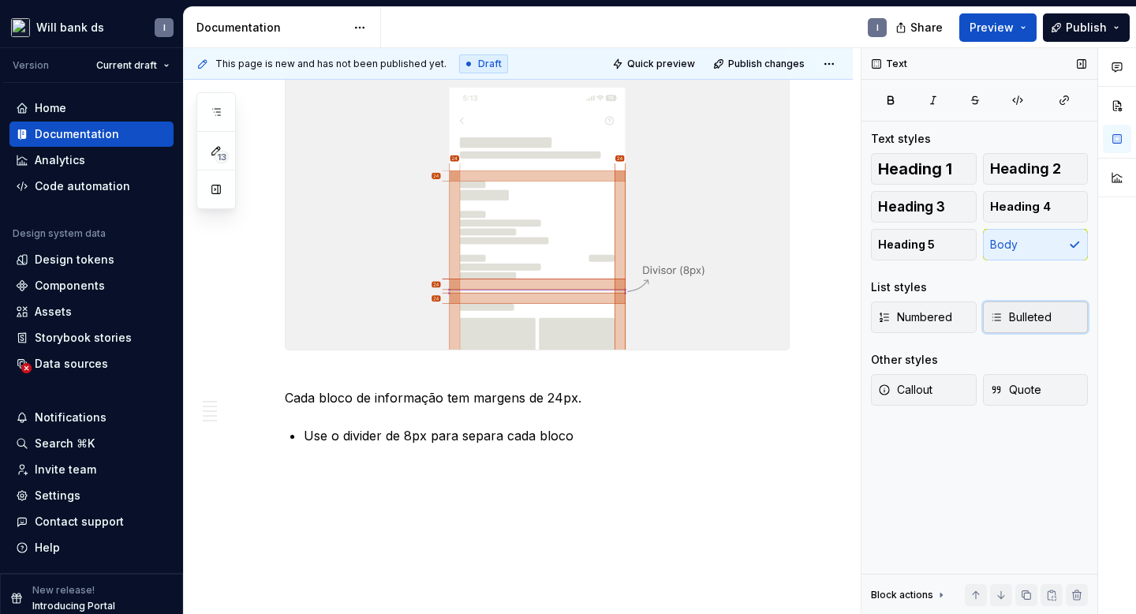
click at [1001, 318] on icon "button" at bounding box center [996, 317] width 13 height 13
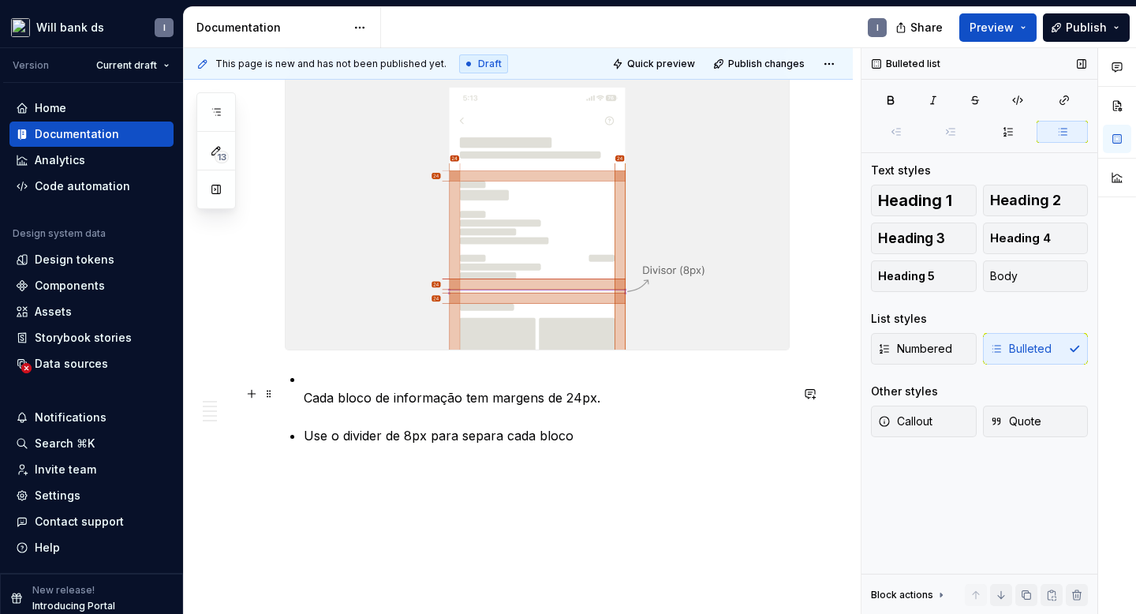
click at [307, 407] on p "Cada bloco de informação tem margens de 24px." at bounding box center [547, 388] width 486 height 38
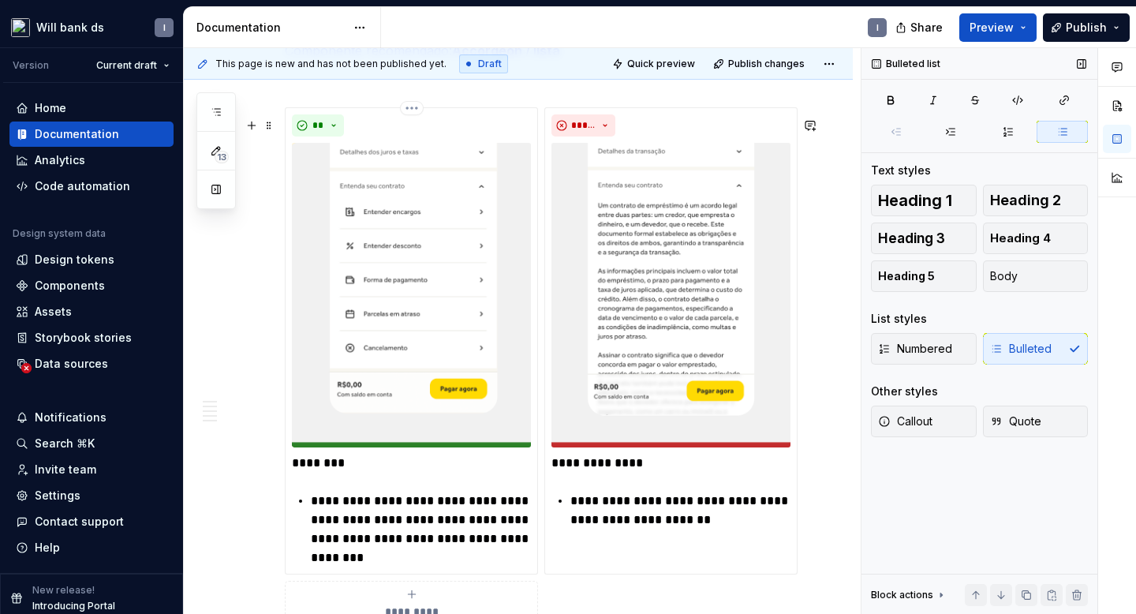
scroll to position [6283, 0]
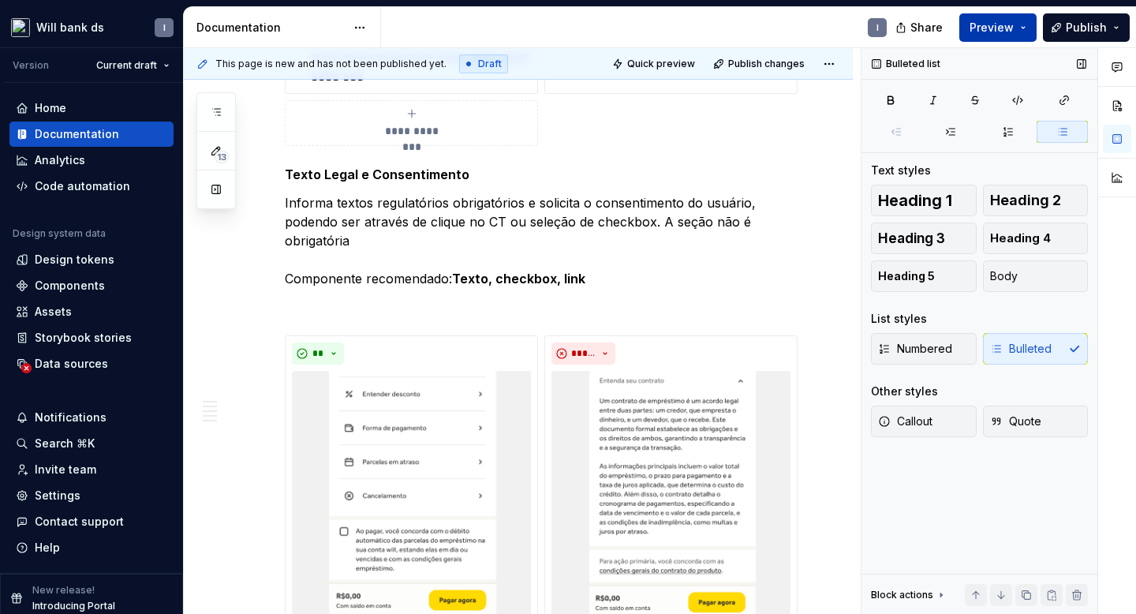
click at [980, 34] on span "Preview" at bounding box center [992, 28] width 44 height 16
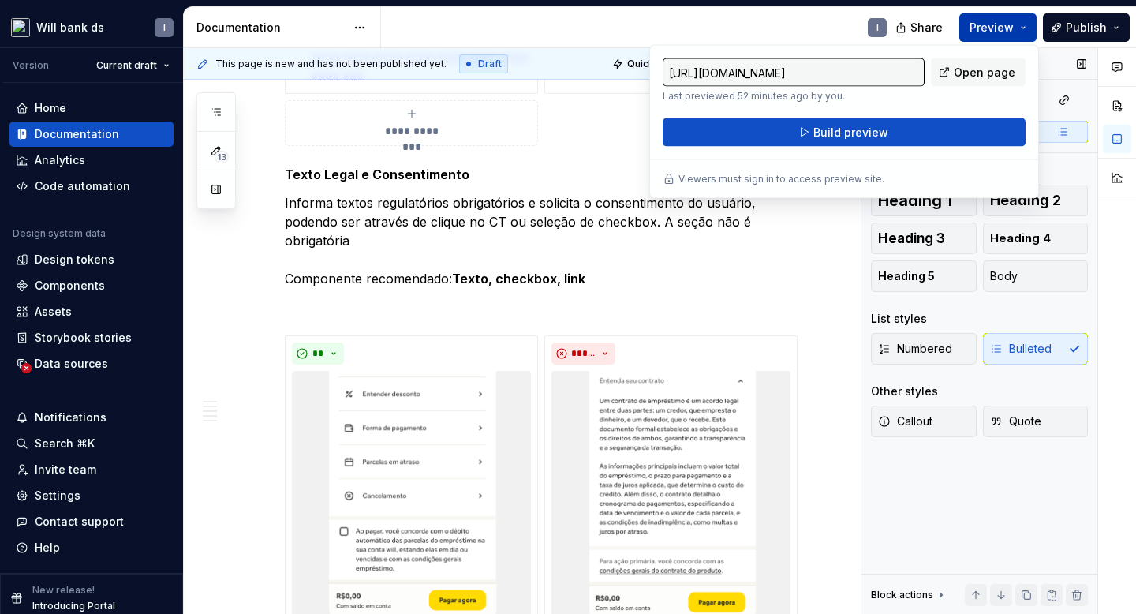
type textarea "*"
click at [833, 147] on div "[URL][DOMAIN_NAME] Last previewed 52 minutes ago by you. Open page Build previe…" at bounding box center [844, 122] width 390 height 154
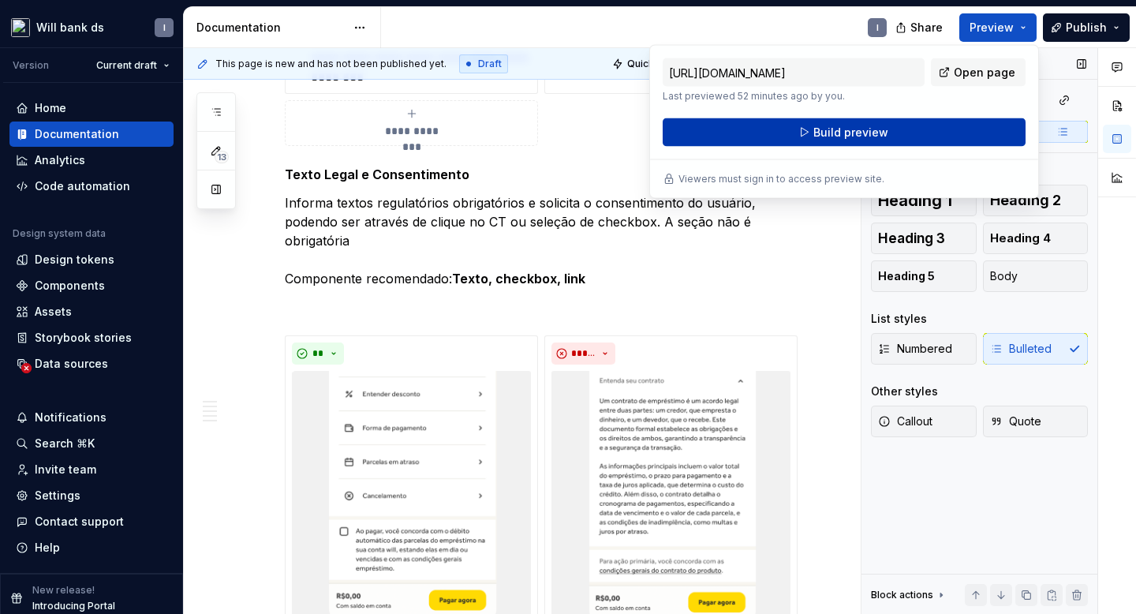
click at [828, 143] on button "Build preview" at bounding box center [844, 132] width 363 height 28
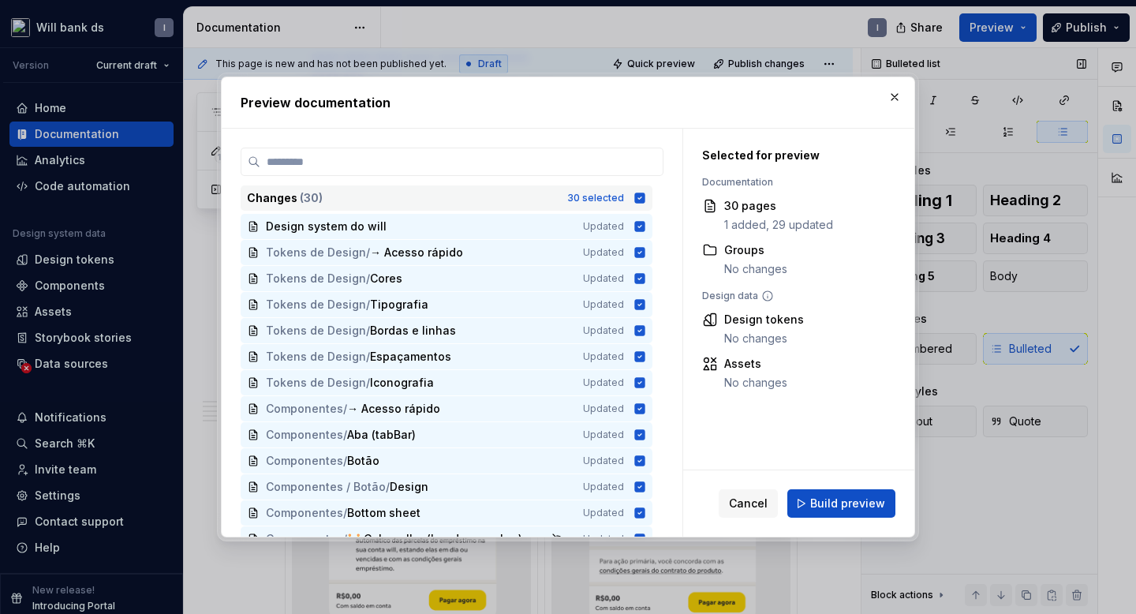
click at [645, 201] on icon at bounding box center [640, 198] width 10 height 10
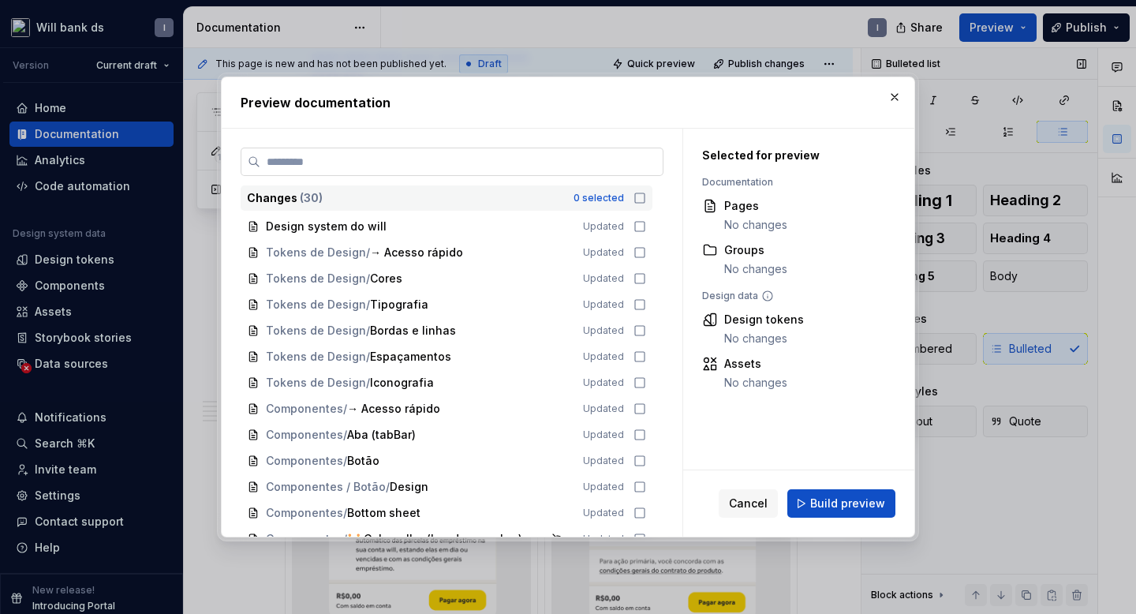
click at [474, 171] on label at bounding box center [452, 162] width 423 height 28
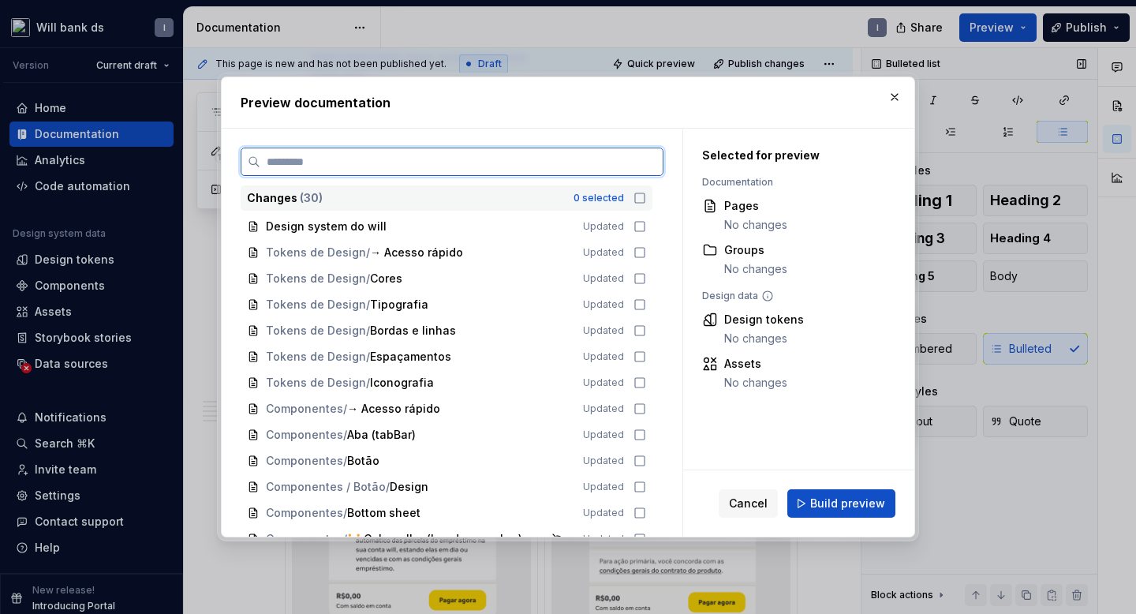
click at [474, 170] on input "search" at bounding box center [461, 162] width 402 height 16
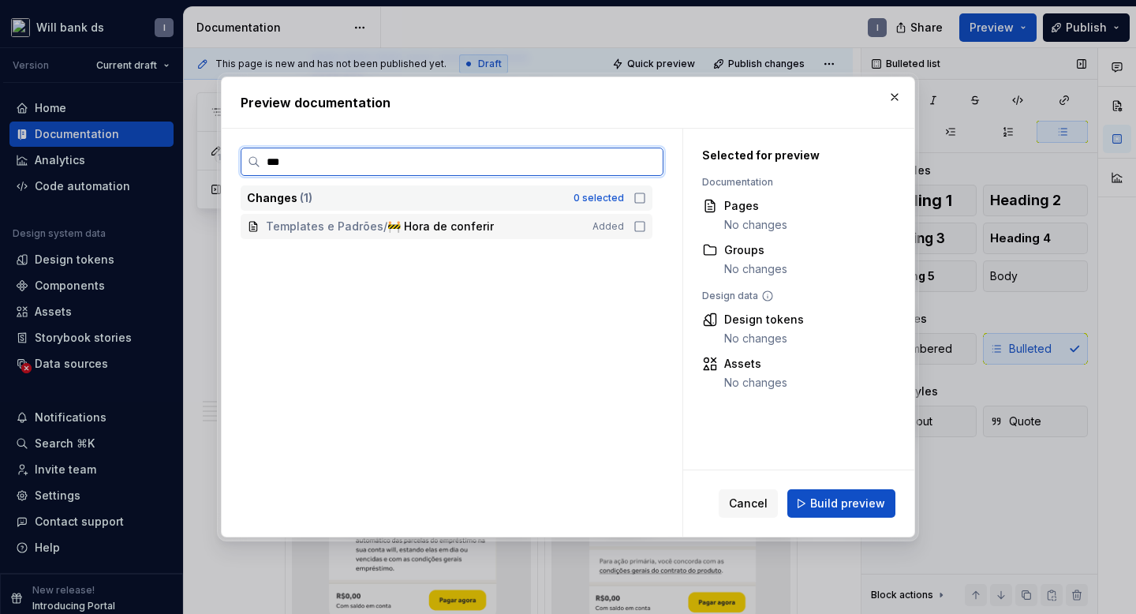
type input "****"
click at [638, 226] on div "Templates e Padrões / 🚧 Hora de conferir Added" at bounding box center [447, 226] width 412 height 25
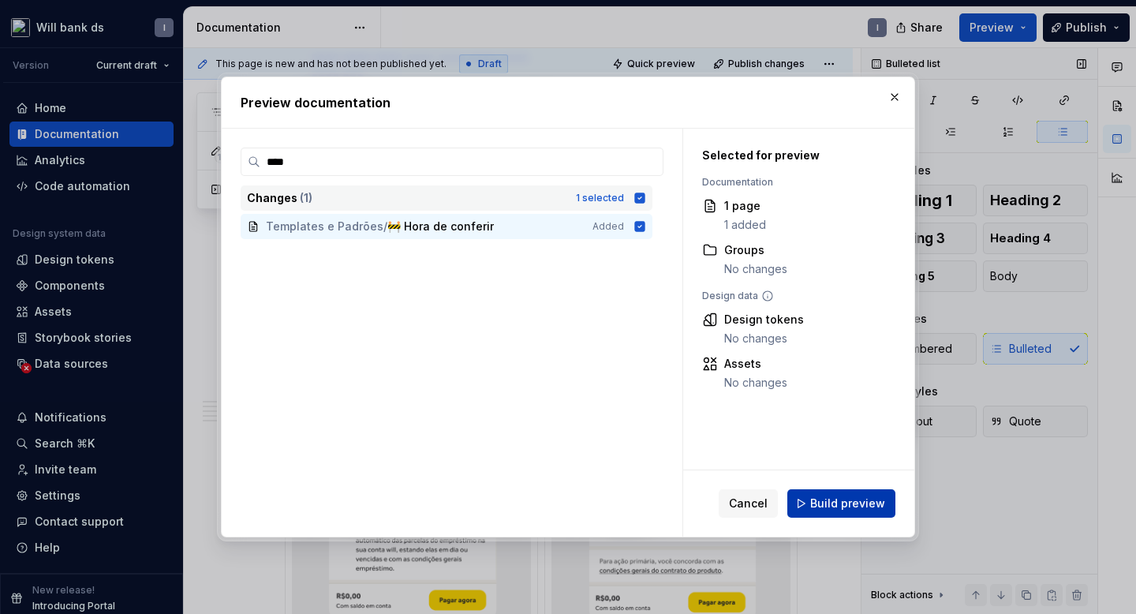
click at [816, 498] on span "Build preview" at bounding box center [847, 503] width 75 height 16
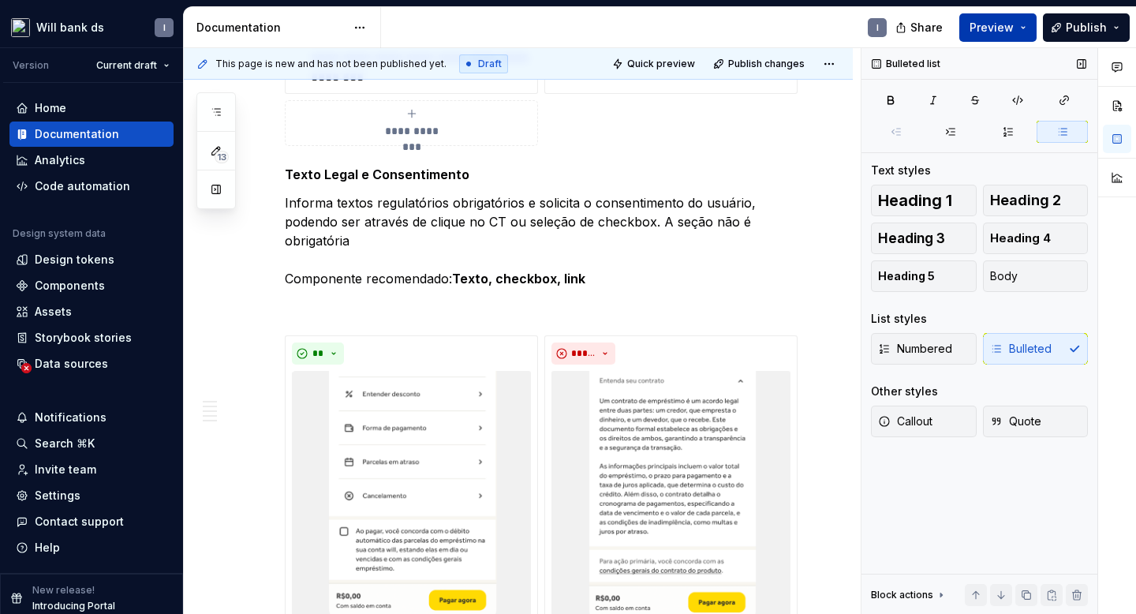
click at [984, 25] on span "Preview" at bounding box center [992, 28] width 44 height 16
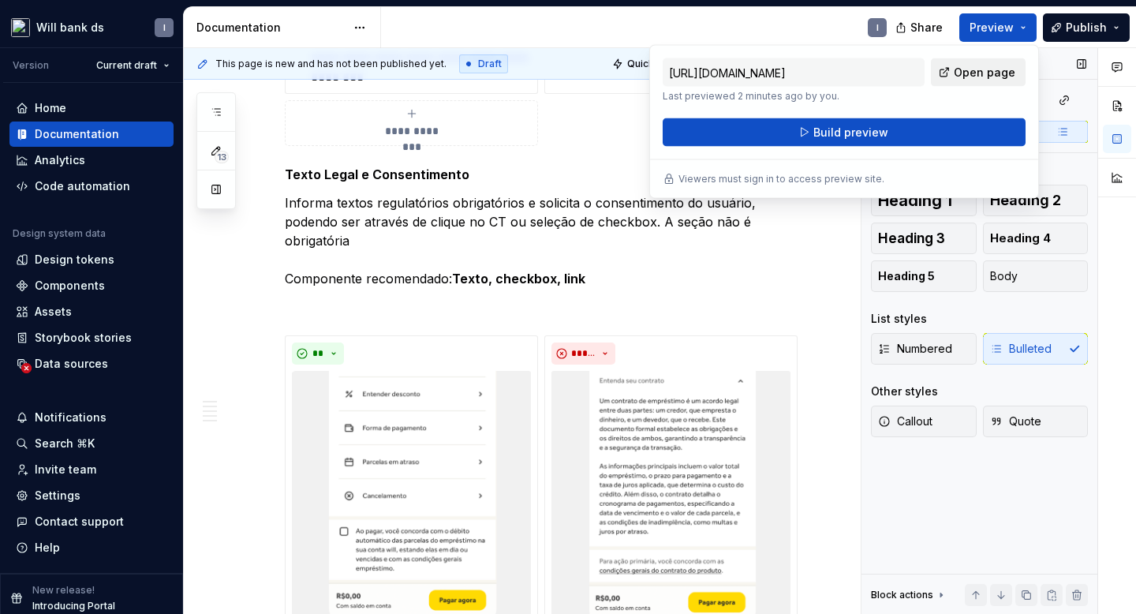
click at [960, 83] on link "Open page" at bounding box center [978, 72] width 95 height 28
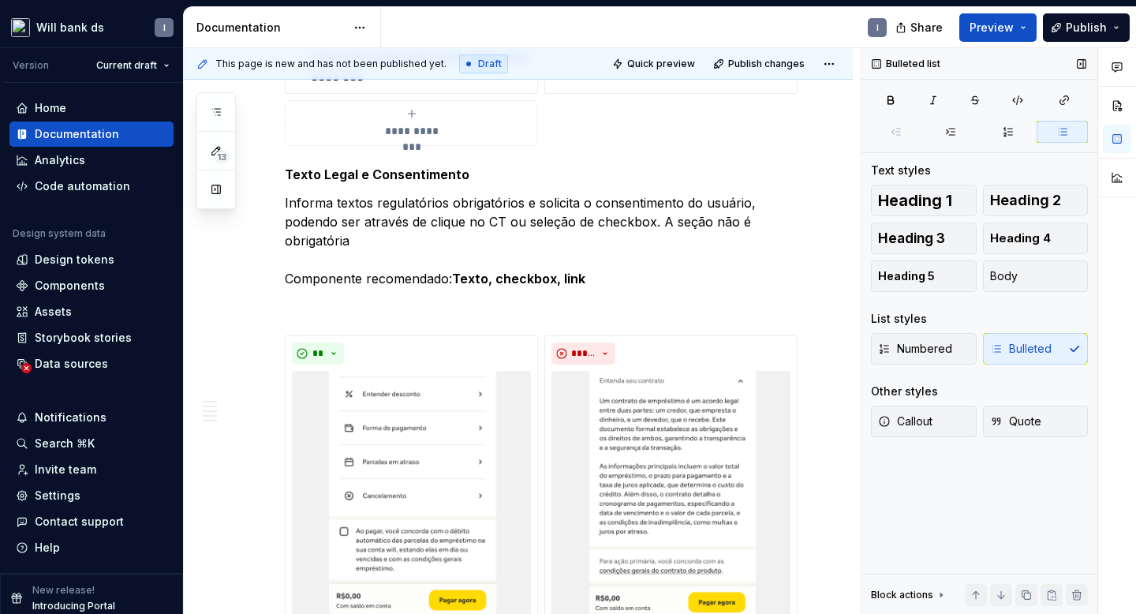
click at [1084, 42] on div "Share Preview Publish" at bounding box center [1017, 27] width 237 height 40
click at [1077, 27] on span "Publish" at bounding box center [1086, 28] width 41 height 16
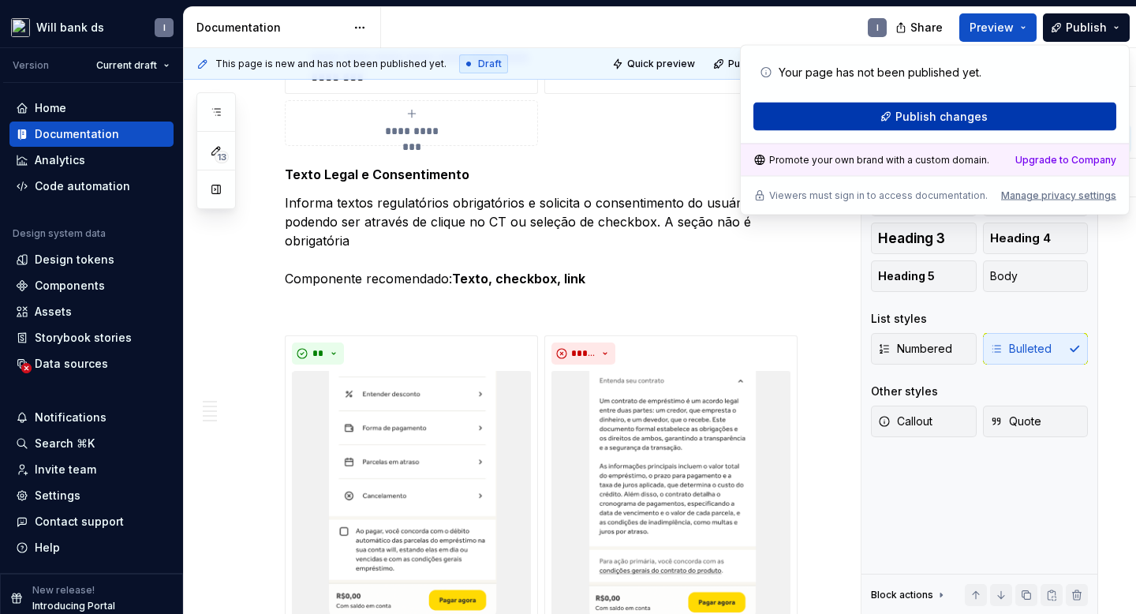
type textarea "*"
click at [933, 116] on span "Publish changes" at bounding box center [941, 117] width 92 height 16
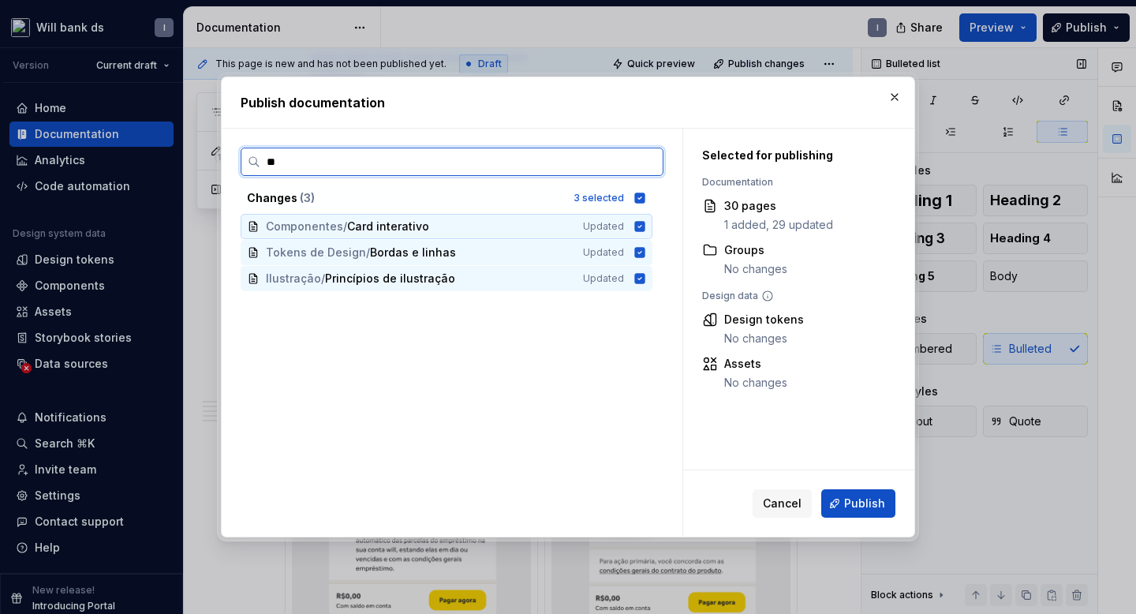
type input "*"
type input "***"
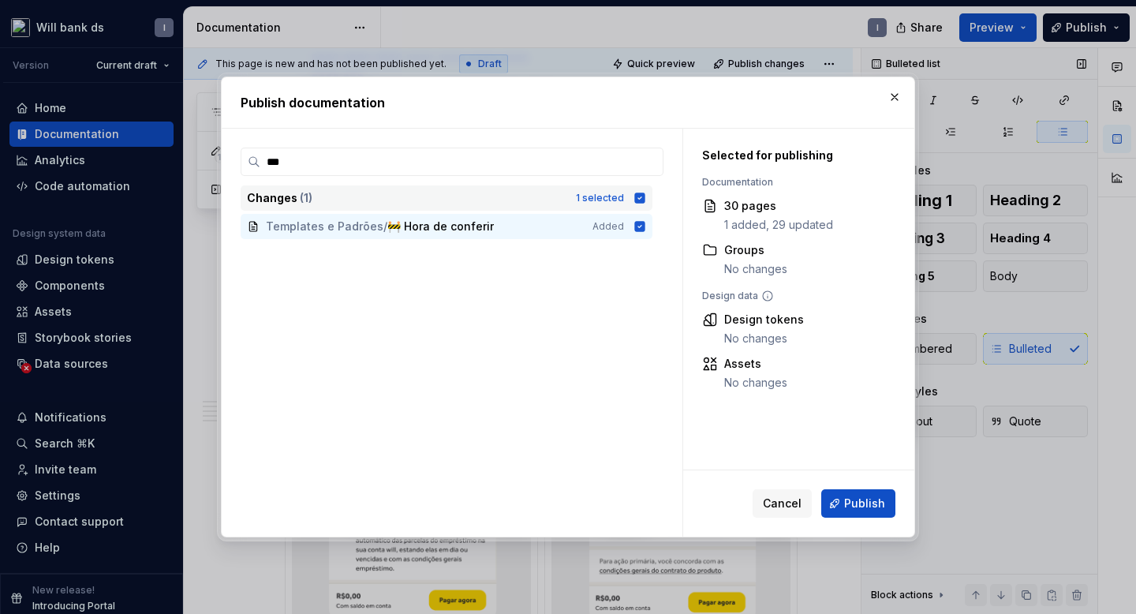
click at [644, 198] on icon at bounding box center [640, 198] width 10 height 10
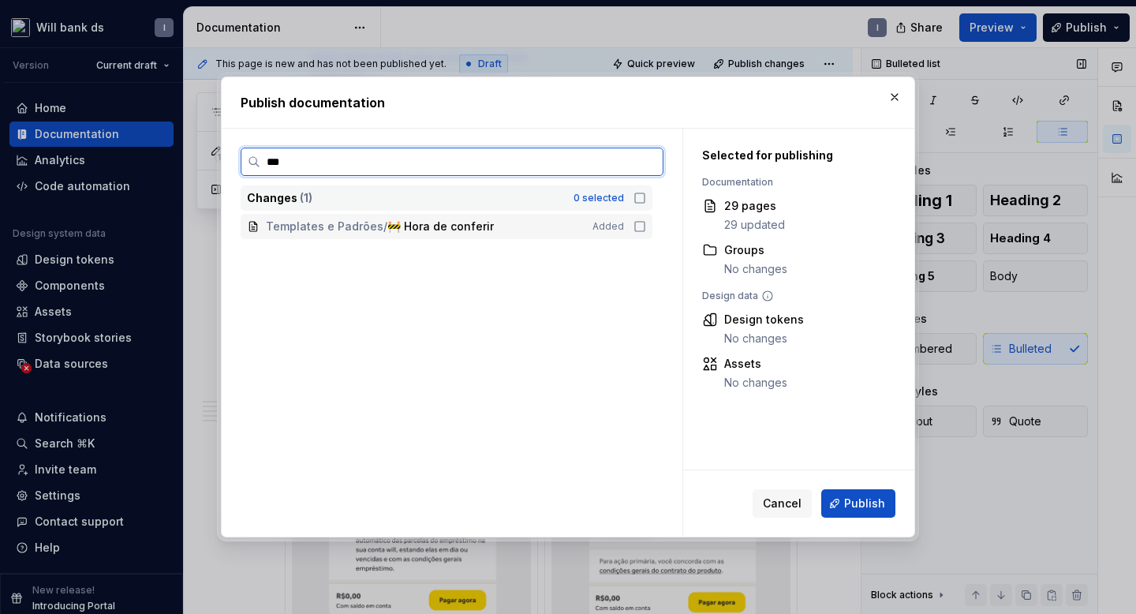
click at [646, 225] on icon at bounding box center [640, 226] width 13 height 13
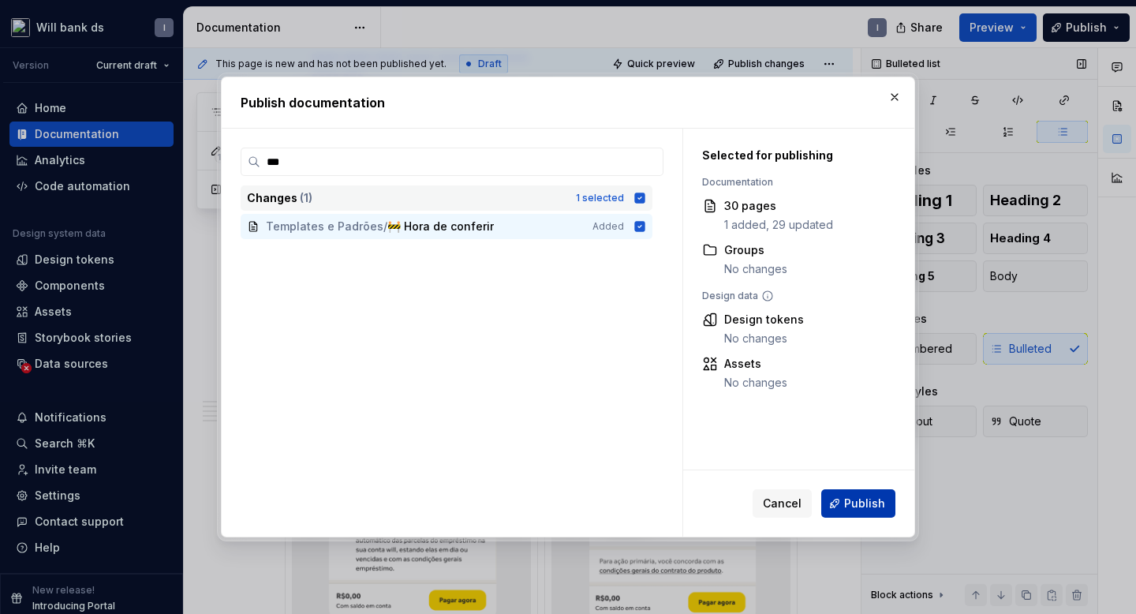
click at [862, 506] on span "Publish" at bounding box center [864, 503] width 41 height 16
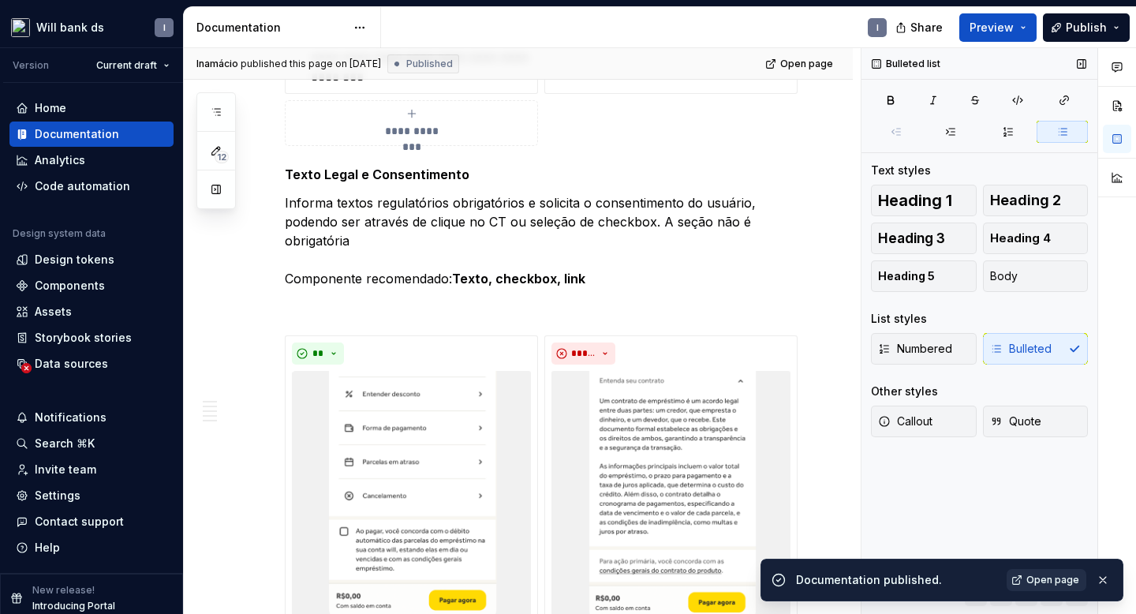
click at [1061, 577] on span "Open page" at bounding box center [1052, 580] width 53 height 13
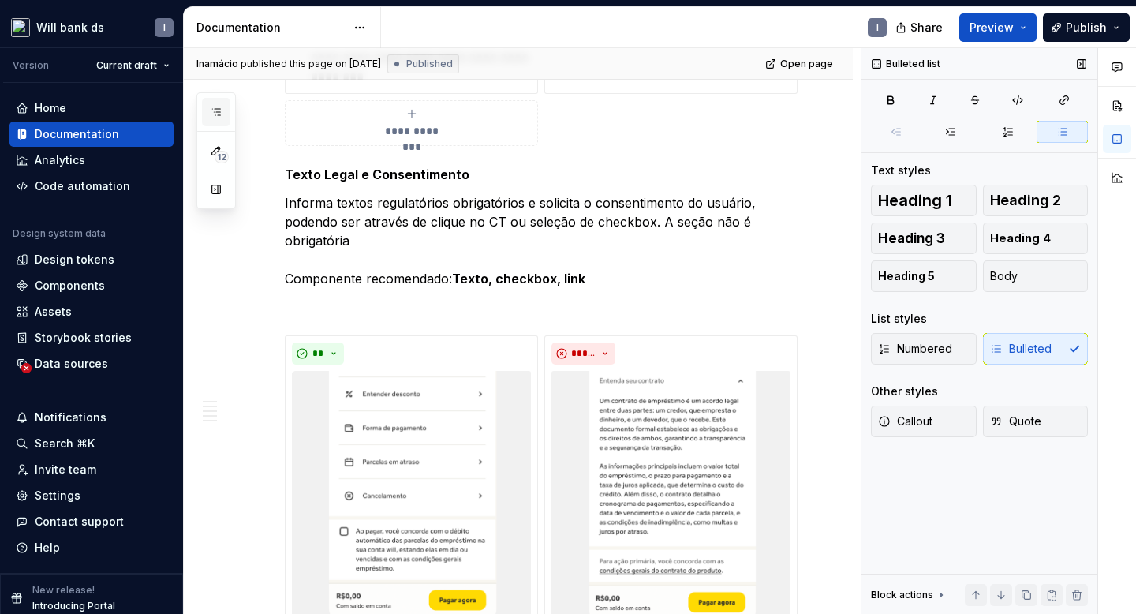
click at [219, 109] on icon "button" at bounding box center [216, 112] width 13 height 13
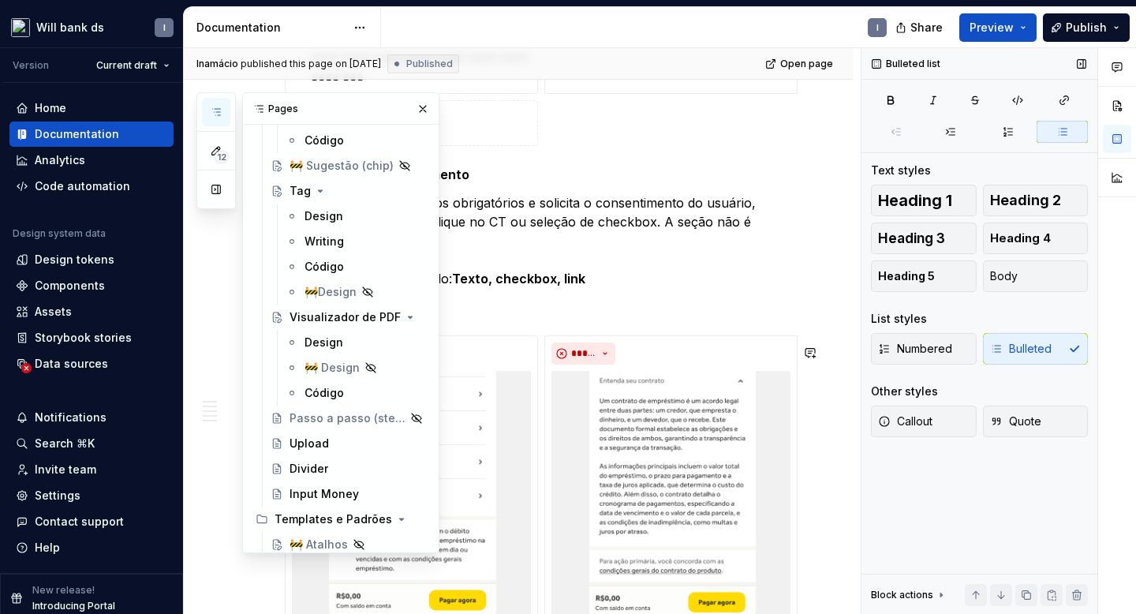
scroll to position [2536, 0]
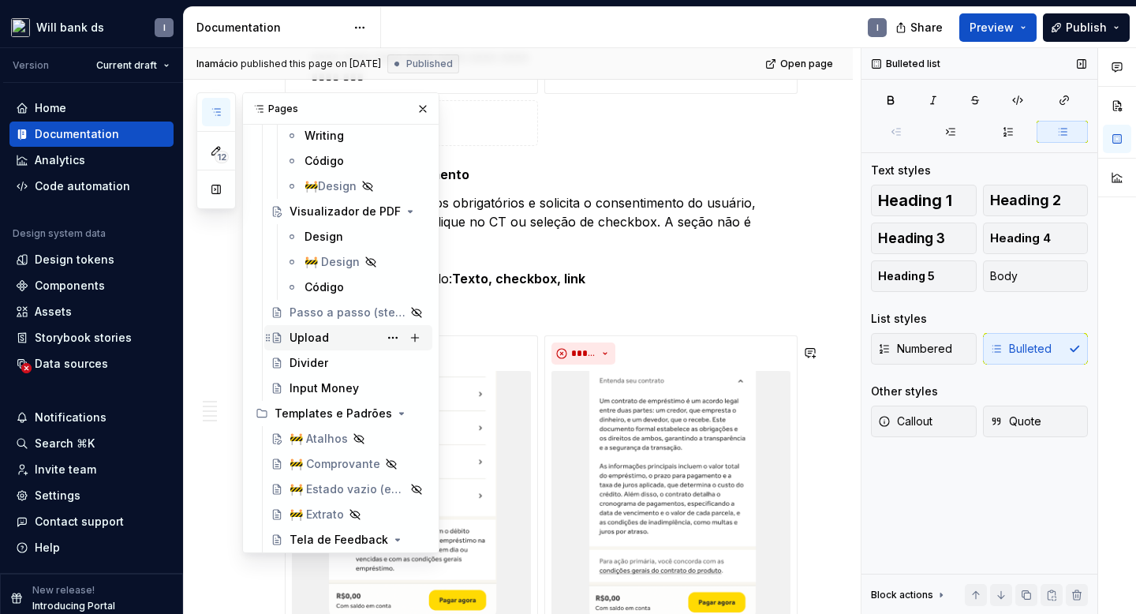
click at [332, 341] on div "Upload" at bounding box center [358, 338] width 136 height 22
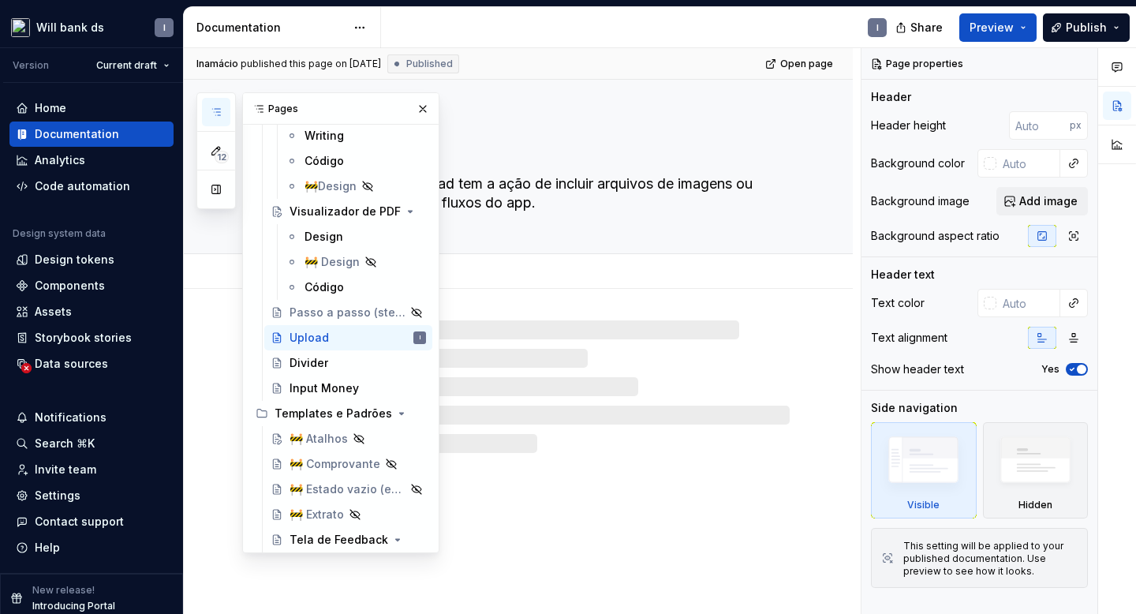
click at [533, 286] on div "Add tab" at bounding box center [518, 271] width 669 height 35
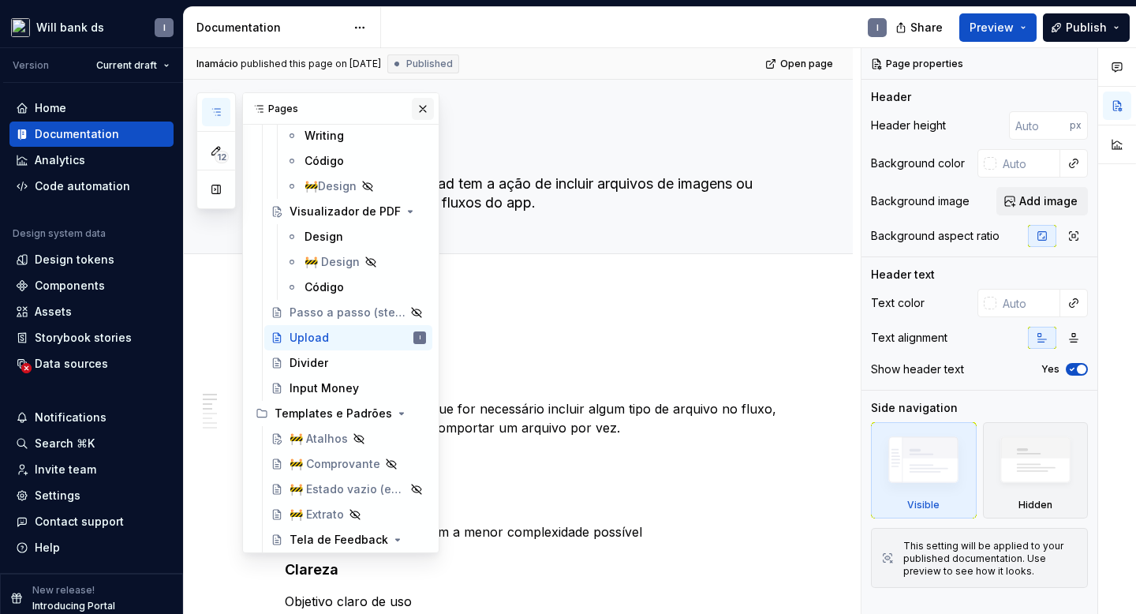
click at [428, 116] on button "button" at bounding box center [423, 109] width 22 height 22
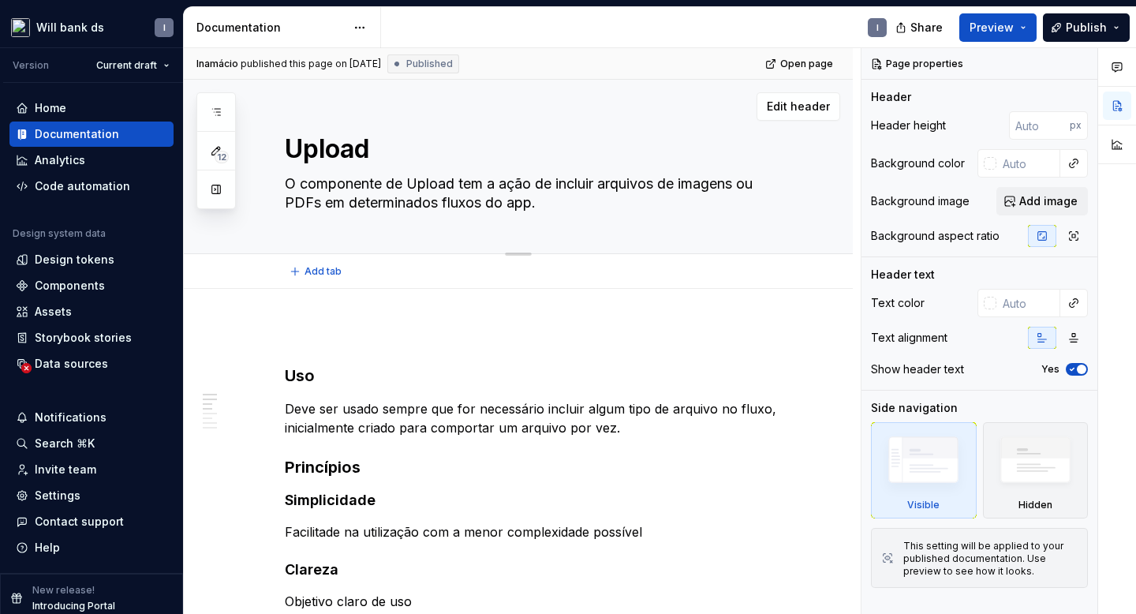
click at [376, 150] on textarea "Upload" at bounding box center [534, 149] width 505 height 38
type textarea "*"
type textarea "Upload"
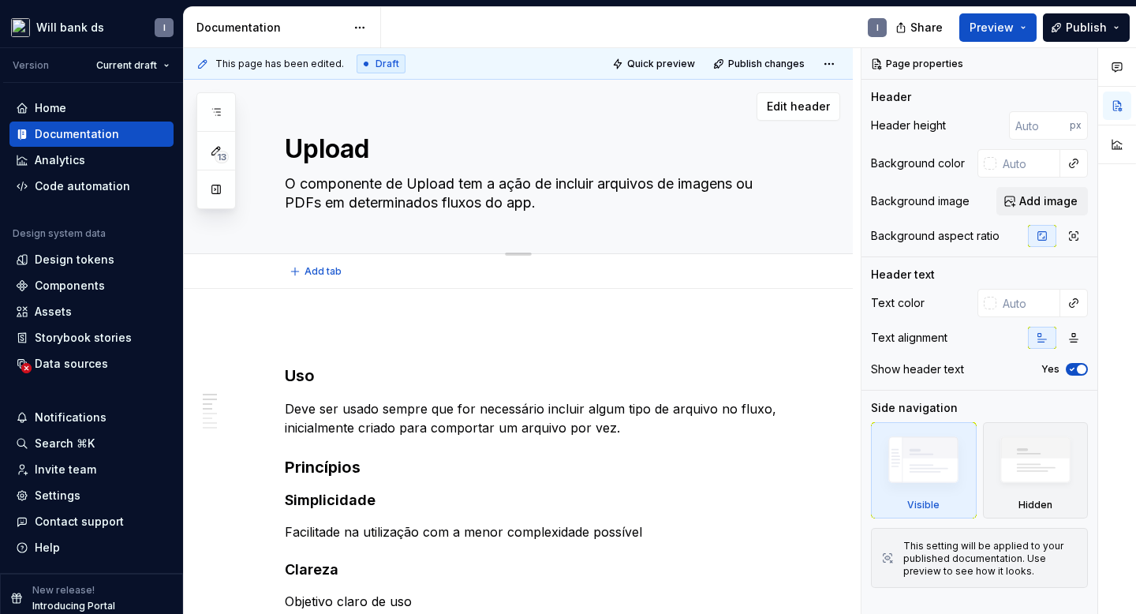
type textarea "*"
type textarea "Upload F"
type textarea "*"
type textarea "Upload Fi"
type textarea "*"
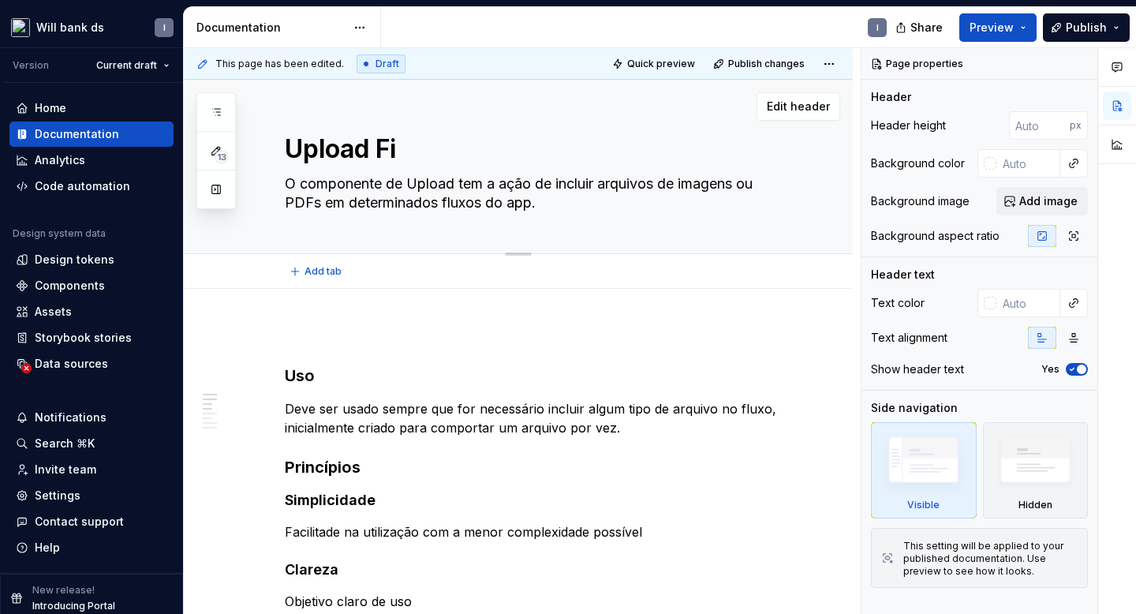
type textarea "Upload Fil"
type textarea "*"
type textarea "Upload File"
type textarea "*"
type textarea "Upload File"
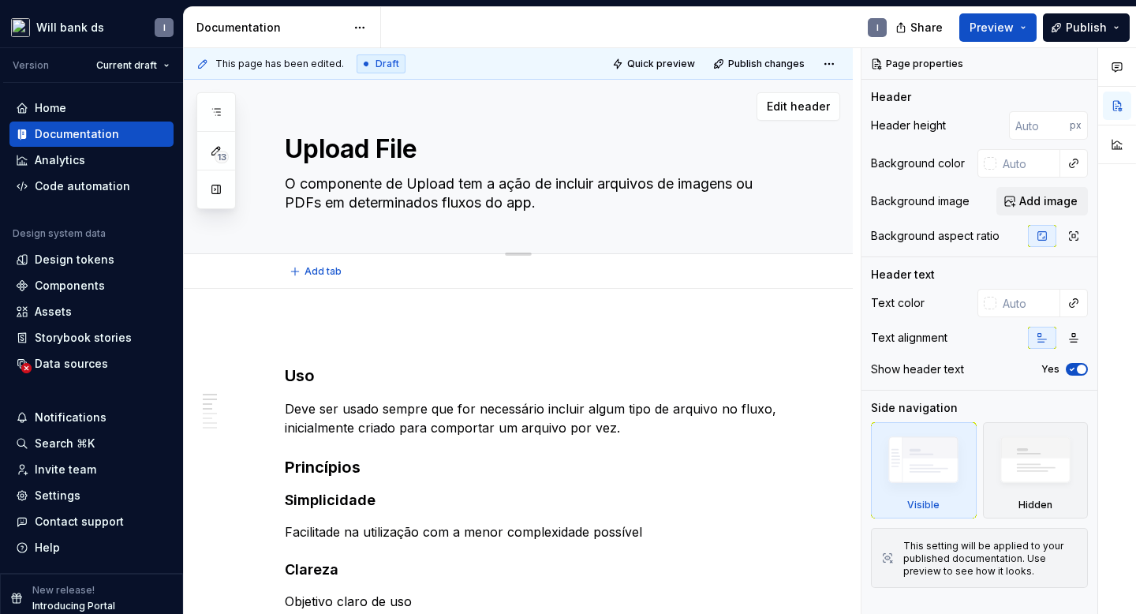
click at [549, 202] on textarea "O componente de Upload tem a ação de incluir arquivos de imagens ou PDFs em det…" at bounding box center [534, 193] width 505 height 44
type textarea "*"
click at [1070, 32] on span "Publish" at bounding box center [1086, 28] width 41 height 16
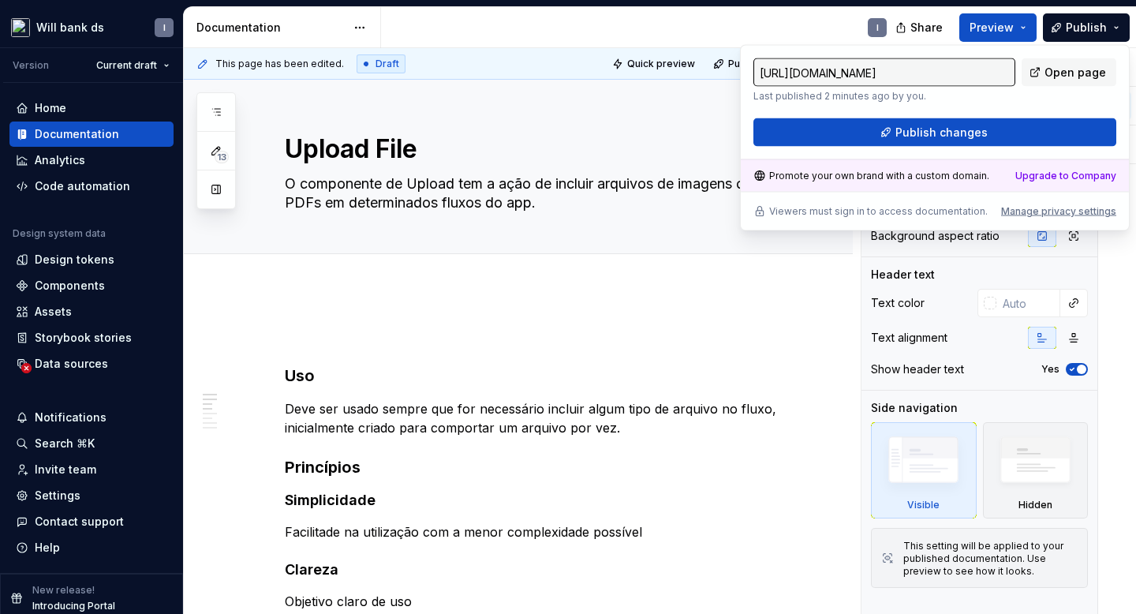
type input "[URL][DOMAIN_NAME]"
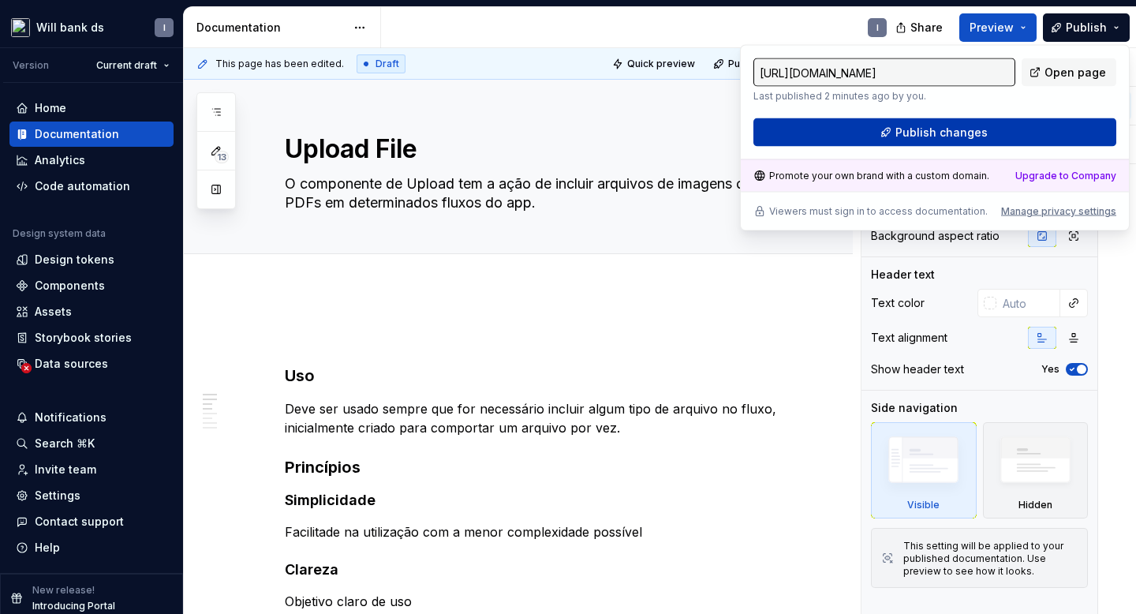
type textarea "*"
click at [927, 128] on span "Publish changes" at bounding box center [941, 133] width 92 height 16
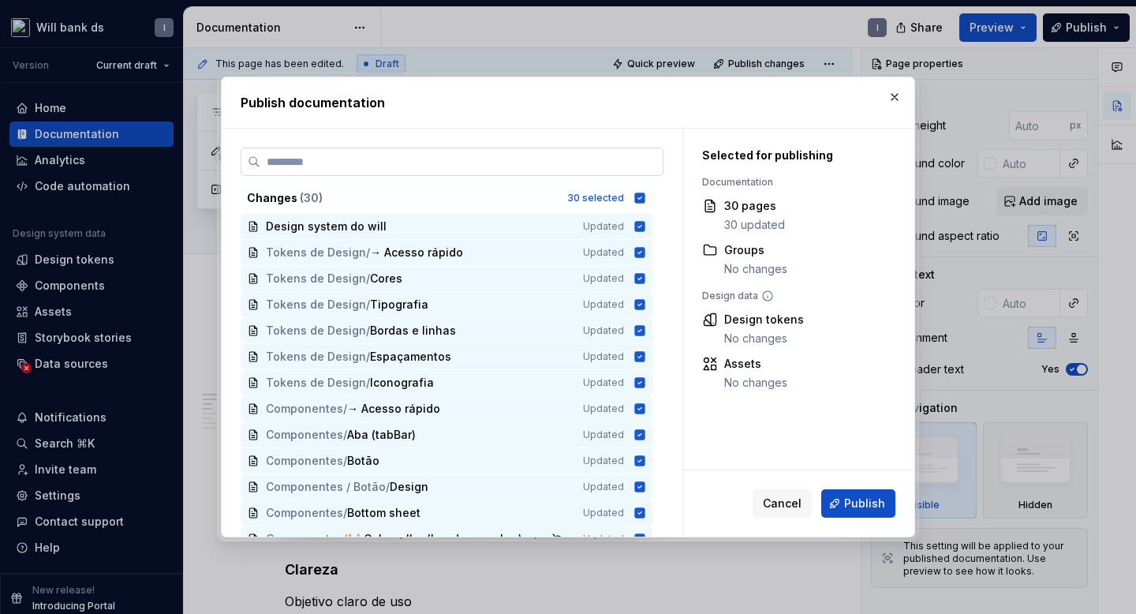
click at [612, 163] on input "search" at bounding box center [461, 162] width 402 height 16
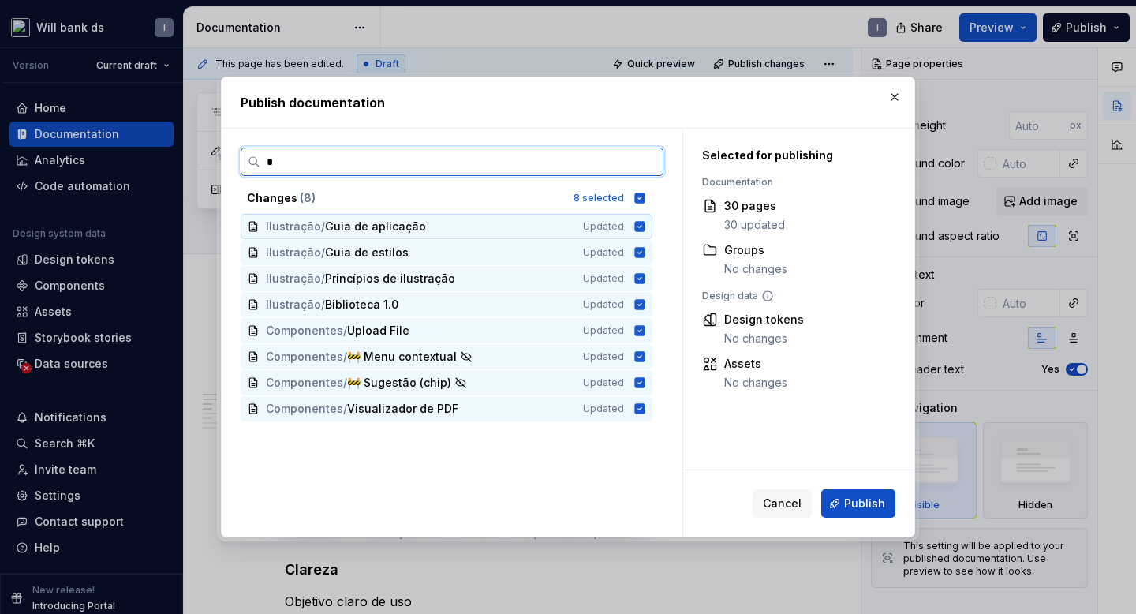
type input "**"
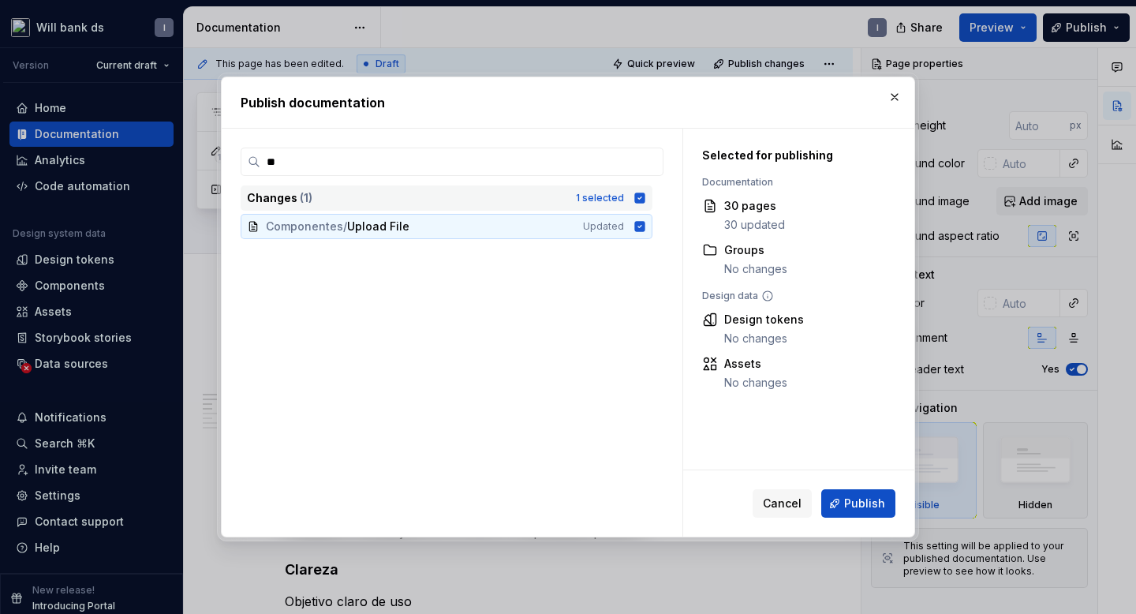
click at [642, 196] on icon at bounding box center [640, 198] width 13 height 13
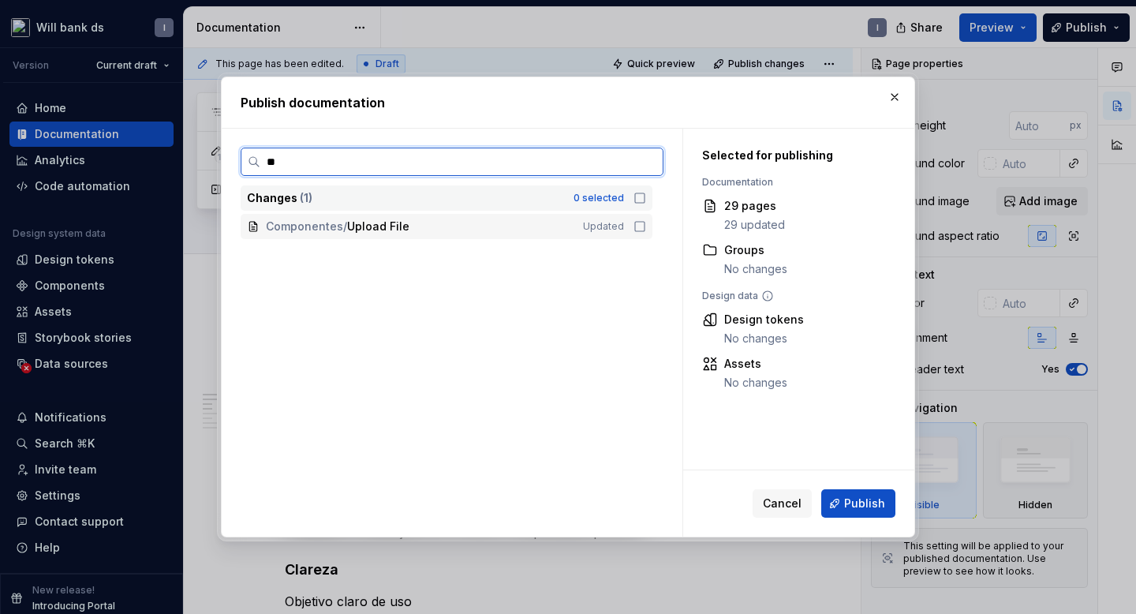
click at [645, 230] on icon at bounding box center [640, 226] width 13 height 13
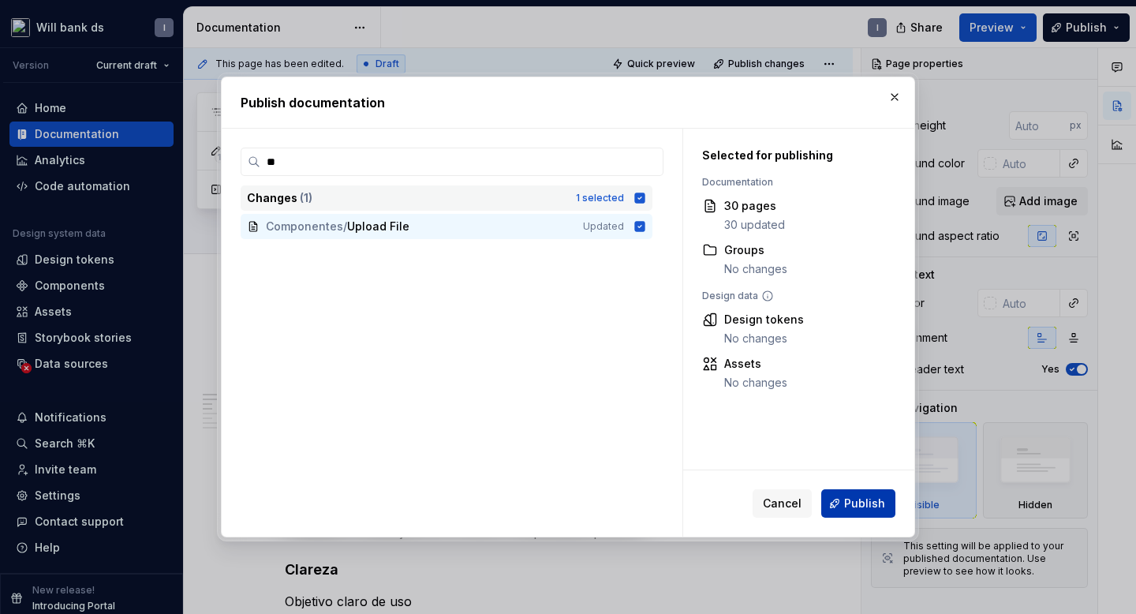
click at [836, 507] on button "Publish" at bounding box center [858, 503] width 74 height 28
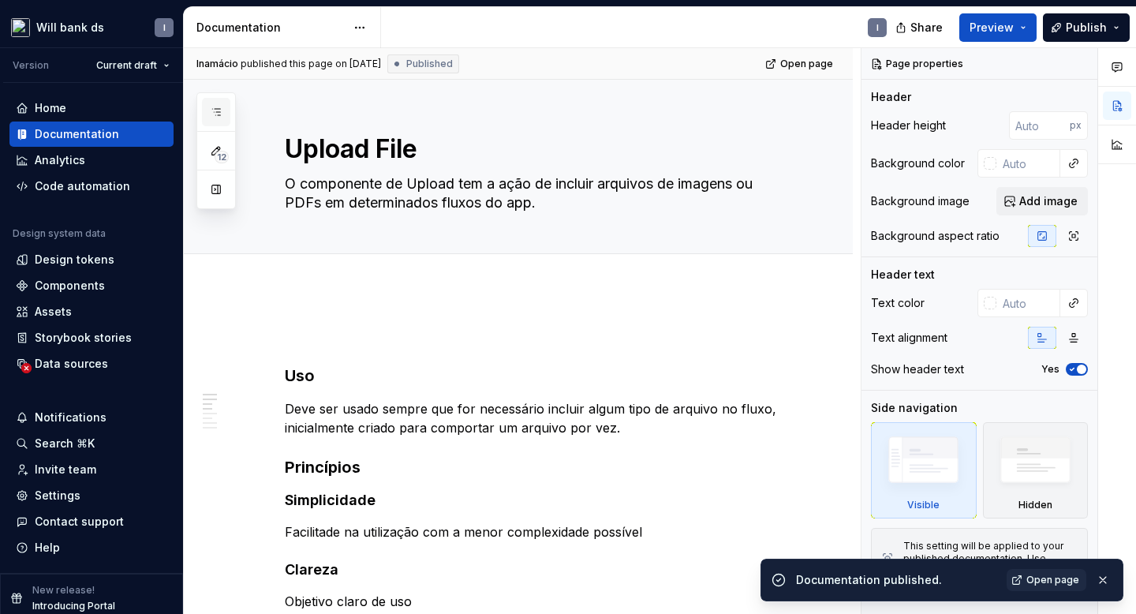
click at [219, 107] on icon "button" at bounding box center [216, 112] width 13 height 13
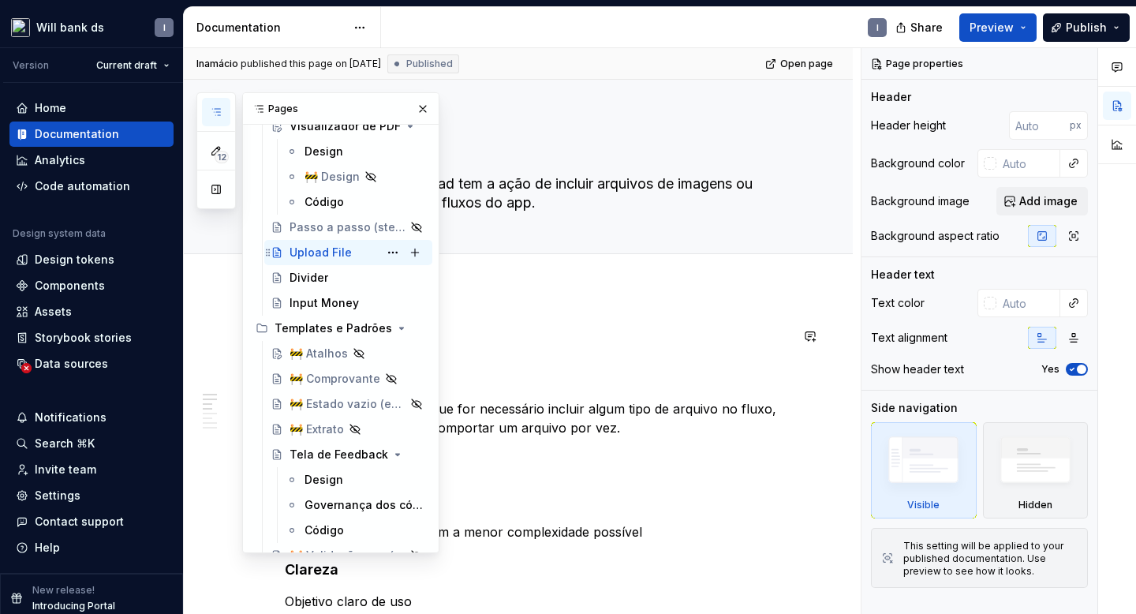
scroll to position [2617, 0]
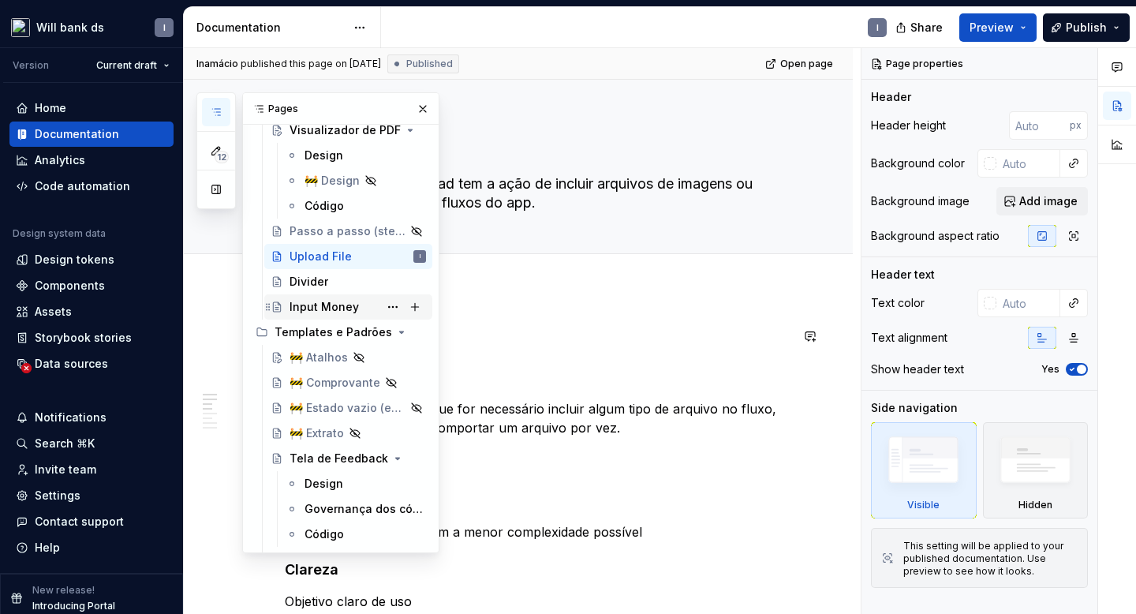
click at [339, 302] on div "Input Money" at bounding box center [324, 307] width 69 height 16
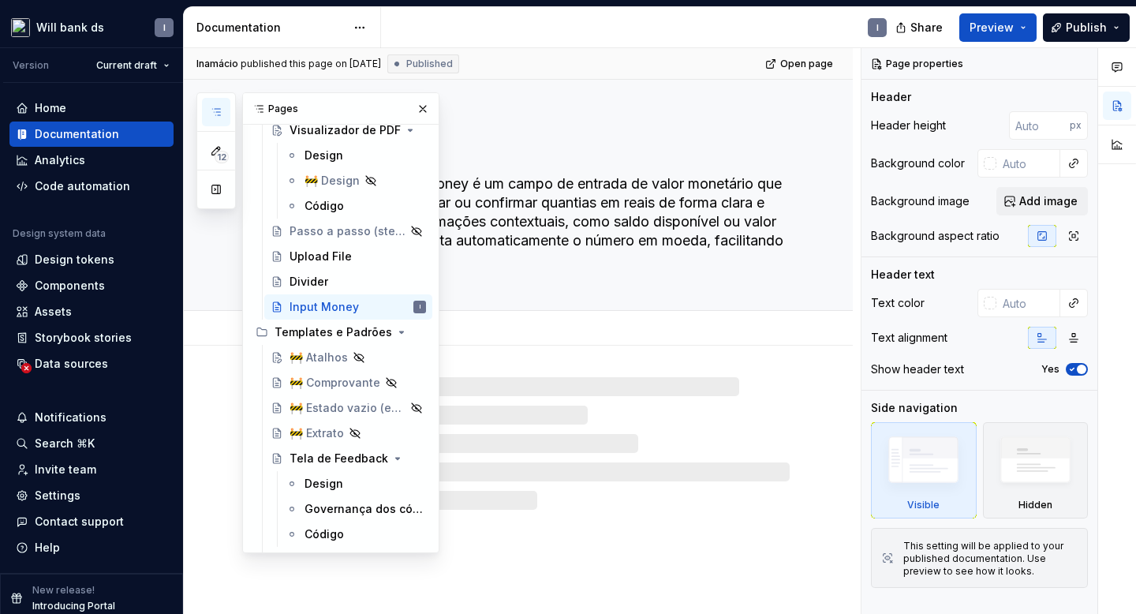
click at [495, 260] on textarea "O componente Input Money é um campo de entrada de valor monetário que permite a…" at bounding box center [534, 221] width 505 height 101
click at [425, 105] on button "button" at bounding box center [423, 109] width 22 height 22
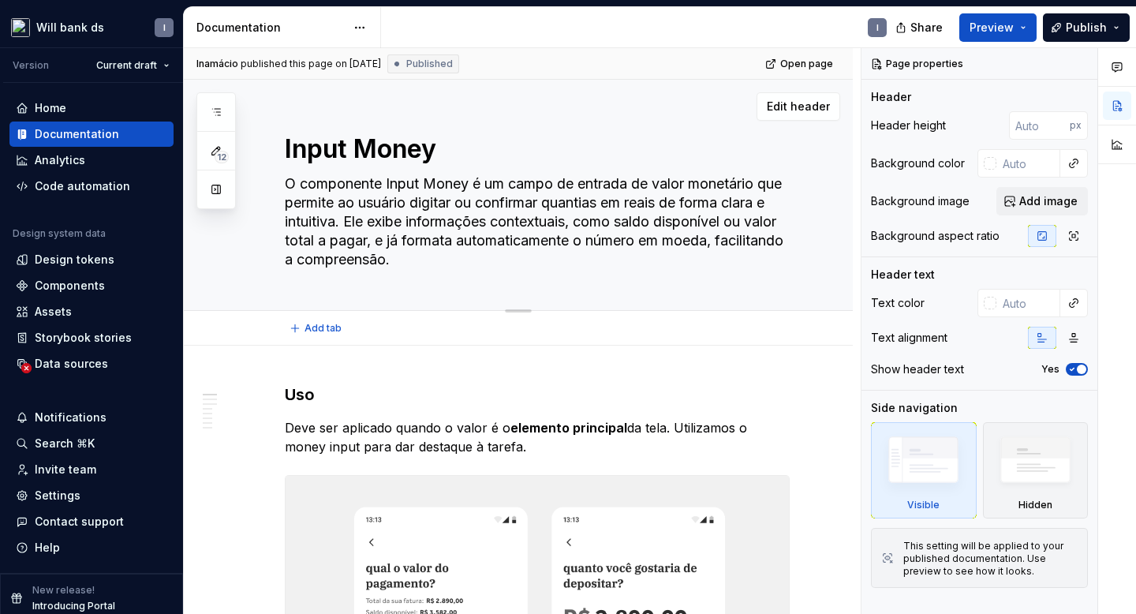
click at [326, 145] on textarea "Input Money" at bounding box center [534, 149] width 505 height 38
click at [347, 145] on textarea "Input Money" at bounding box center [534, 149] width 505 height 38
drag, startPoint x: 355, startPoint y: 147, endPoint x: 284, endPoint y: 147, distance: 71.0
click at [284, 147] on textarea "Input Money" at bounding box center [534, 149] width 505 height 38
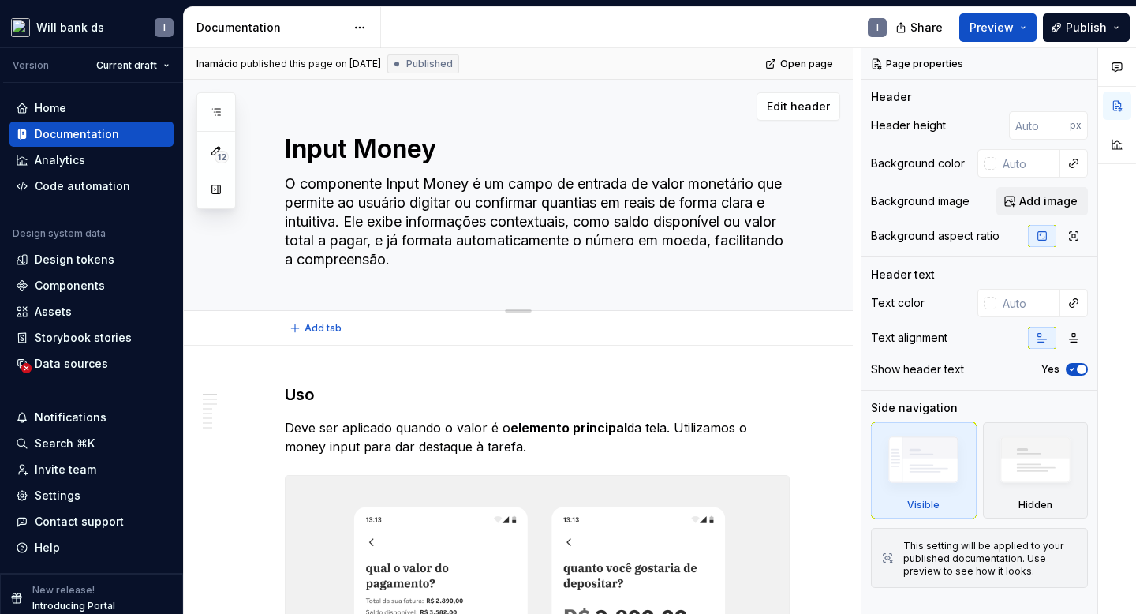
type textarea "*"
type textarea "Money"
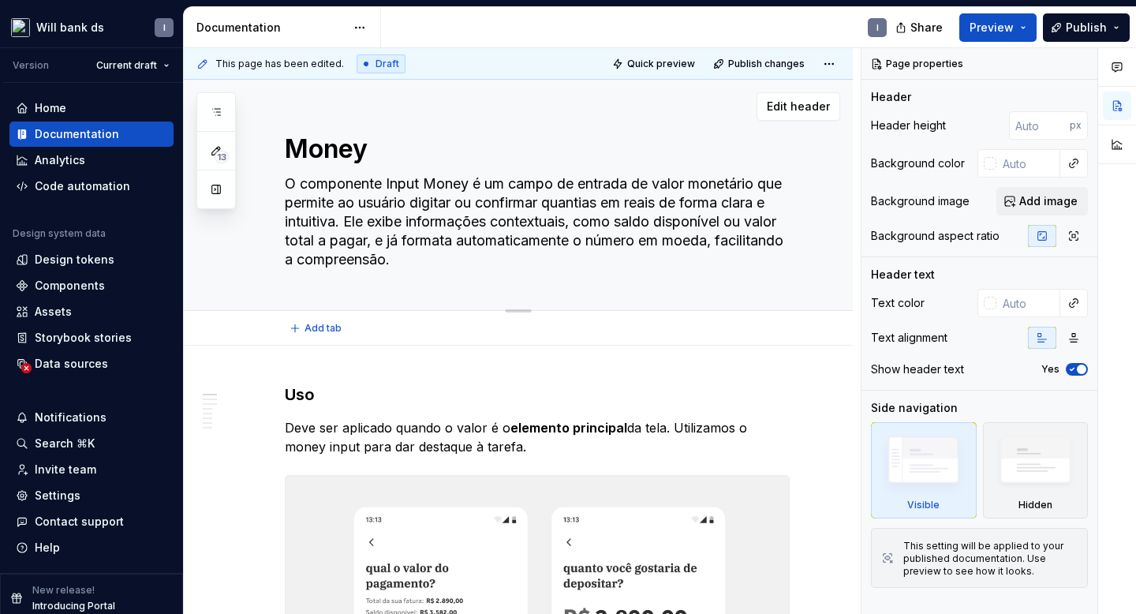
click at [365, 145] on textarea "Money" at bounding box center [534, 149] width 505 height 38
type textarea "*"
type textarea "Money"
paste textarea "Input"
type textarea "*"
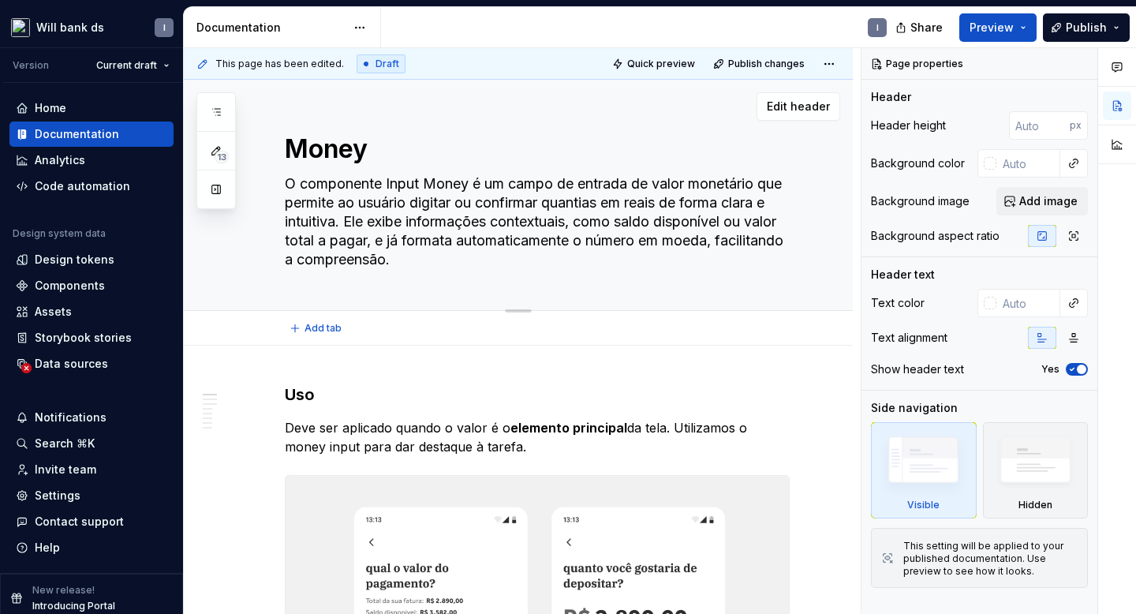
type textarea "Money Input"
type textarea "*"
type textarea "Money Input"
click at [739, 65] on span "Publish changes" at bounding box center [766, 64] width 77 height 13
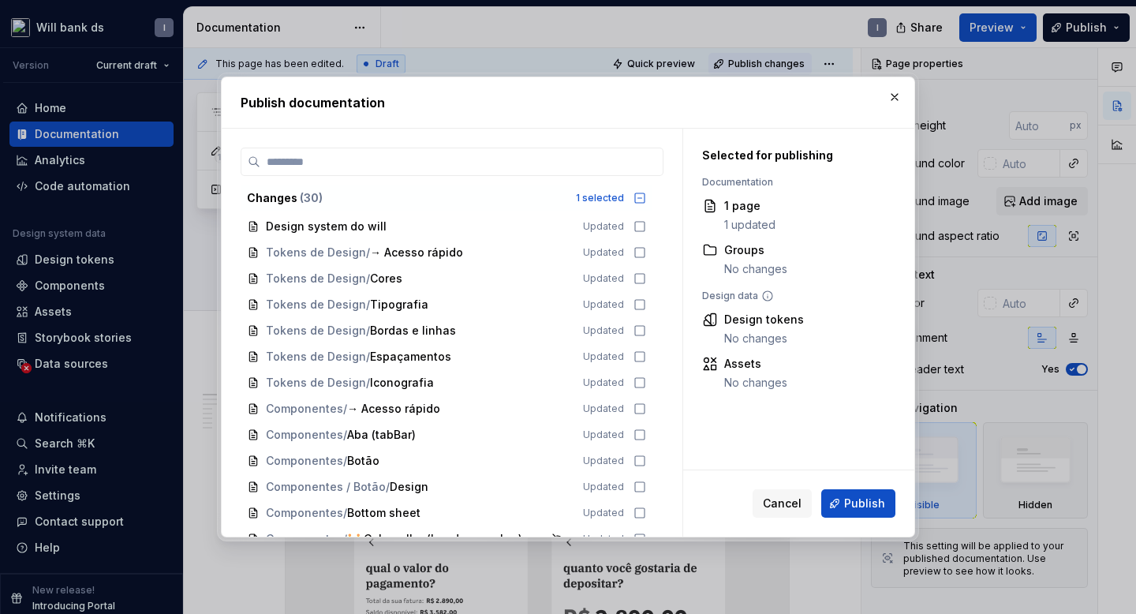
type textarea "*"
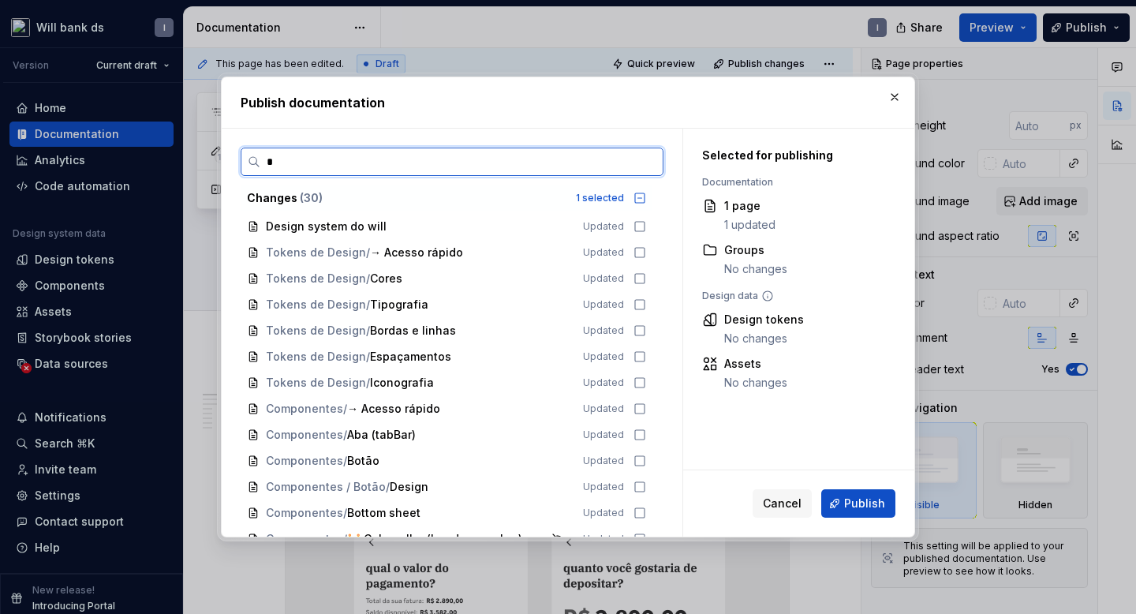
type input "**"
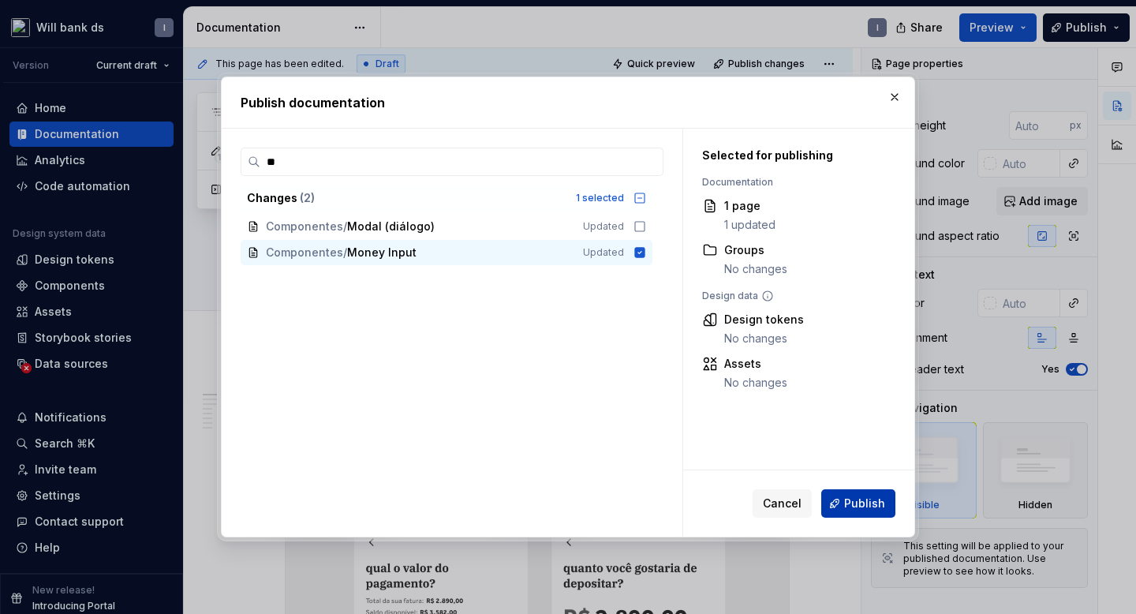
click at [854, 502] on span "Publish" at bounding box center [864, 503] width 41 height 16
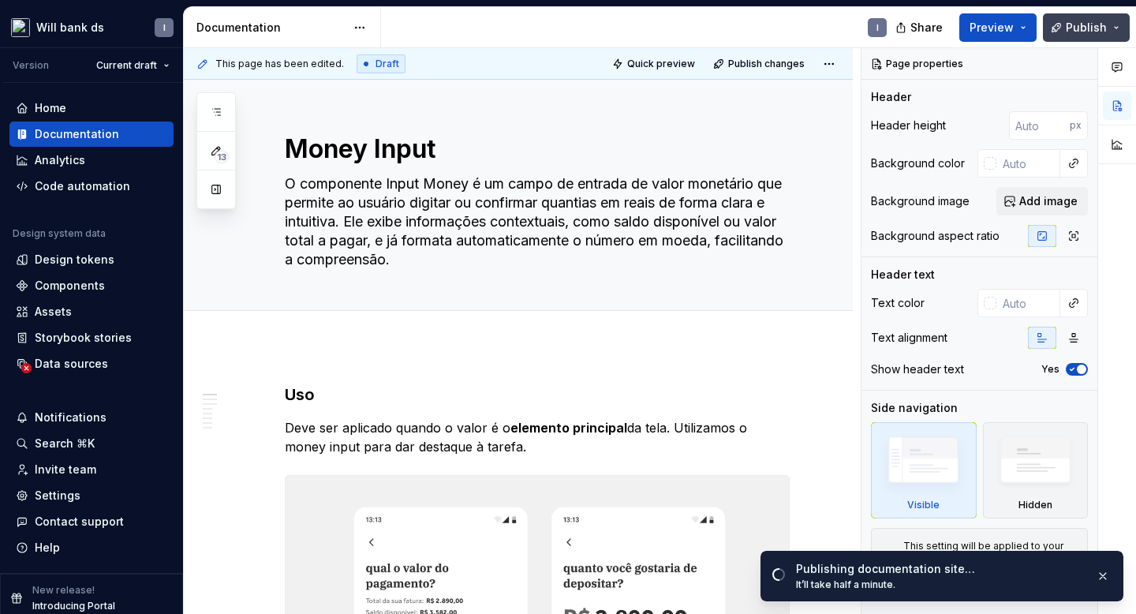
click at [1090, 24] on span "Publish" at bounding box center [1086, 28] width 41 height 16
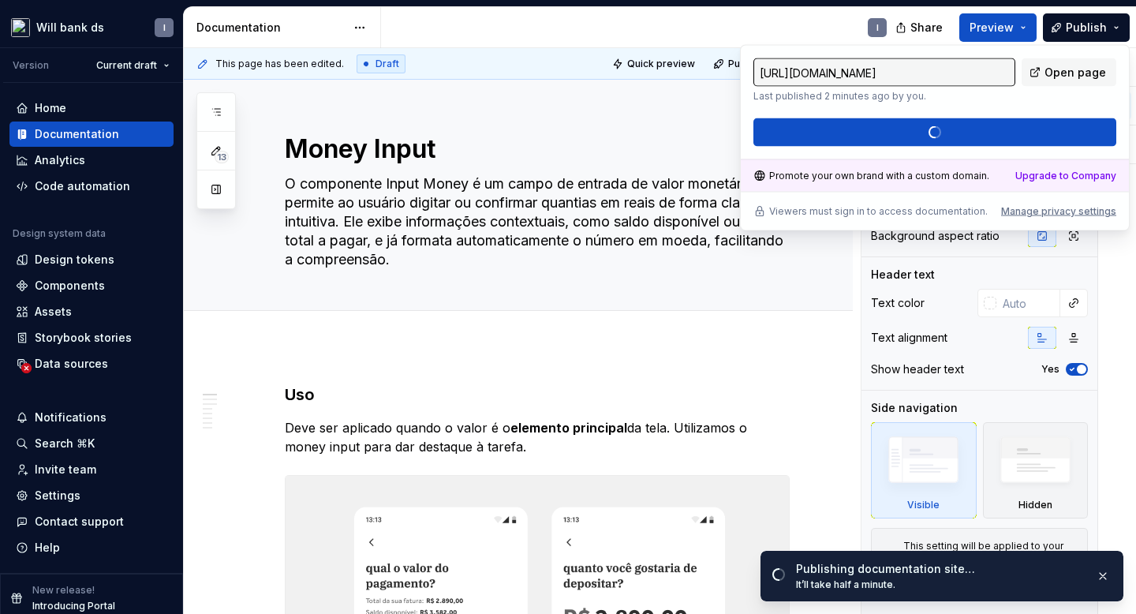
click at [695, 25] on div "I" at bounding box center [640, 27] width 518 height 41
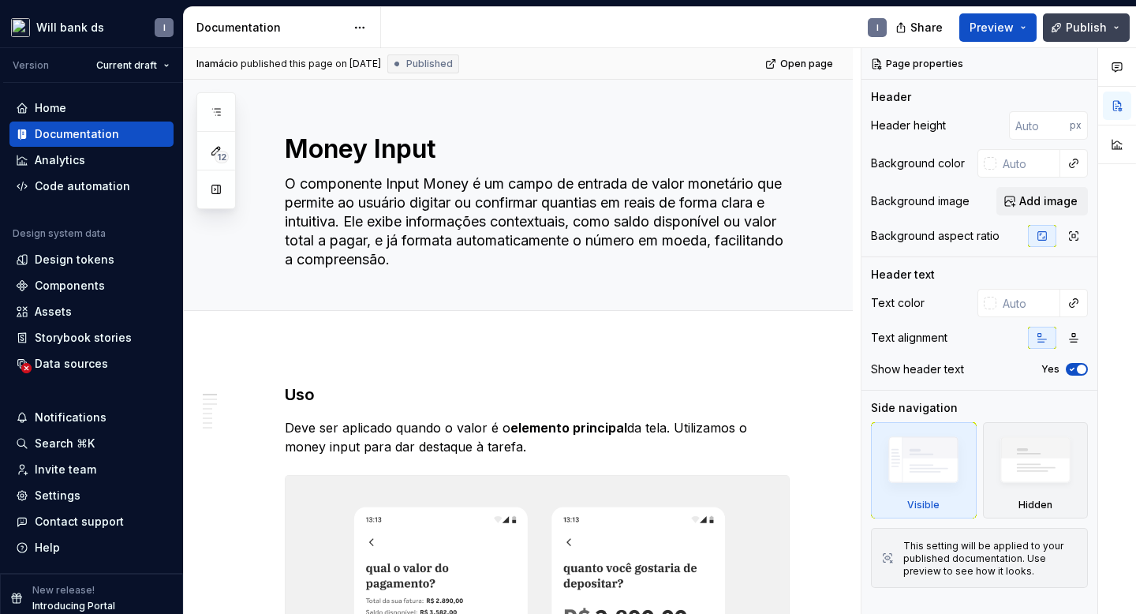
click at [1075, 15] on button "Publish" at bounding box center [1086, 27] width 87 height 28
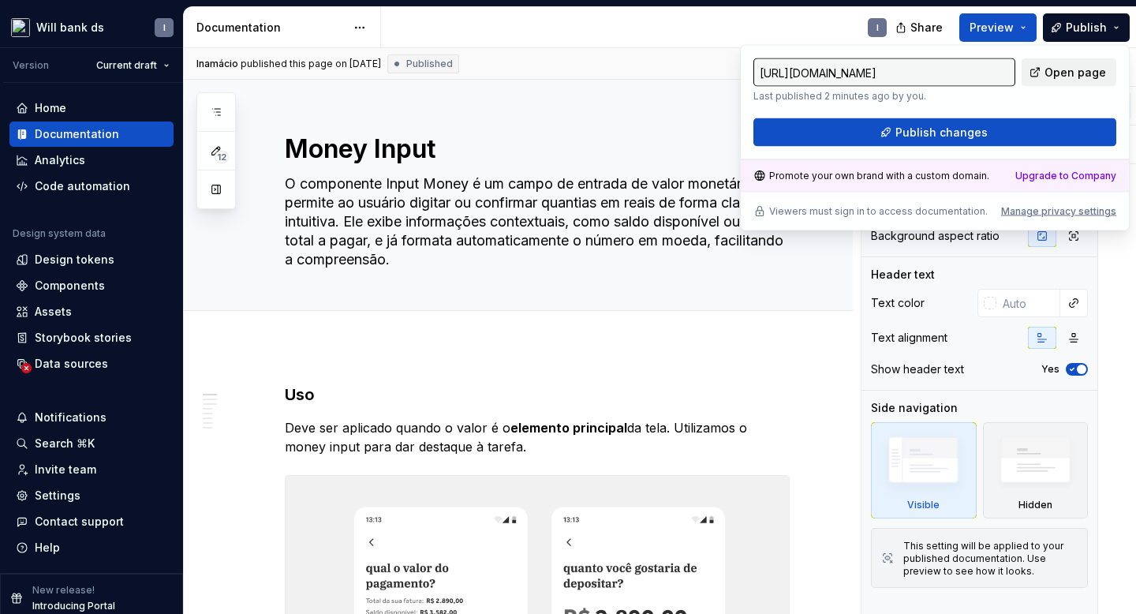
click at [1049, 78] on span "Open page" at bounding box center [1076, 73] width 62 height 16
type textarea "*"
